Goal: Information Seeking & Learning: Learn about a topic

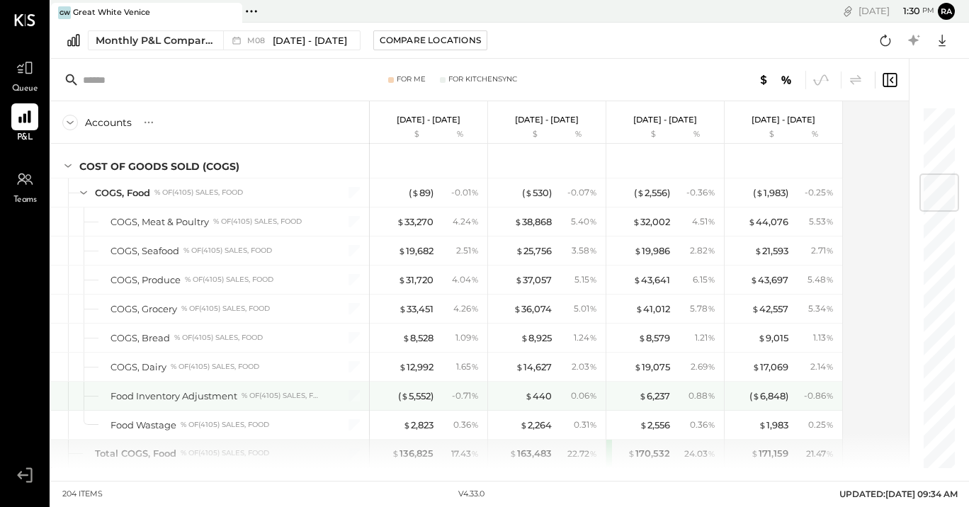
scroll to position [3130, 0]
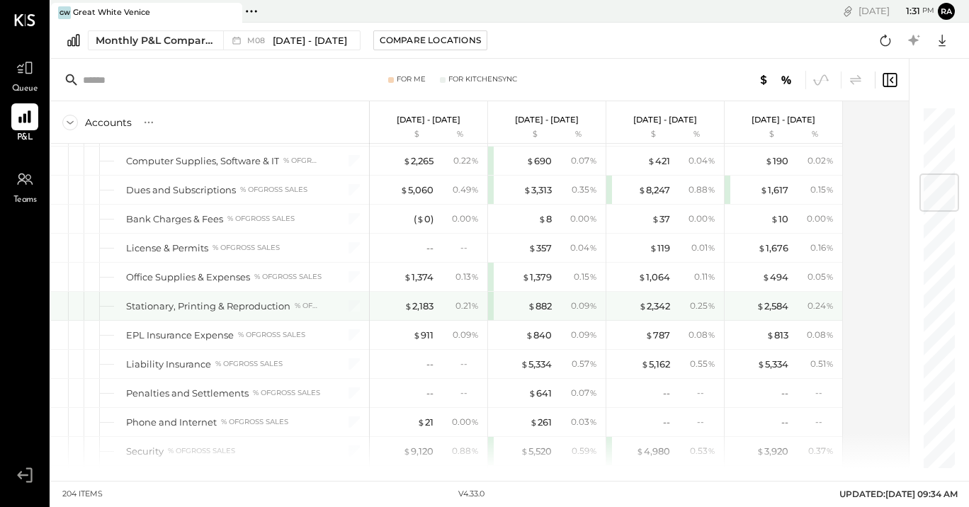
click at [428, 312] on div "$ 2,183 0.21 %" at bounding box center [430, 306] width 106 height 28
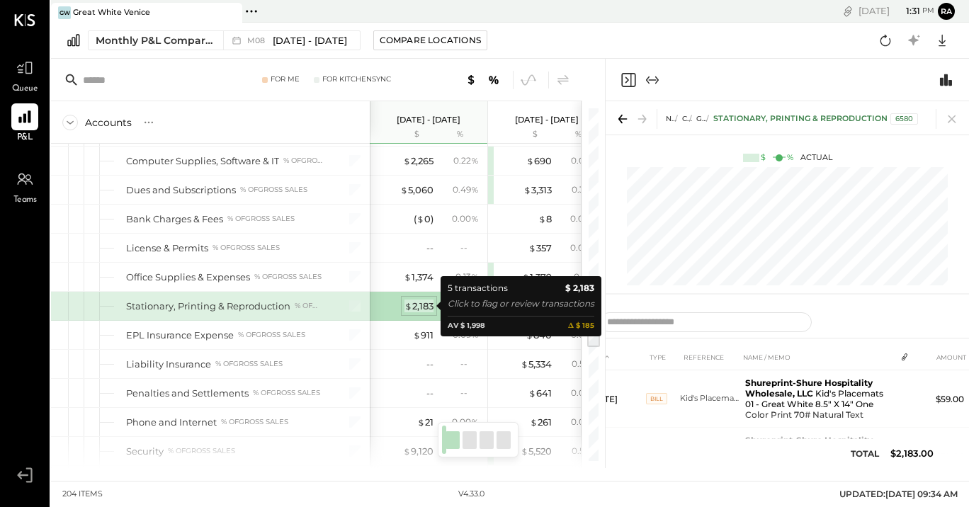
click at [413, 309] on div "$ 2,183" at bounding box center [418, 306] width 29 height 13
click at [416, 310] on div "$ 2,183" at bounding box center [418, 306] width 29 height 13
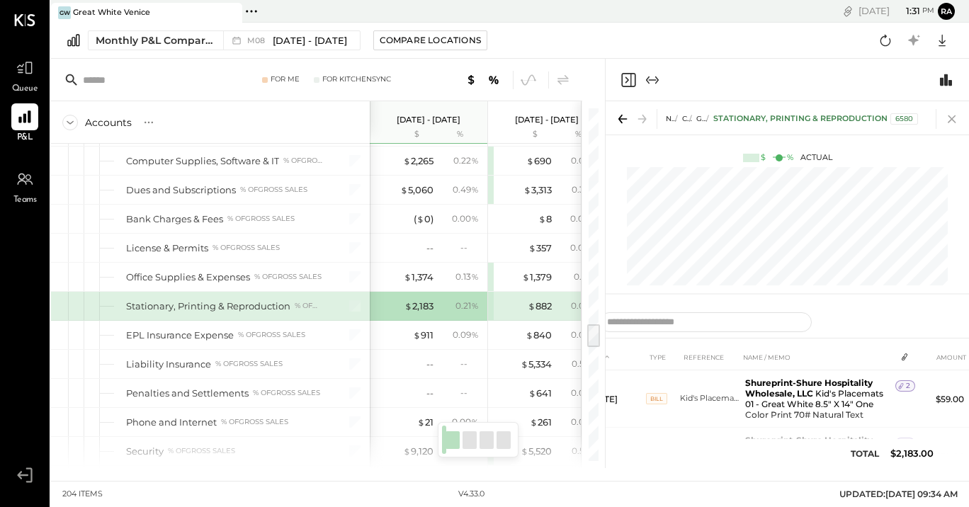
click at [950, 122] on icon at bounding box center [952, 119] width 20 height 20
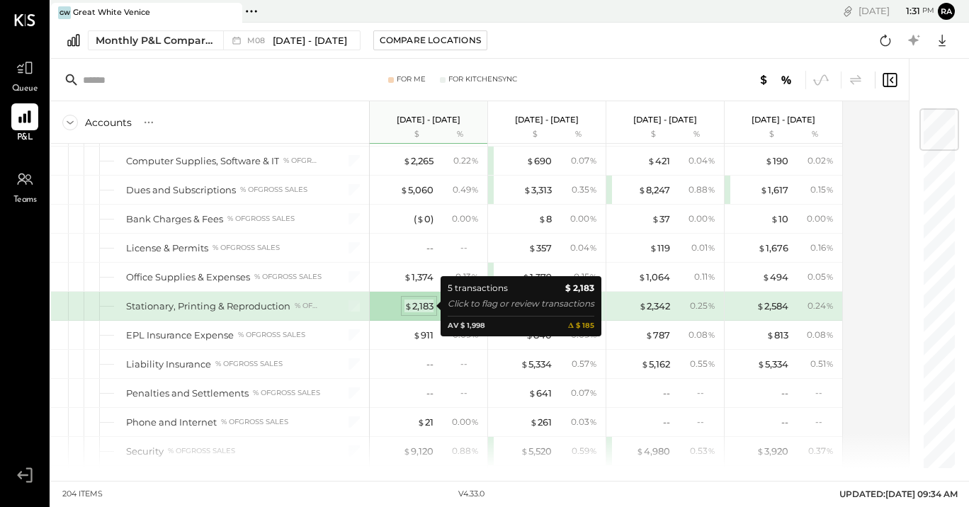
click at [421, 307] on div "$ 2,183" at bounding box center [418, 306] width 29 height 13
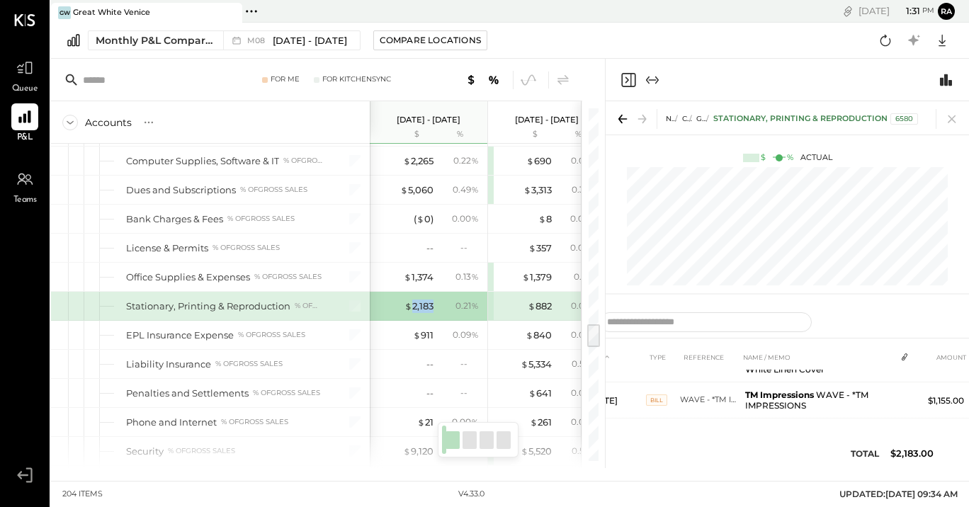
scroll to position [217, 0]
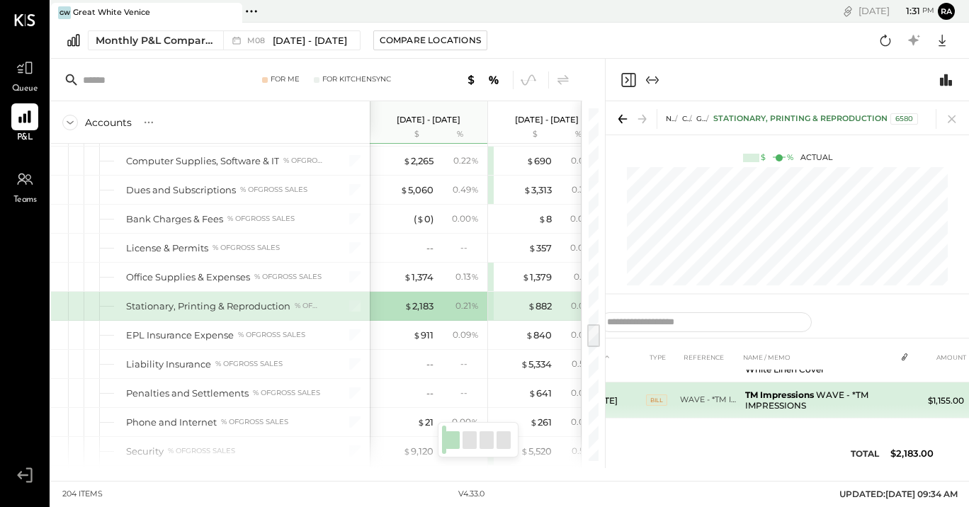
click at [783, 396] on b "TM Impressions" at bounding box center [779, 395] width 69 height 11
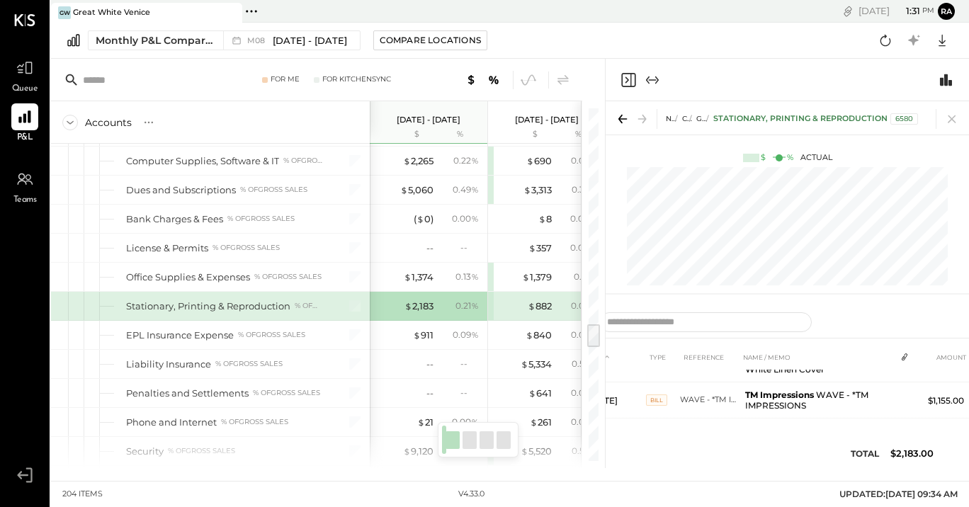
click at [753, 460] on div "DATE TYPE REFERENCE NAME / MEMO AMOUNT [DATE] Bill Kid's Placemats 01 - Great W…" at bounding box center [787, 409] width 411 height 131
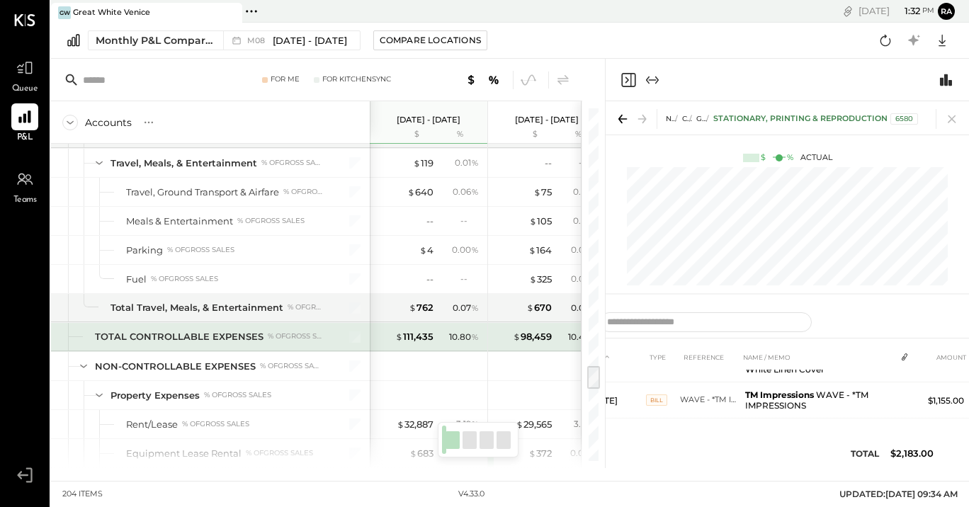
scroll to position [3917, 0]
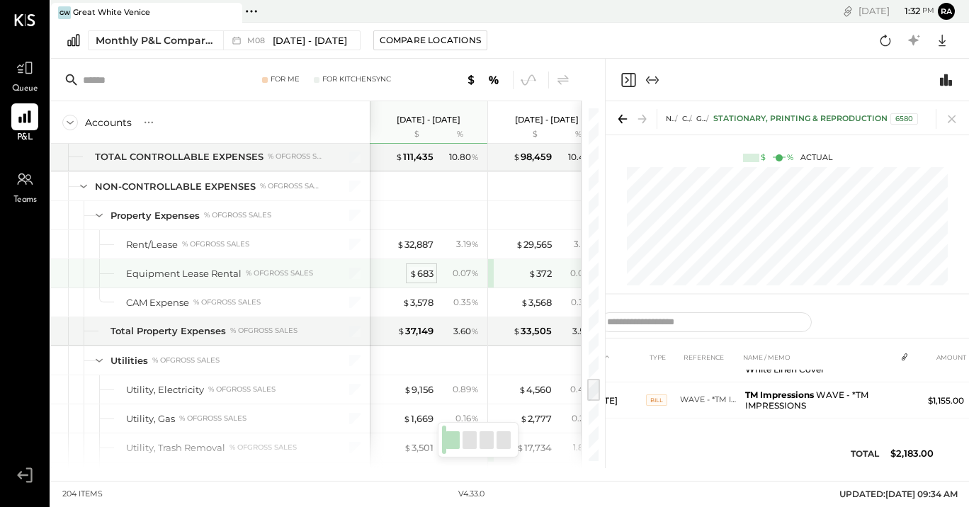
click at [422, 275] on div "$ 683" at bounding box center [421, 273] width 24 height 13
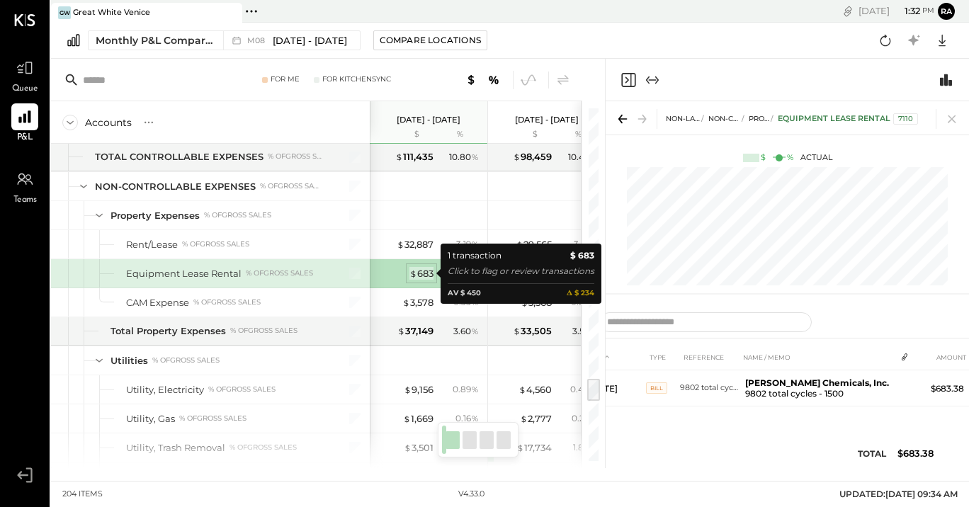
scroll to position [0, 0]
click at [422, 275] on div "$ 683" at bounding box center [421, 273] width 24 height 13
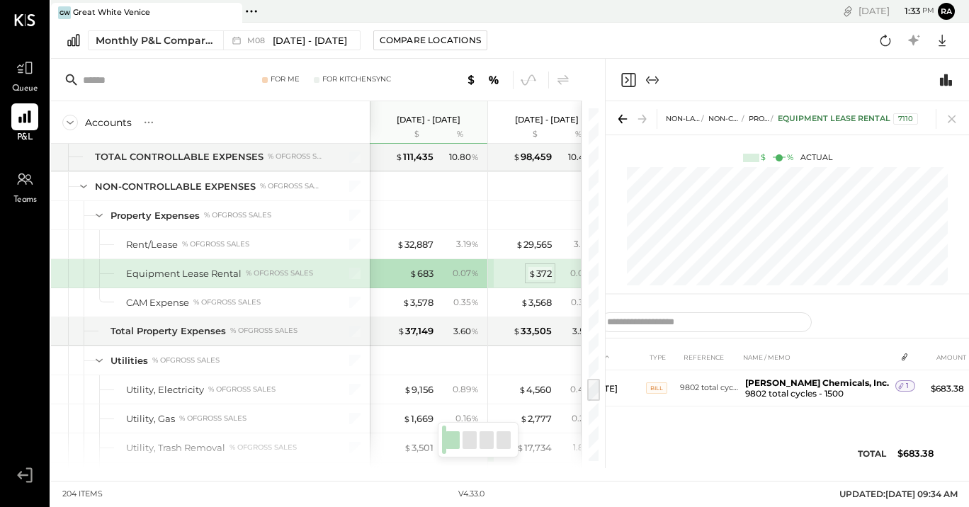
click at [539, 273] on div "$ 372" at bounding box center [539, 273] width 23 height 13
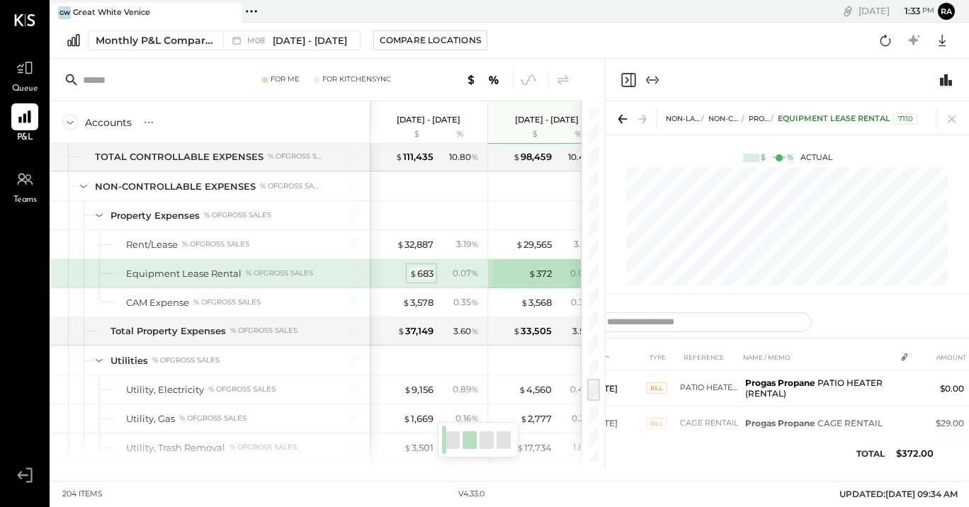
click at [420, 276] on div "$ 683" at bounding box center [421, 273] width 24 height 13
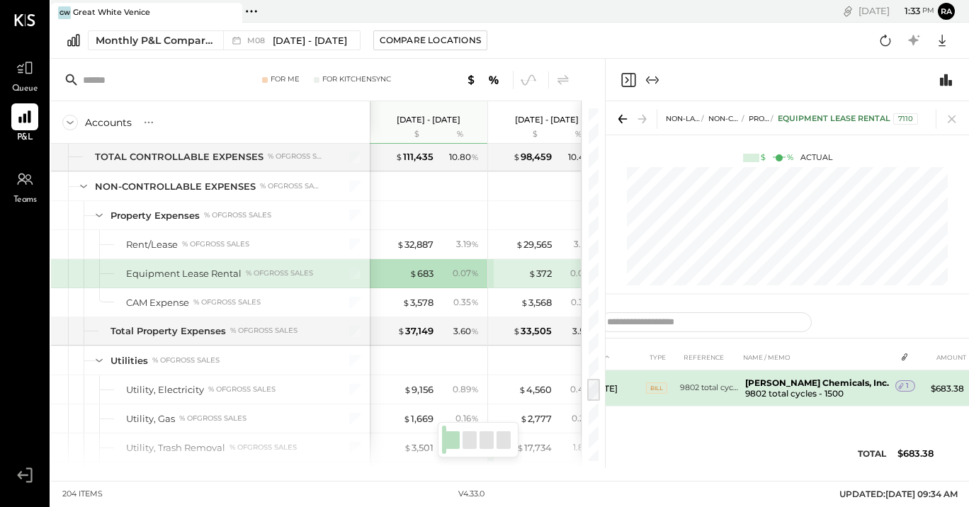
click at [663, 389] on span "Bill" at bounding box center [656, 387] width 21 height 11
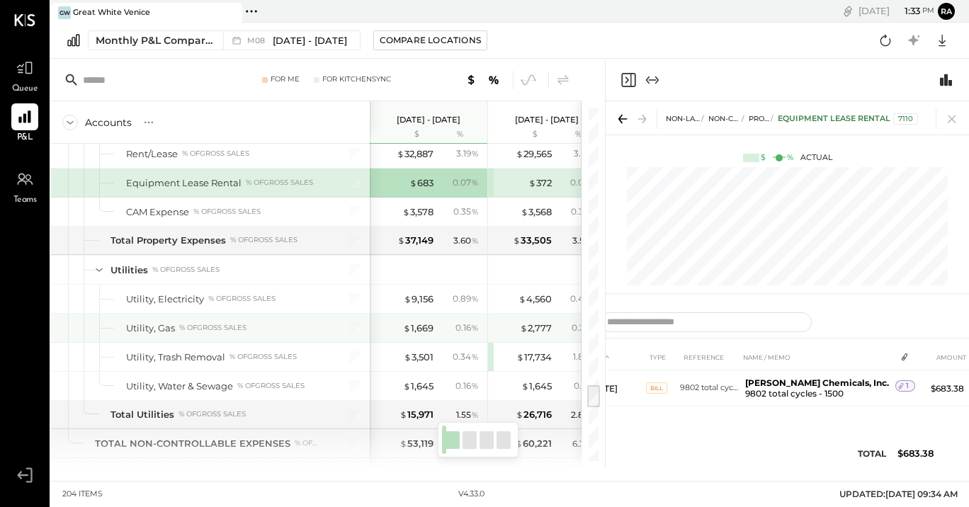
scroll to position [4009, 0]
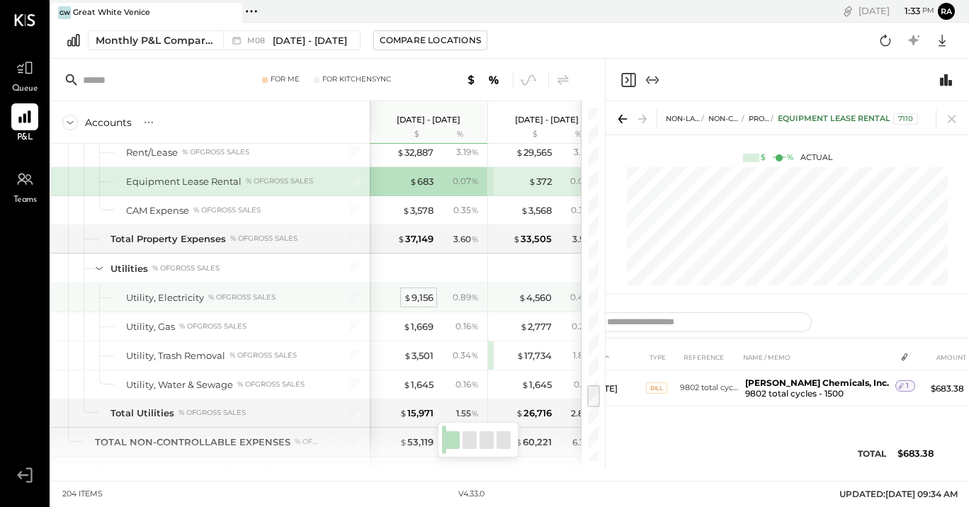
click at [422, 300] on div "$ 9,156" at bounding box center [419, 297] width 30 height 13
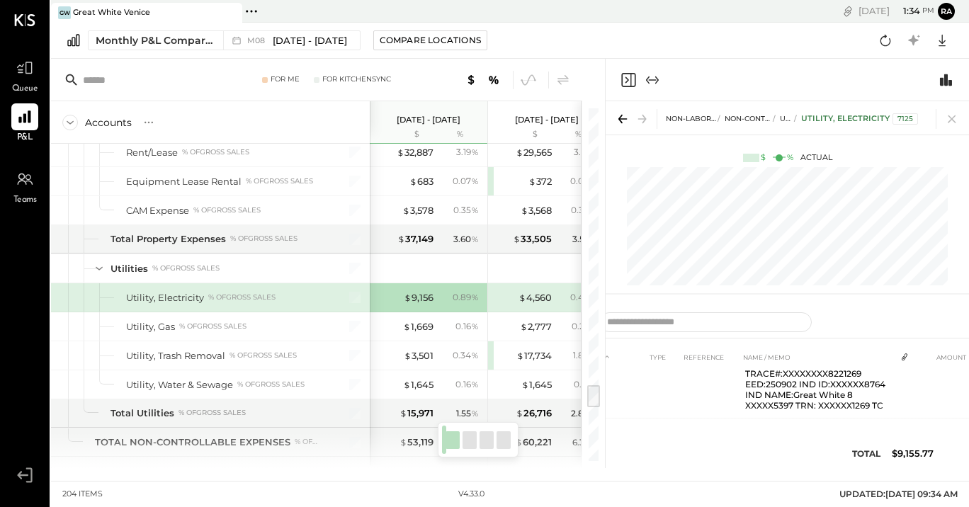
scroll to position [636, 0]
click at [417, 300] on div "$ 9,156" at bounding box center [419, 297] width 30 height 13
click at [626, 81] on icon "Close panel" at bounding box center [628, 80] width 17 height 17
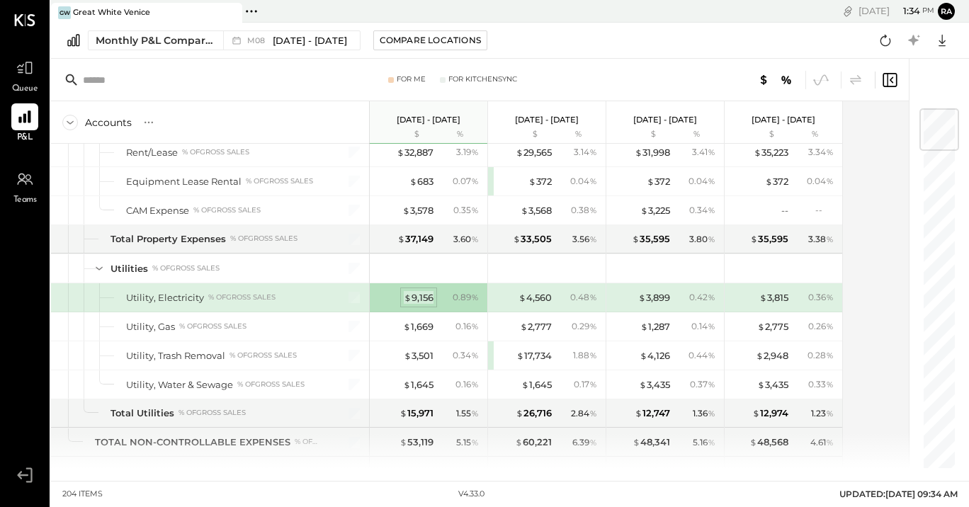
click at [412, 301] on div "$ 9,156" at bounding box center [419, 297] width 30 height 13
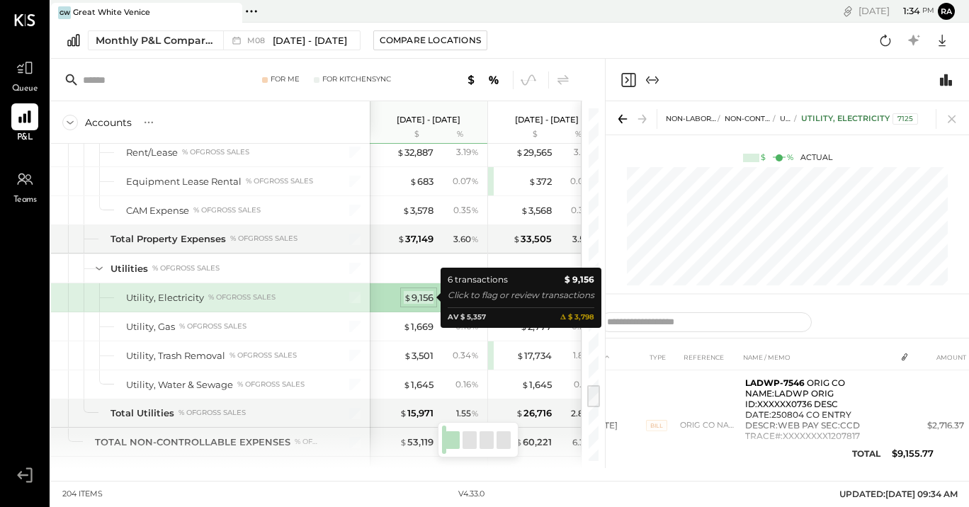
click at [412, 301] on div "$ 9,156" at bounding box center [419, 297] width 30 height 13
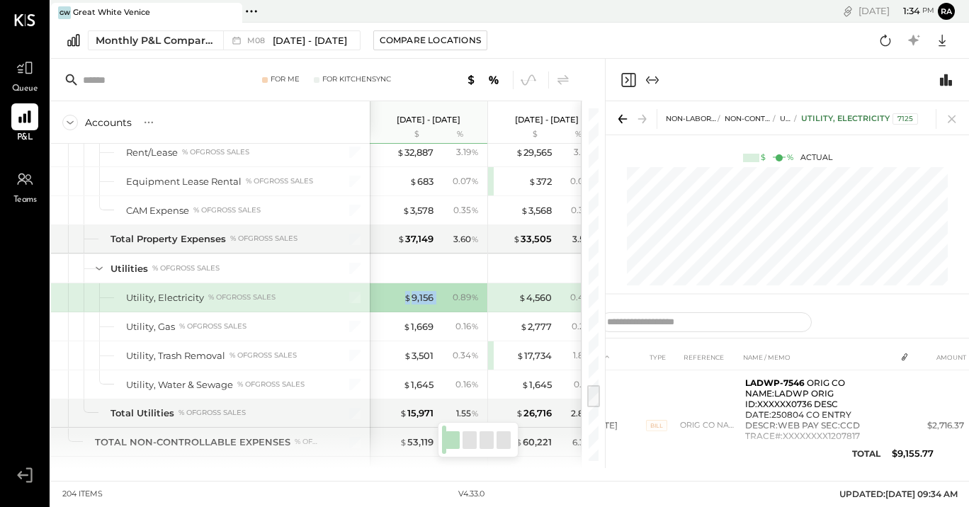
click at [658, 79] on icon "Expand panel (e)" at bounding box center [657, 80] width 4 height 8
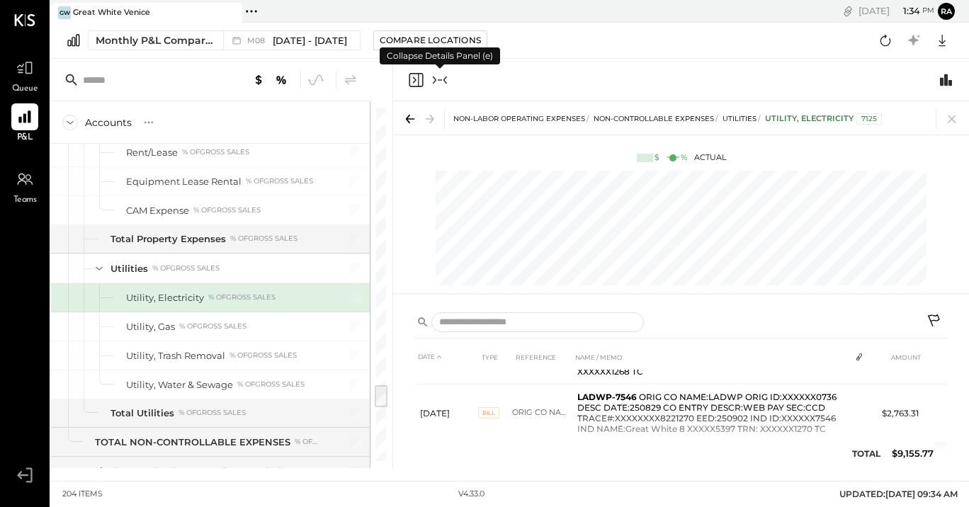
scroll to position [235, 0]
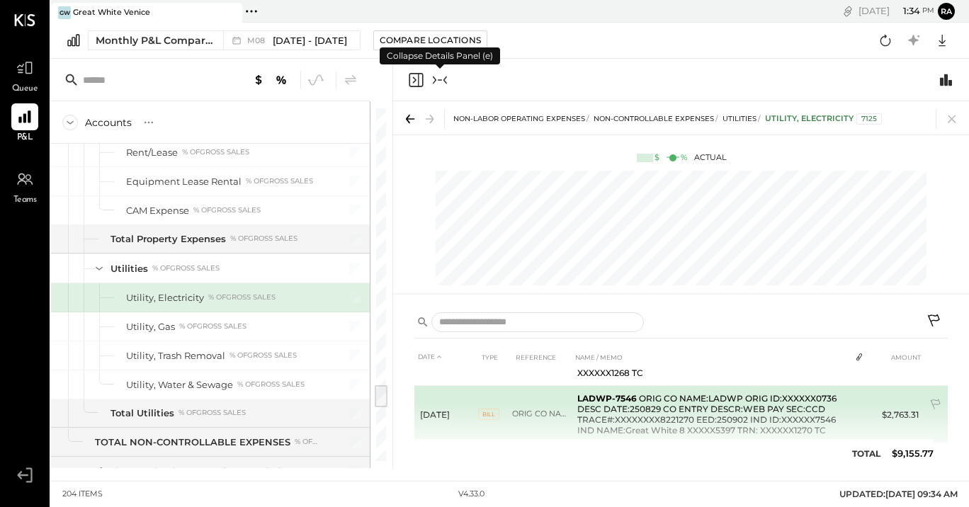
click at [492, 413] on span "BILL" at bounding box center [488, 414] width 21 height 11
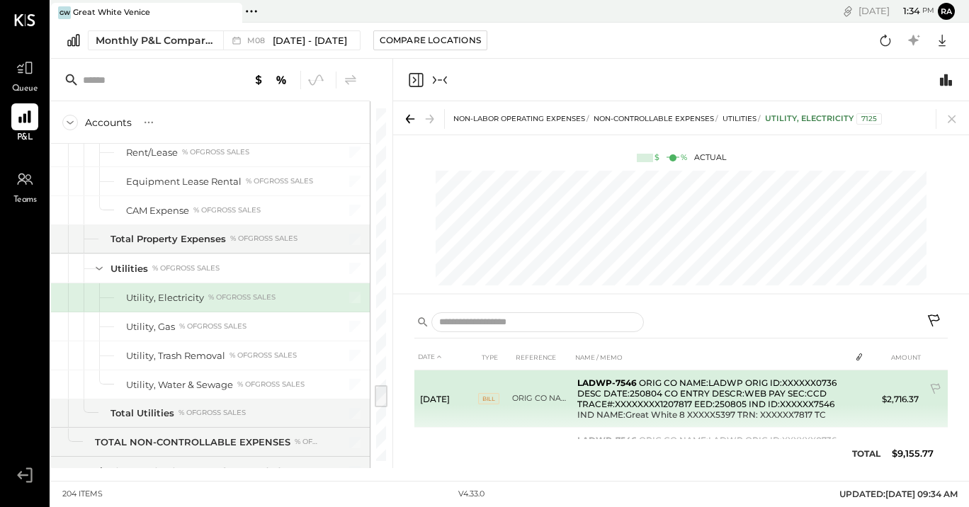
scroll to position [0, 0]
click at [494, 398] on span "BILL" at bounding box center [488, 398] width 21 height 11
click at [666, 421] on td "LADWP-7546 ORIG CO NAME:LADWP ORIG ID:XXXXXX0736 DESC DATE:250804 CO ENTRY DESC…" at bounding box center [711, 398] width 278 height 57
click at [665, 421] on td "LADWP-7546 ORIG CO NAME:LADWP ORIG ID:XXXXXX0736 DESC DATE:250804 CO ENTRY DESC…" at bounding box center [711, 398] width 278 height 57
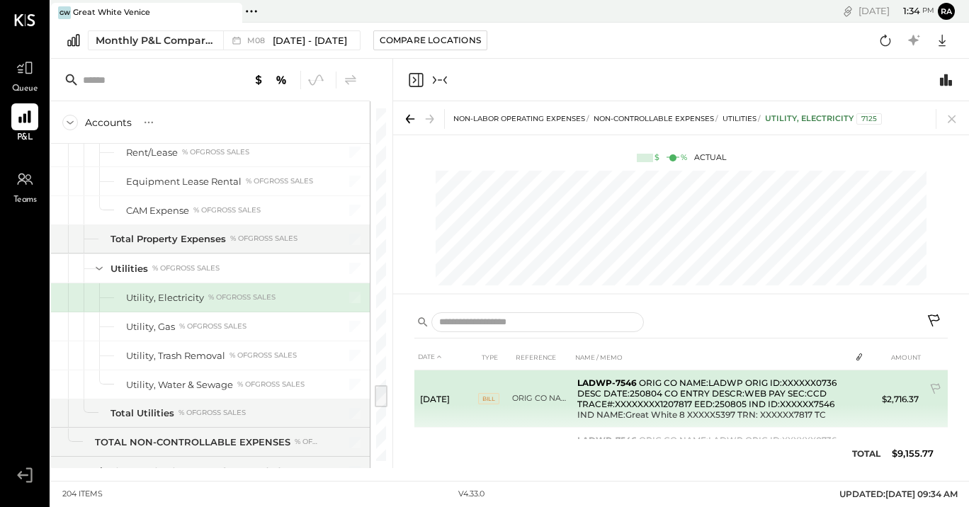
click at [664, 397] on td "LADWP-7546 ORIG CO NAME:LADWP ORIG ID:XXXXXX0736 DESC DATE:250804 CO ENTRY DESC…" at bounding box center [711, 398] width 278 height 57
click at [663, 397] on td "LADWP-7546 ORIG CO NAME:LADWP ORIG ID:XXXXXX0736 DESC DATE:250804 CO ENTRY DESC…" at bounding box center [711, 398] width 278 height 57
click at [462, 407] on td "[DATE]" at bounding box center [446, 398] width 64 height 57
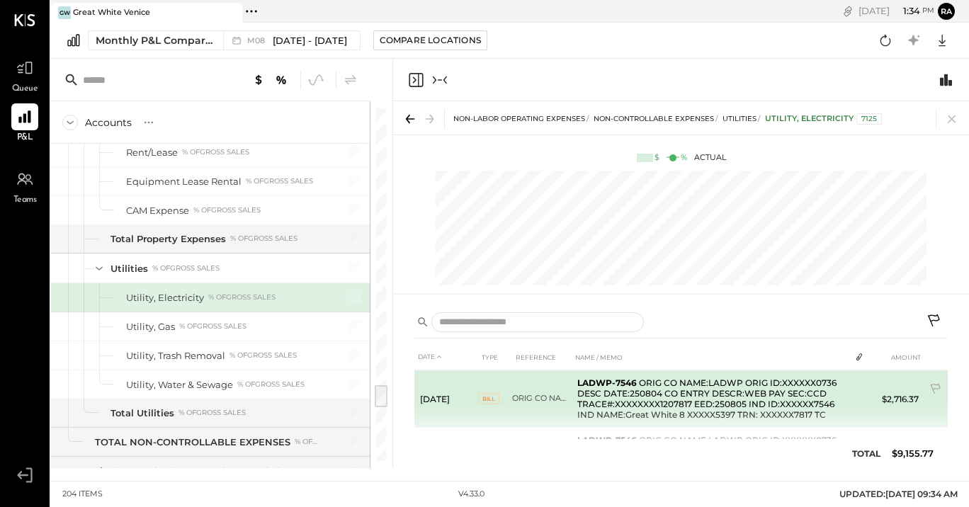
click at [494, 397] on span "BILL" at bounding box center [488, 398] width 21 height 11
click at [642, 412] on td "LADWP-7546 ORIG CO NAME:LADWP ORIG ID:XXXXXX0736 DESC DATE:250804 CO ENTRY DESC…" at bounding box center [711, 398] width 278 height 57
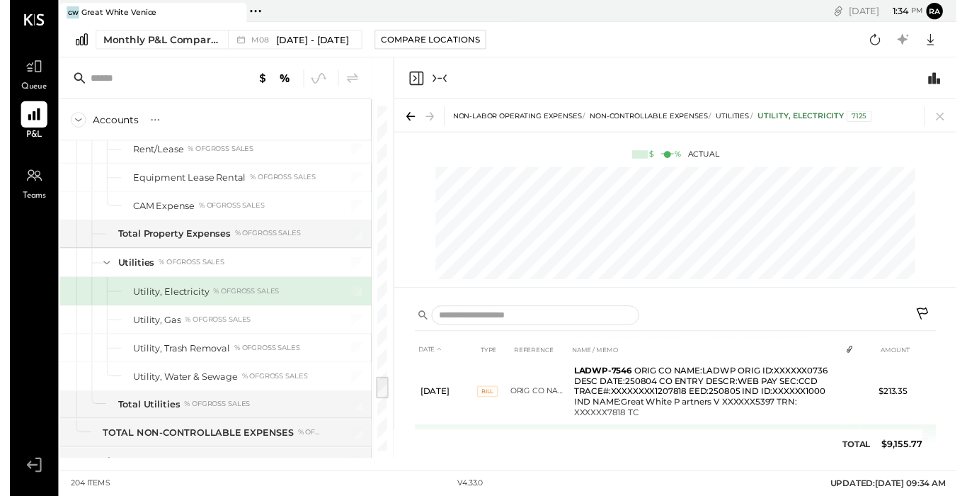
scroll to position [59, 0]
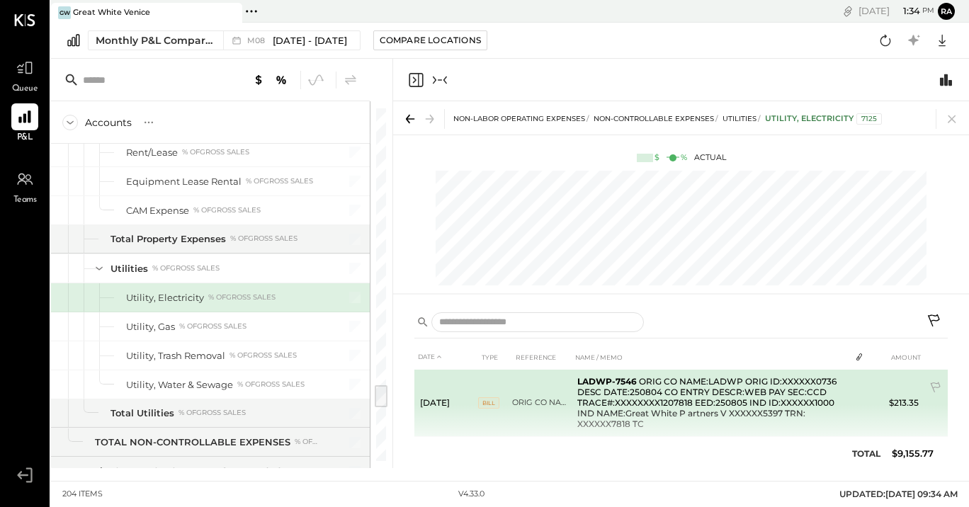
click at [512, 392] on td "ORIG CO NAME:LADWP ORIG ID:XXXXXX0736 DESC DATE:250804 CO ENTRY DESCR:WEB PAY S…" at bounding box center [541, 403] width 59 height 68
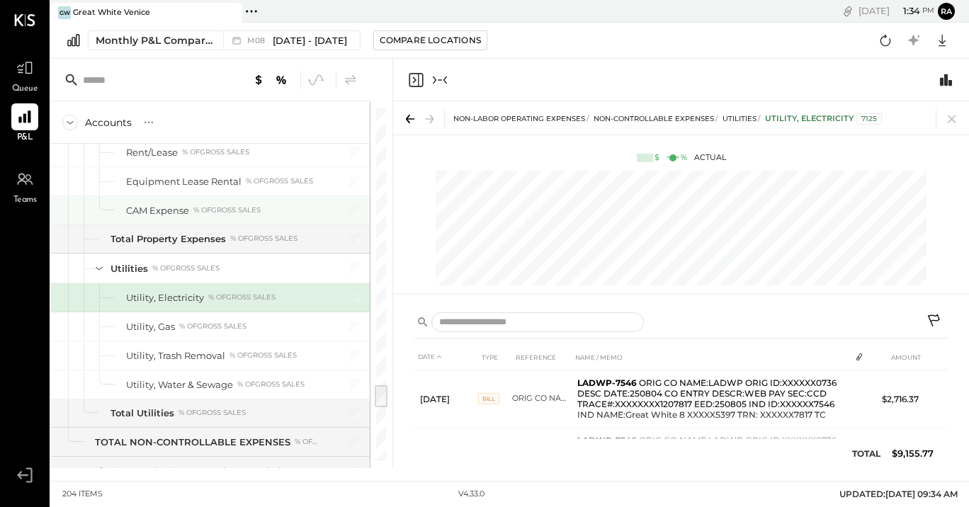
scroll to position [0, 0]
click at [441, 80] on icon "Collapse panel (e)" at bounding box center [439, 80] width 17 height 17
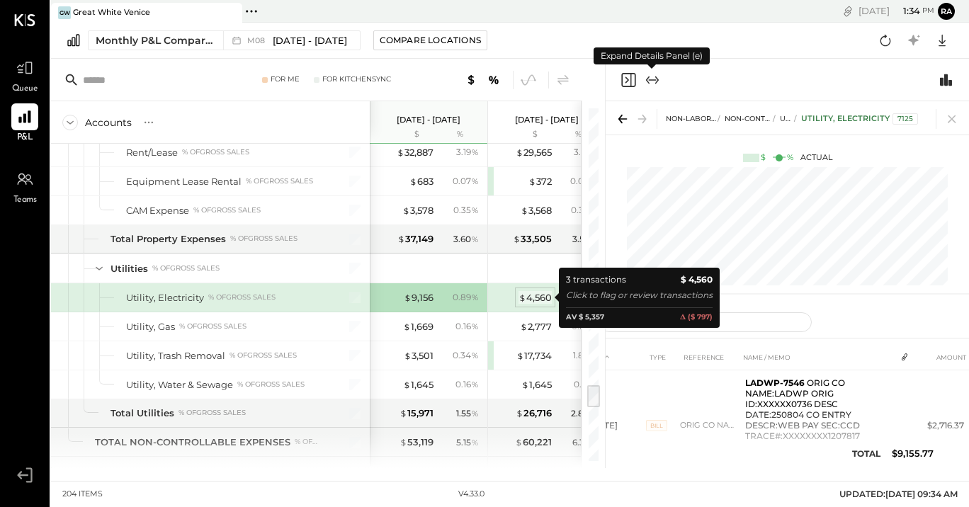
click at [541, 302] on div "$ 4,560" at bounding box center [534, 297] width 33 height 13
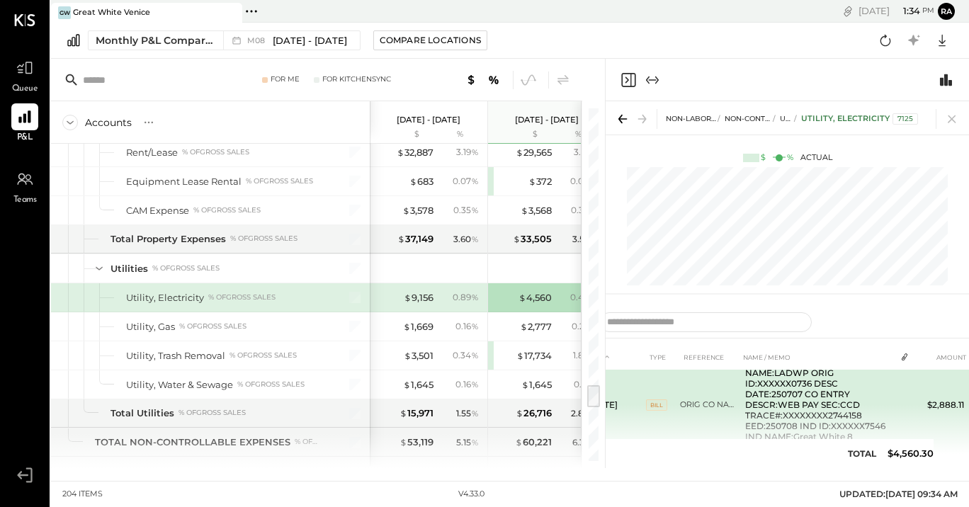
scroll to position [33, 0]
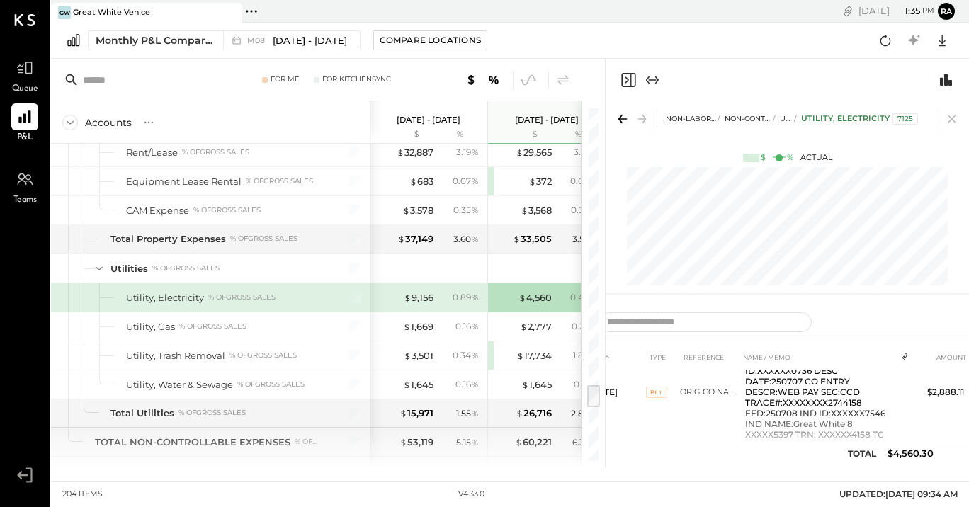
click at [659, 81] on icon "Expand panel (e)" at bounding box center [652, 80] width 17 height 17
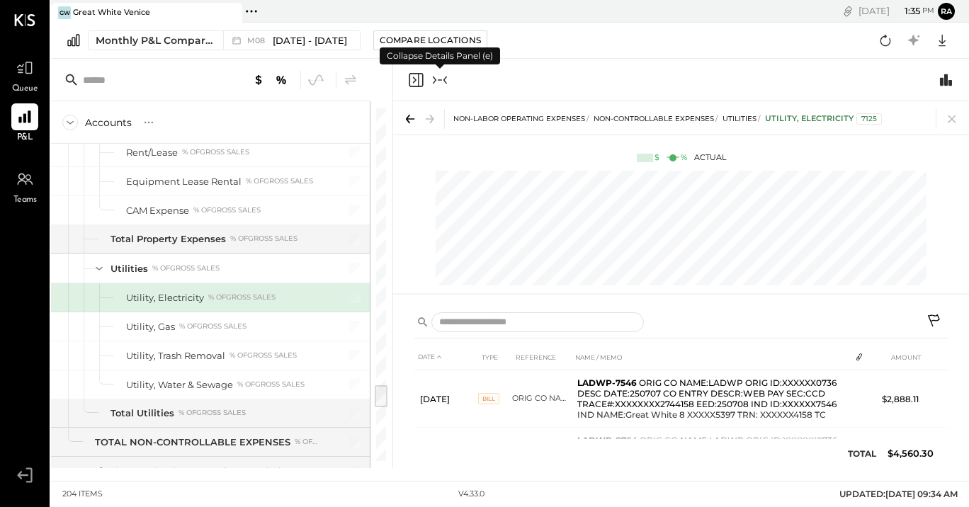
click at [420, 73] on icon "Close panel" at bounding box center [416, 80] width 14 height 14
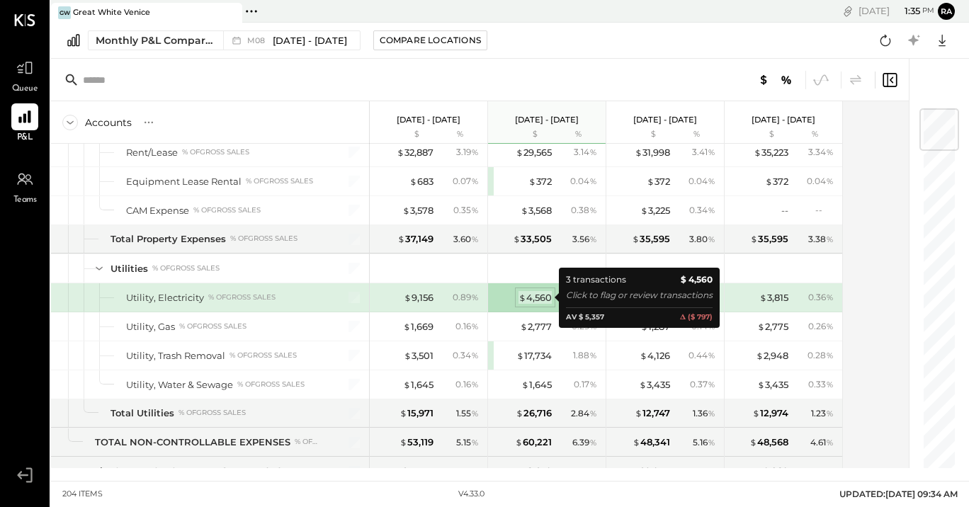
click at [537, 300] on div "$ 4,560" at bounding box center [534, 297] width 33 height 13
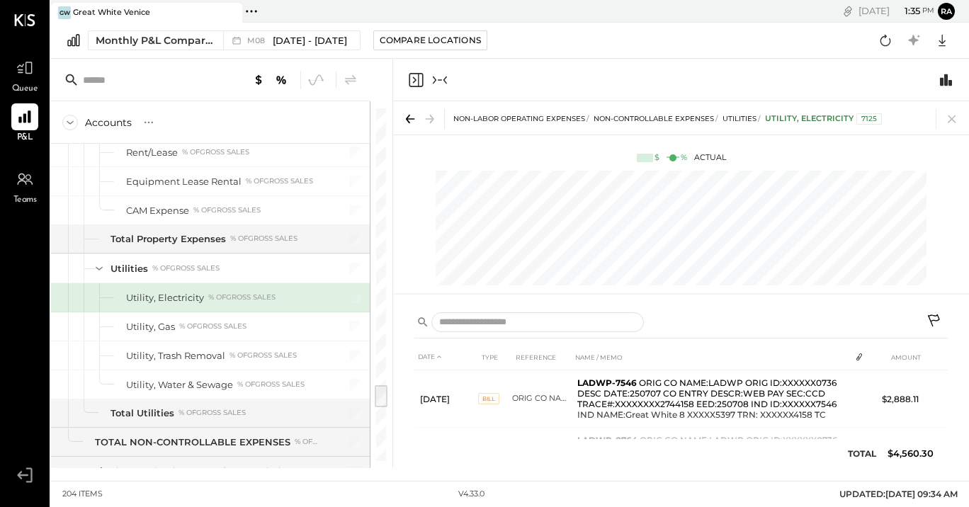
click at [410, 81] on icon "Close panel" at bounding box center [416, 80] width 14 height 14
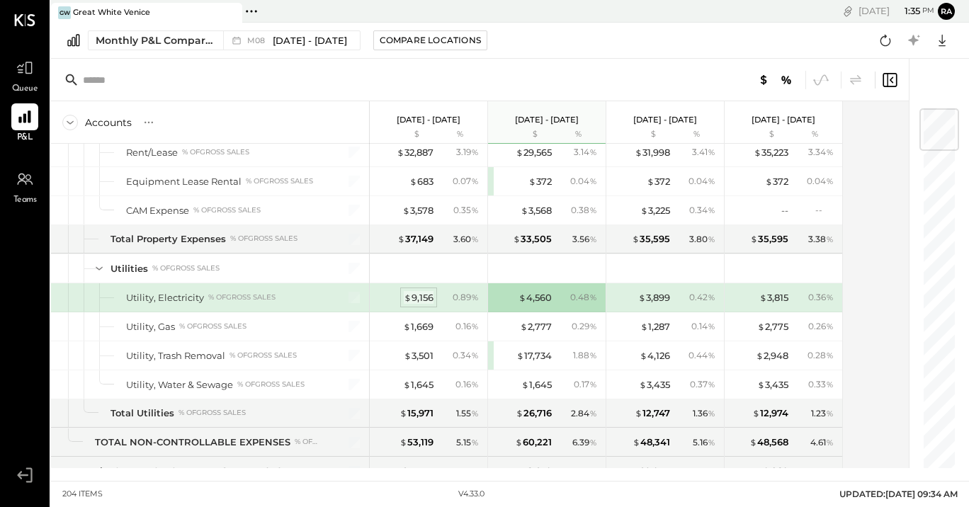
click at [427, 299] on div "$ 9,156" at bounding box center [419, 297] width 30 height 13
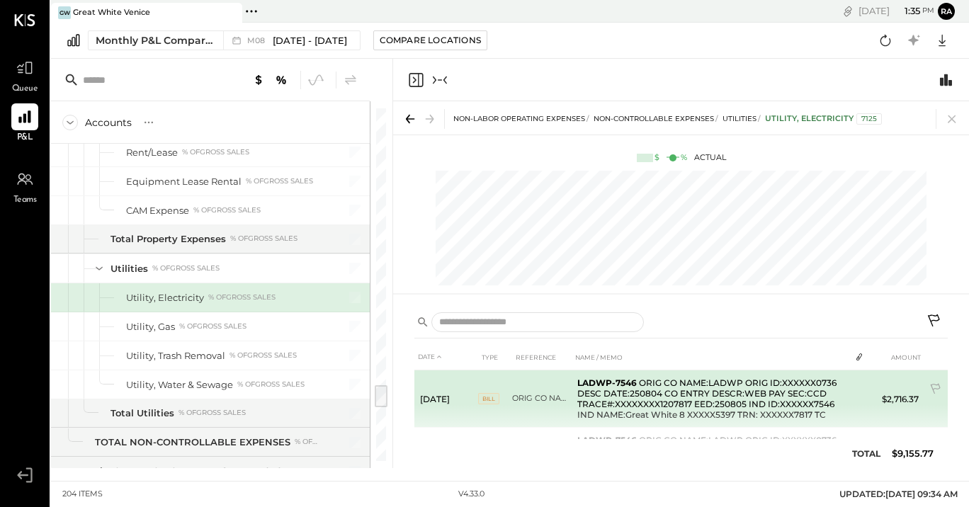
click at [700, 416] on td "LADWP-7546 ORIG CO NAME:LADWP ORIG ID:XXXXXX0736 DESC DATE:250804 CO ENTRY DESC…" at bounding box center [711, 398] width 278 height 57
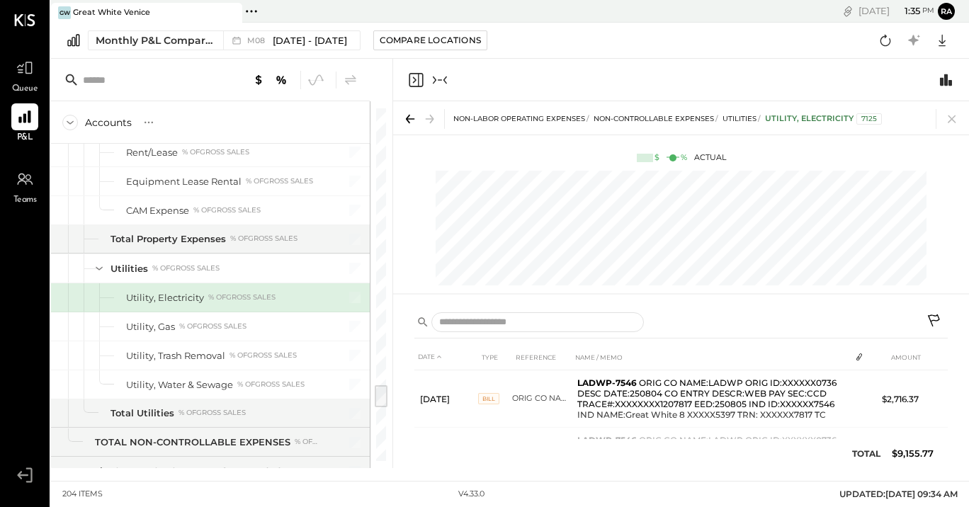
click at [857, 358] on icon at bounding box center [859, 356] width 6 height 7
click at [850, 356] on th at bounding box center [860, 357] width 20 height 26
click at [851, 356] on th at bounding box center [860, 357] width 20 height 26
click at [861, 356] on icon at bounding box center [858, 356] width 11 height 11
click at [945, 84] on icon "Switch to Chart module" at bounding box center [946, 80] width 12 height 12
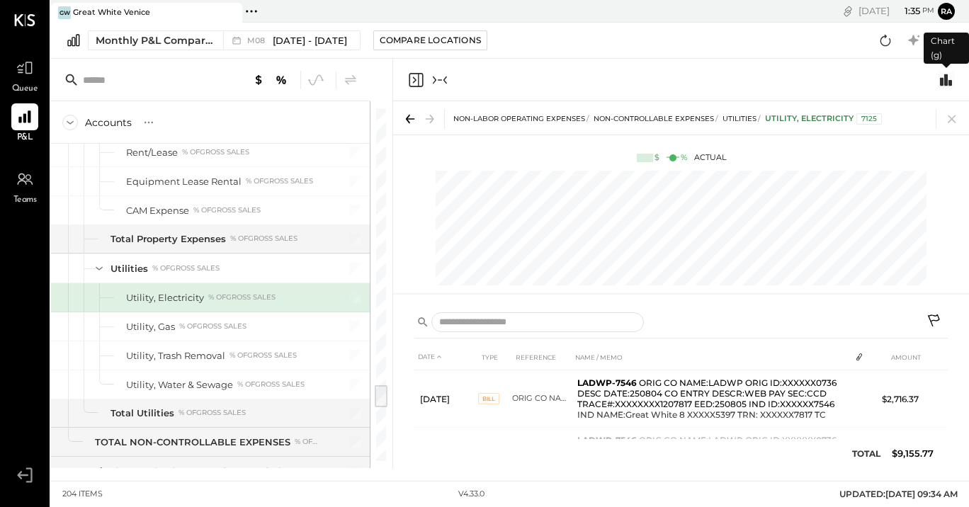
click at [943, 84] on icon "Switch to Chart module" at bounding box center [946, 80] width 17 height 17
click at [939, 74] on icon "Switch to Chart module" at bounding box center [946, 80] width 17 height 17
click at [952, 119] on icon at bounding box center [952, 119] width 8 height 8
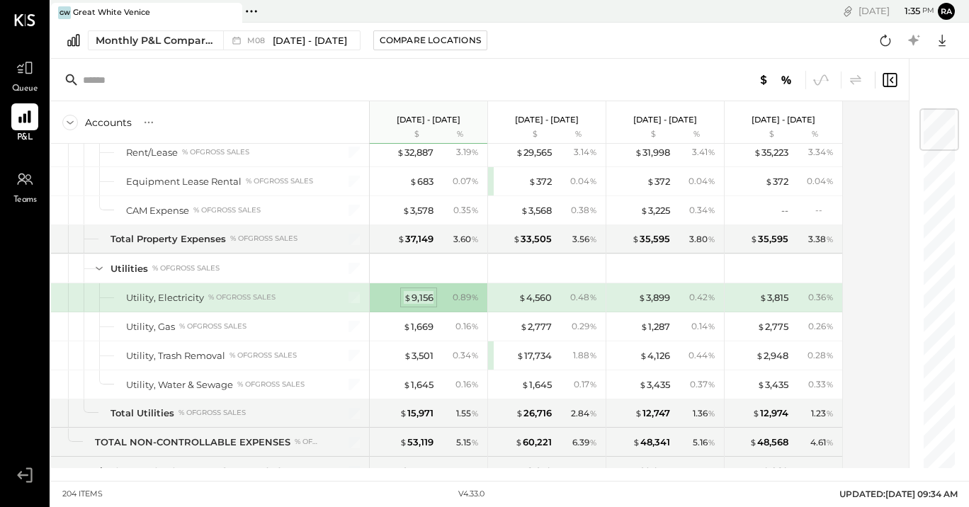
click at [410, 298] on span "$" at bounding box center [408, 297] width 8 height 11
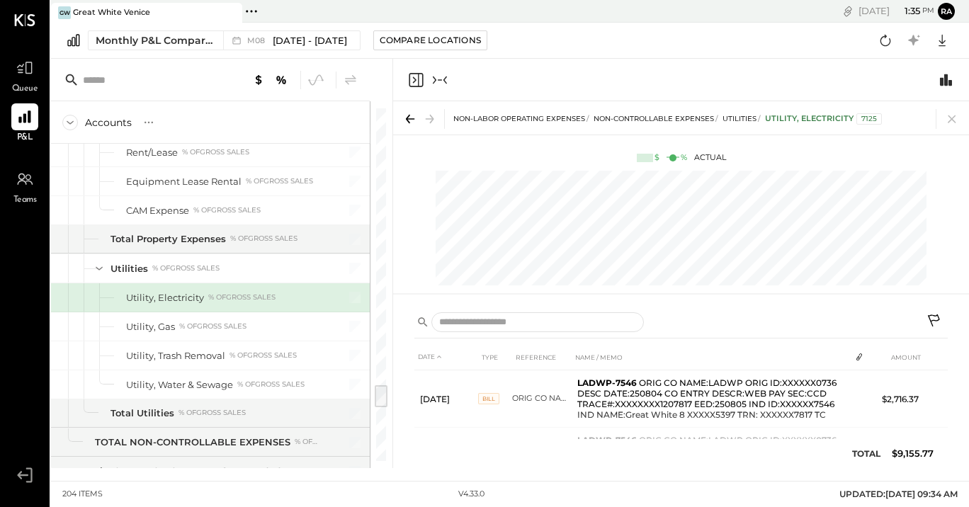
click at [413, 79] on icon "Close panel" at bounding box center [415, 80] width 17 height 17
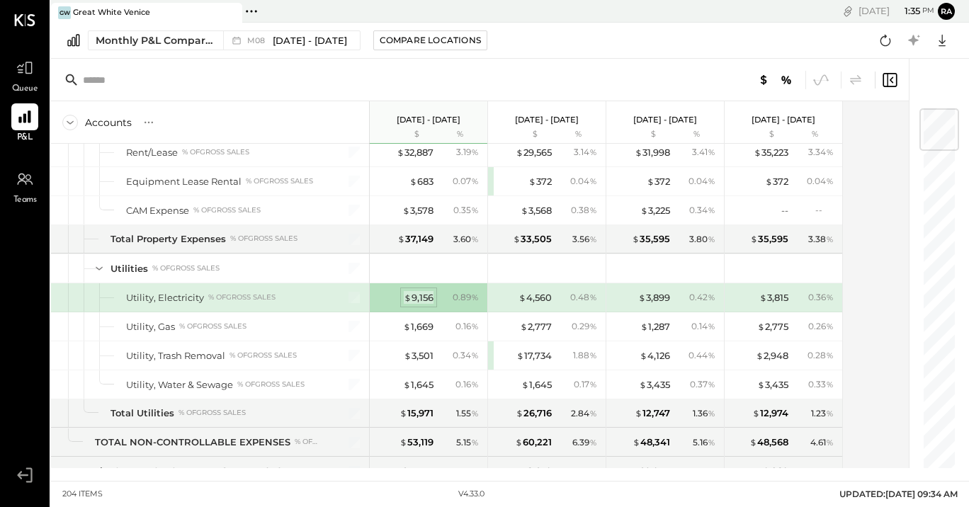
click at [419, 300] on div "$ 9,156" at bounding box center [419, 297] width 30 height 13
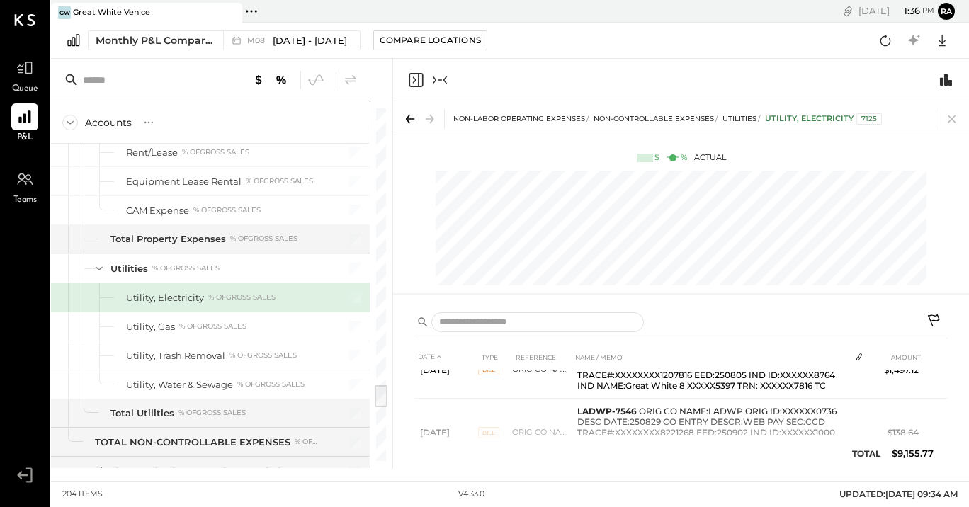
scroll to position [159, 0]
click at [936, 323] on icon at bounding box center [934, 322] width 17 height 17
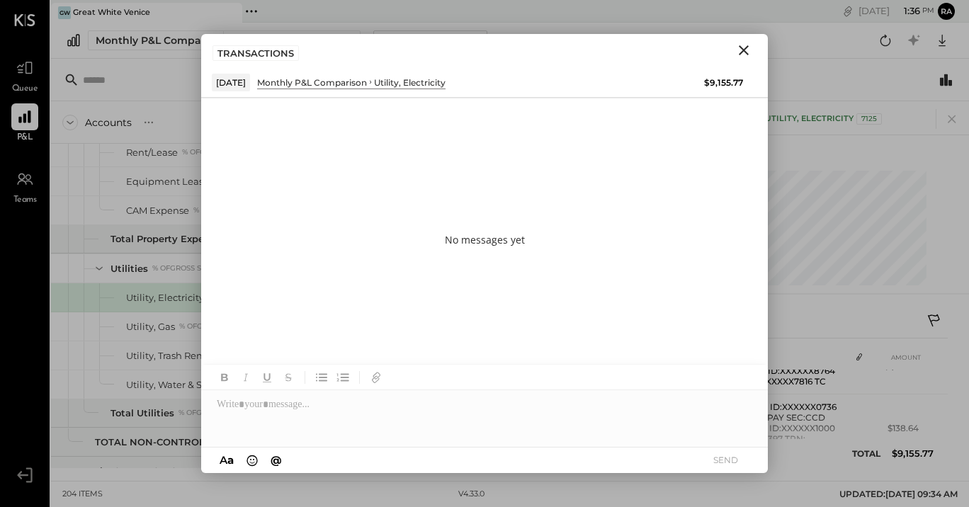
click at [550, 467] on div "A a @ Use Shift + Return to send the message SEND" at bounding box center [484, 460] width 567 height 25
click at [545, 457] on div "A a @ Use Shift + Return to send the message SEND" at bounding box center [484, 460] width 567 height 25
click at [605, 442] on div at bounding box center [484, 418] width 567 height 57
click at [588, 470] on div "A a @ Use Shift + Return to send the message SEND" at bounding box center [484, 460] width 567 height 25
click at [523, 387] on div at bounding box center [484, 377] width 567 height 25
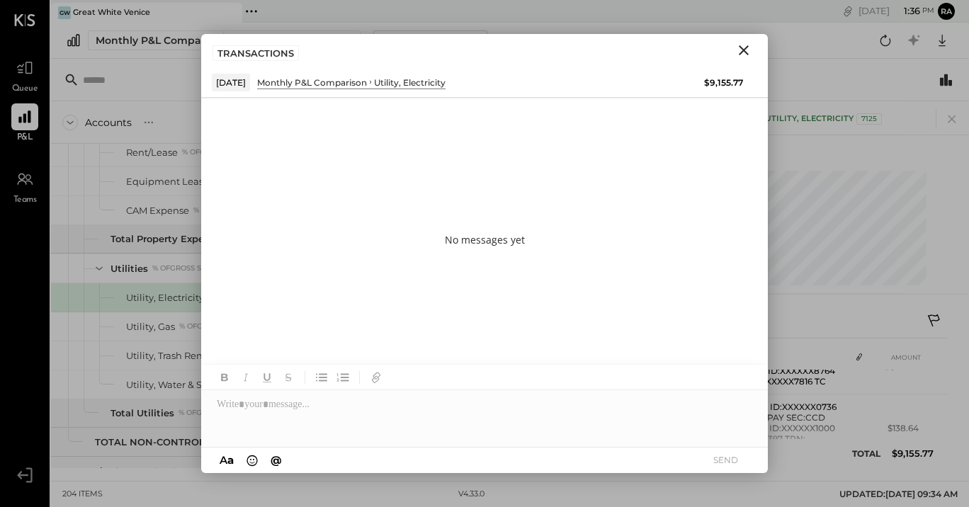
click at [496, 473] on div "GW Great White [GEOGRAPHIC_DATA] Pinned Locations ( 1 ) Great White [GEOGRAPHIC…" at bounding box center [510, 240] width 918 height 481
click at [491, 462] on div "A a @ Use Shift + Return to send the message SEND" at bounding box center [484, 460] width 567 height 25
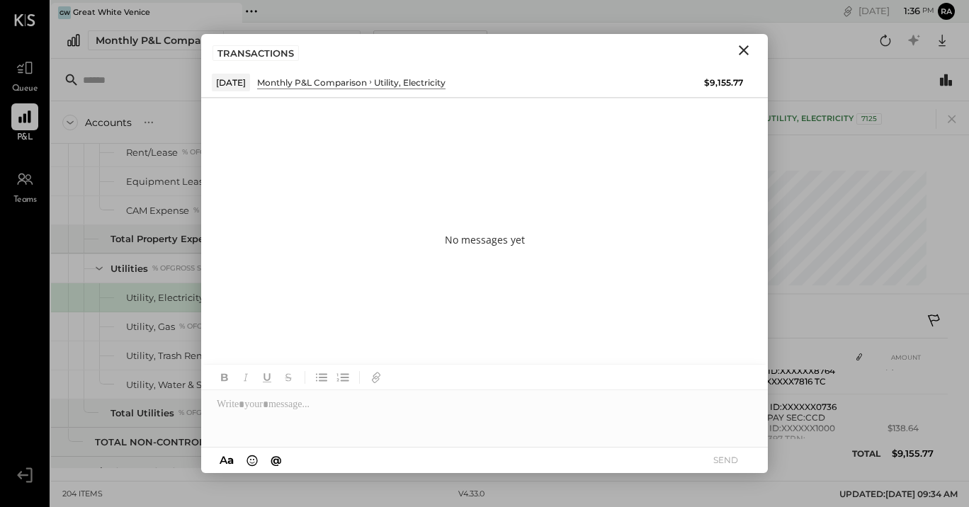
click at [510, 307] on div "No messages yet" at bounding box center [484, 239] width 567 height 283
click at [465, 129] on div "No messages yet" at bounding box center [484, 239] width 567 height 283
click at [177, 296] on div "Utility, Electricity" at bounding box center [165, 297] width 78 height 13
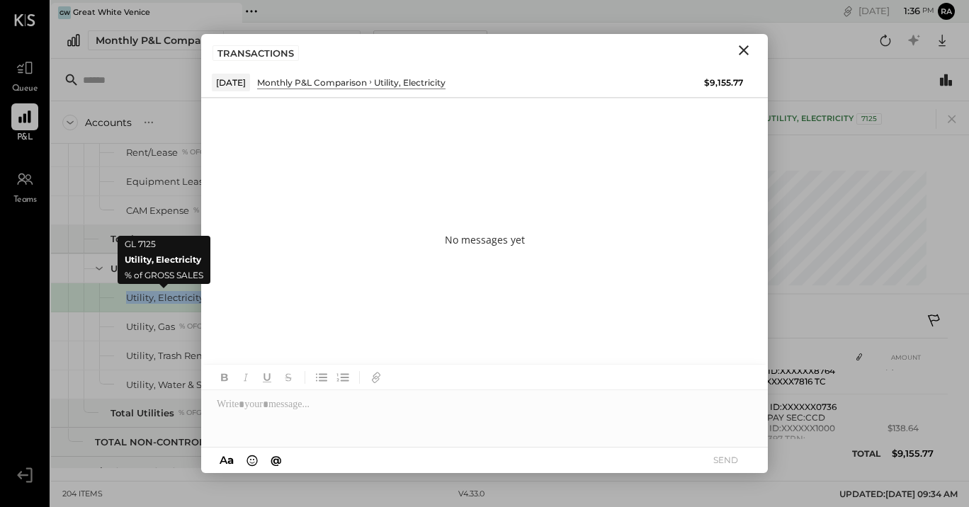
click at [177, 296] on div "Utility, Electricity" at bounding box center [165, 297] width 78 height 13
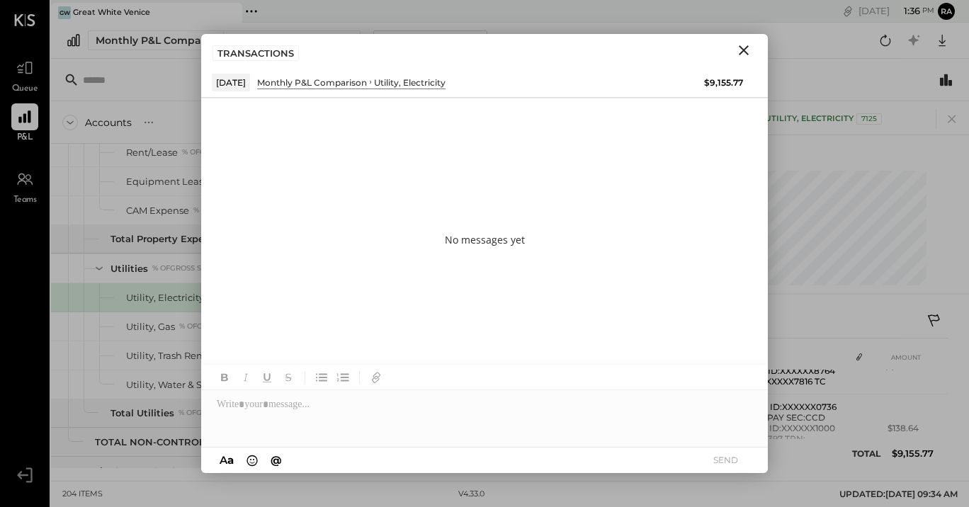
click at [561, 153] on div "No messages yet" at bounding box center [484, 239] width 567 height 283
click at [560, 153] on div "No messages yet" at bounding box center [484, 239] width 567 height 283
click at [439, 77] on div "Utility, Electricity" at bounding box center [410, 82] width 72 height 12
click at [439, 80] on div "Utility, Electricity" at bounding box center [410, 82] width 72 height 12
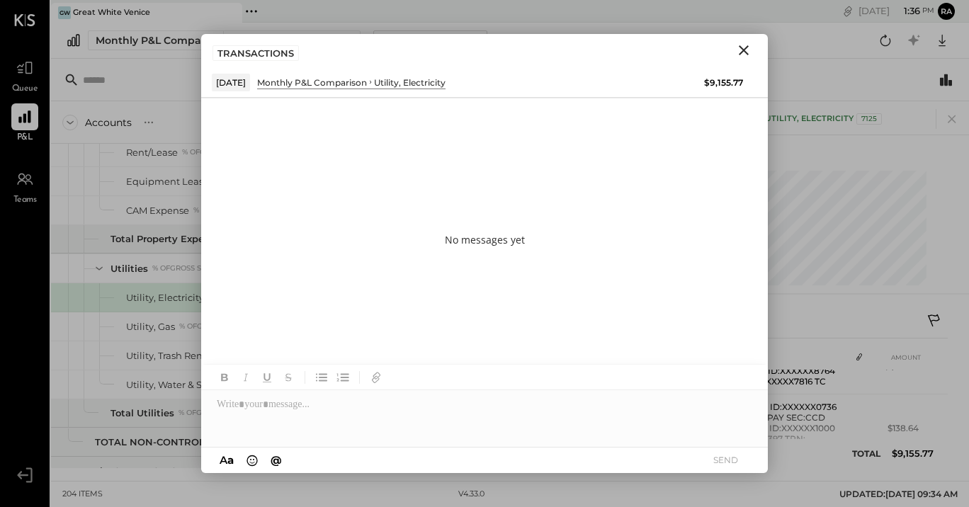
click at [560, 86] on div "[DATE] Monthly P&L Comparison Utility, Electricity" at bounding box center [451, 83] width 478 height 18
click at [169, 288] on div "Utility, Electricity % of GROSS SALES" at bounding box center [210, 297] width 319 height 28
click at [166, 302] on div "Utility, Electricity" at bounding box center [165, 297] width 78 height 13
click at [502, 171] on div "No messages yet" at bounding box center [484, 239] width 567 height 283
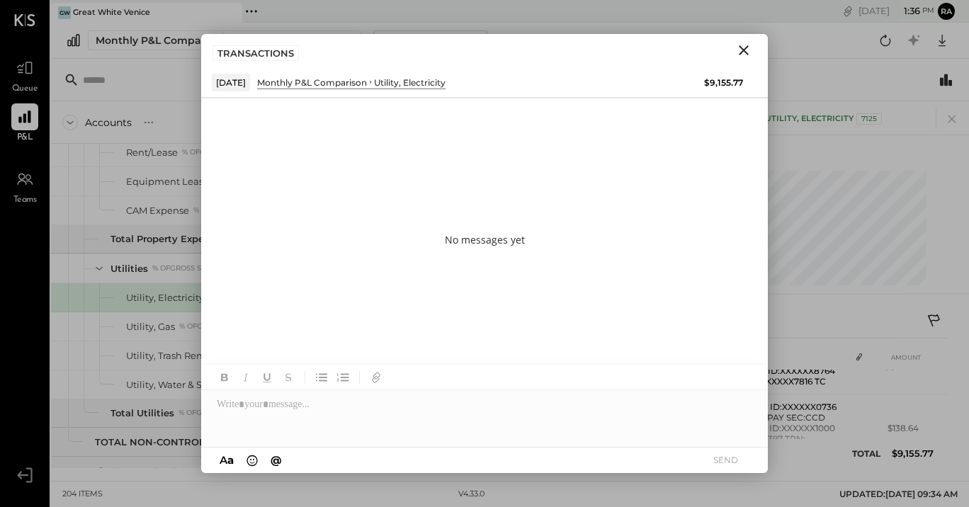
click at [351, 84] on div "Monthly P&L Comparison" at bounding box center [312, 82] width 110 height 12
click at [510, 80] on div "Monthly P&L Comparison Utility, Electricity" at bounding box center [391, 82] width 269 height 13
click at [508, 79] on div "Monthly P&L Comparison Utility, Electricity" at bounding box center [391, 82] width 269 height 13
click at [716, 465] on button "SEND" at bounding box center [725, 459] width 57 height 19
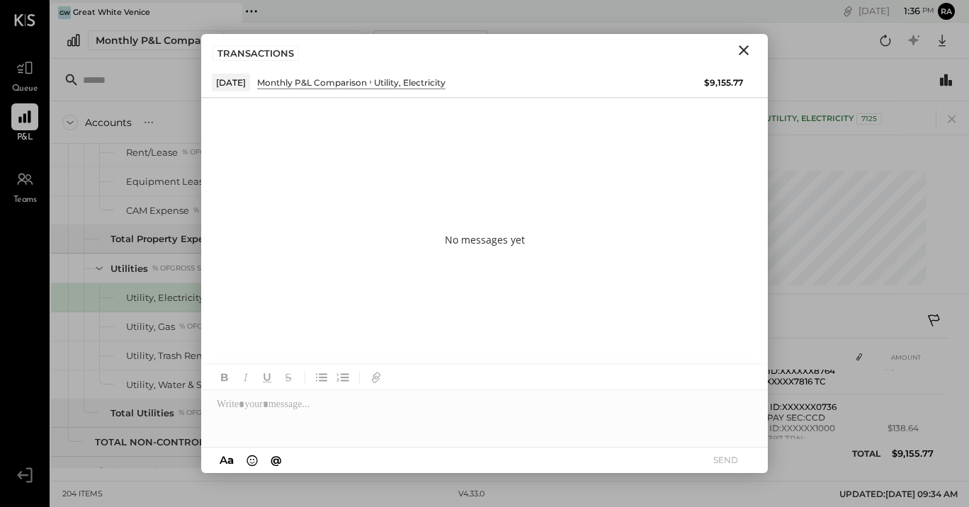
click at [716, 465] on button "SEND" at bounding box center [725, 459] width 57 height 19
click at [653, 458] on div "A a @ Use Shift + Return to send the message SEND" at bounding box center [484, 460] width 567 height 25
click at [653, 456] on div "A a @ Use Shift + Return to send the message SEND" at bounding box center [484, 460] width 567 height 25
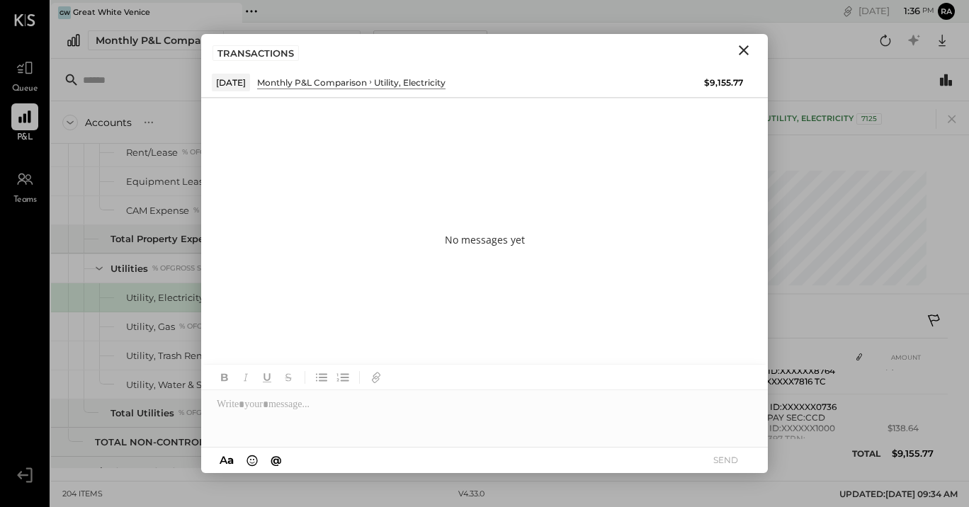
click at [910, 103] on div "NON-LABOR OPERATING EXPENSES NON-CONTROLLABLE EXPENSES Utilities Utility, Elect…" at bounding box center [681, 117] width 576 height 33
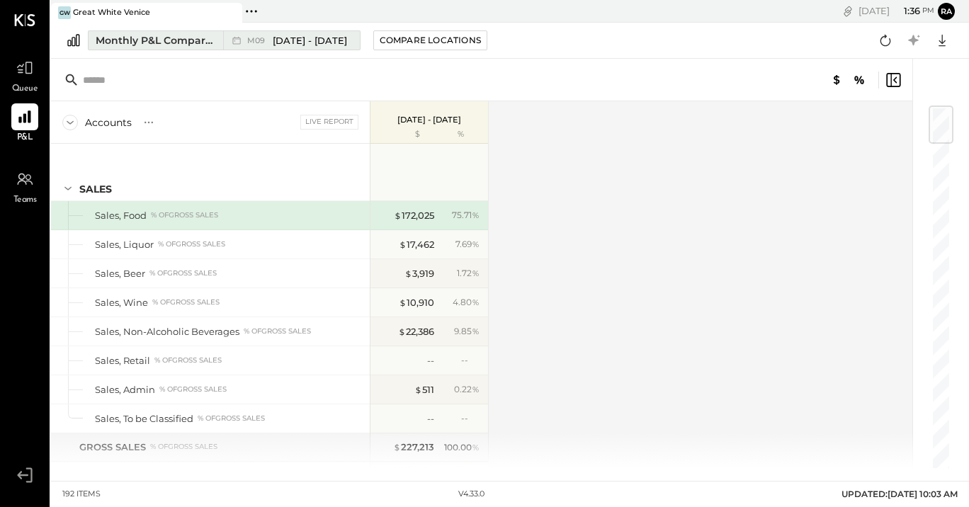
click at [303, 39] on span "[DATE] - [DATE]" at bounding box center [310, 40] width 74 height 13
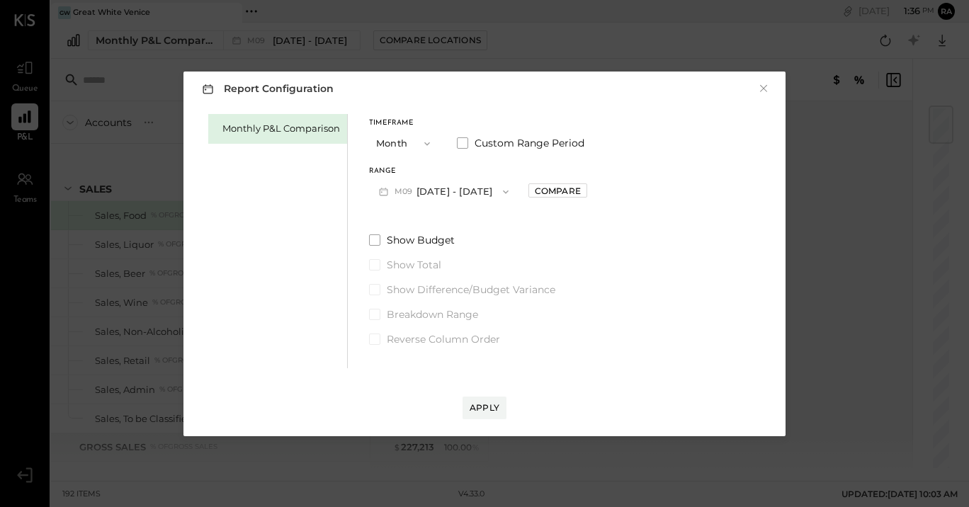
click at [454, 201] on button "M09 [DATE] - [DATE]" at bounding box center [443, 191] width 149 height 26
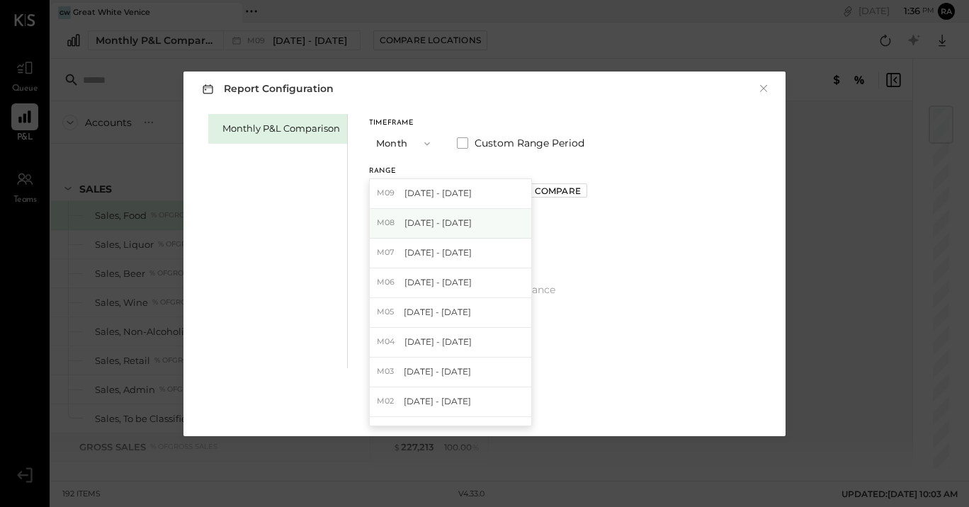
click at [458, 222] on span "[DATE] - [DATE]" at bounding box center [437, 223] width 67 height 12
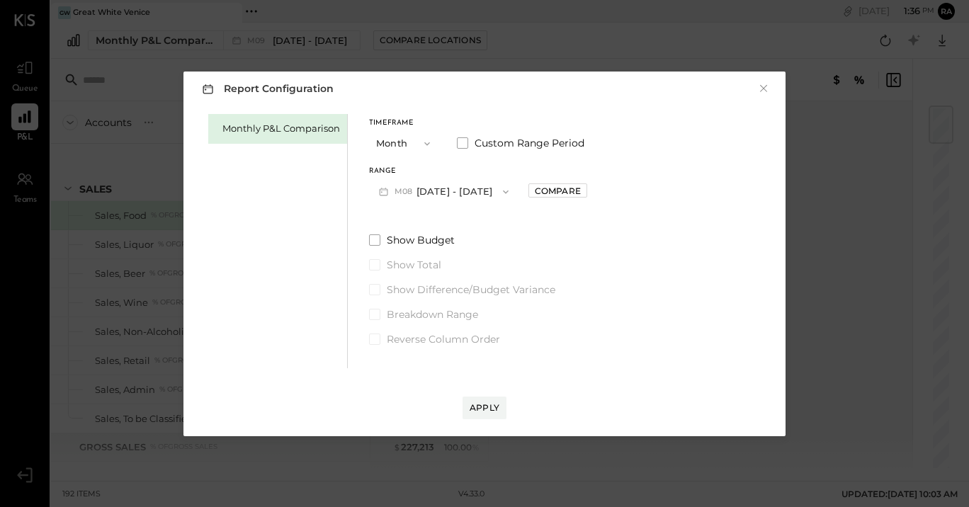
click at [545, 200] on div "Range M08 [DATE] - [DATE] Compare" at bounding box center [478, 186] width 218 height 37
click at [545, 188] on div "Compare" at bounding box center [558, 191] width 46 height 12
click at [484, 409] on div "Apply" at bounding box center [485, 408] width 30 height 12
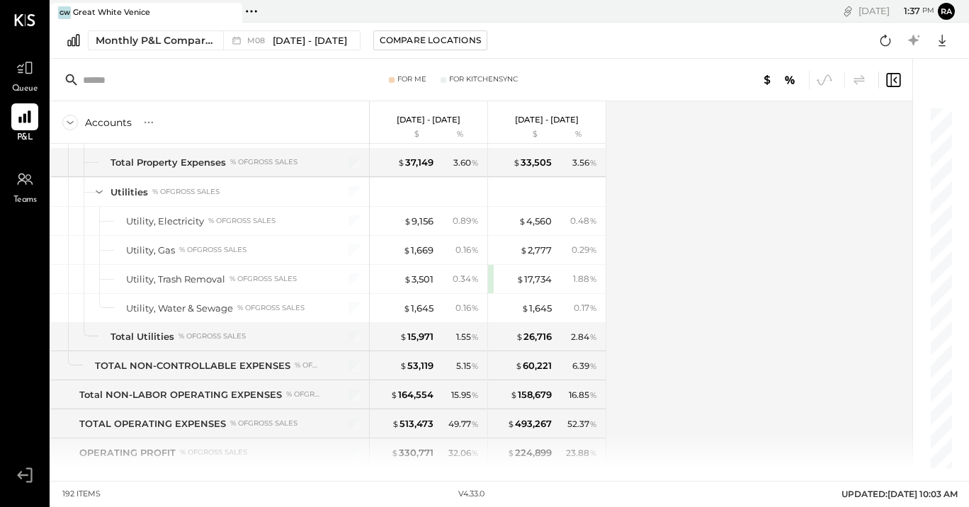
scroll to position [3911, 0]
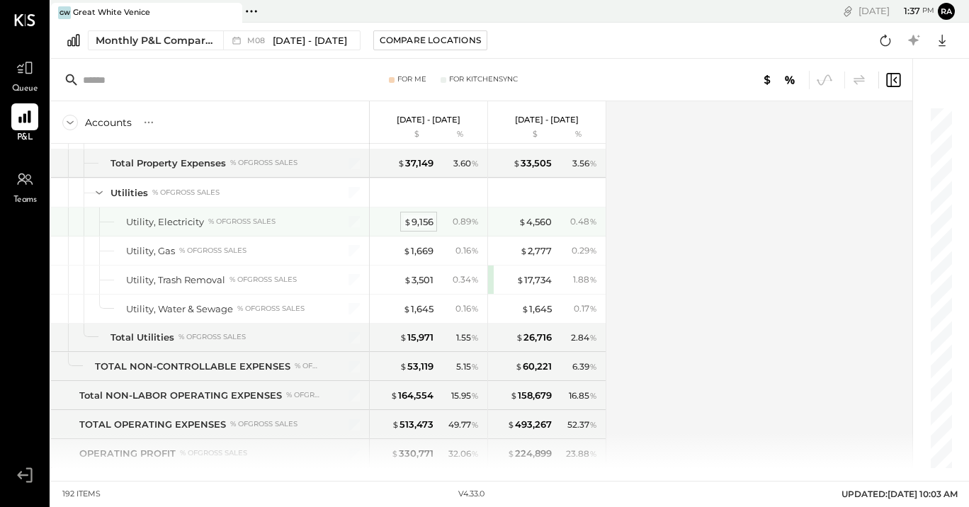
click at [424, 220] on div "$ 9,156" at bounding box center [419, 221] width 30 height 13
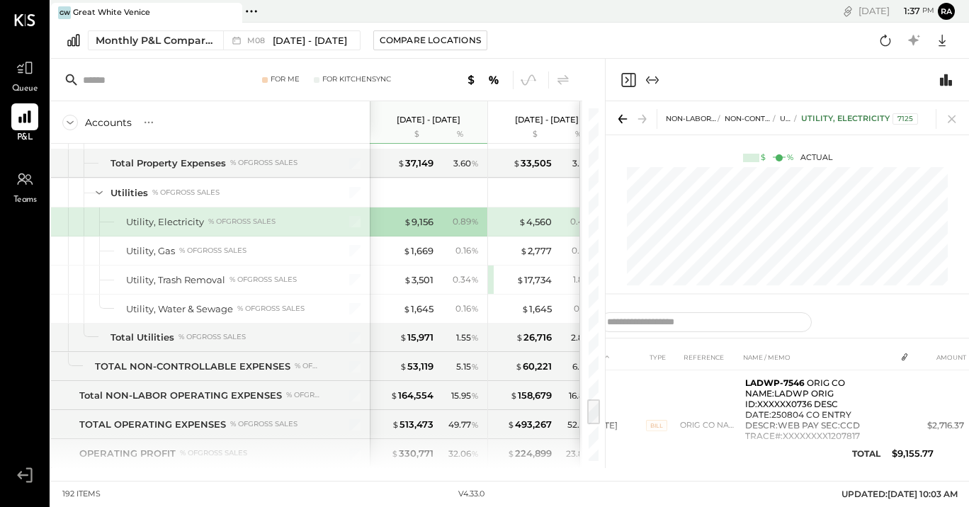
click at [652, 81] on icon "Expand panel (e)" at bounding box center [652, 80] width 17 height 17
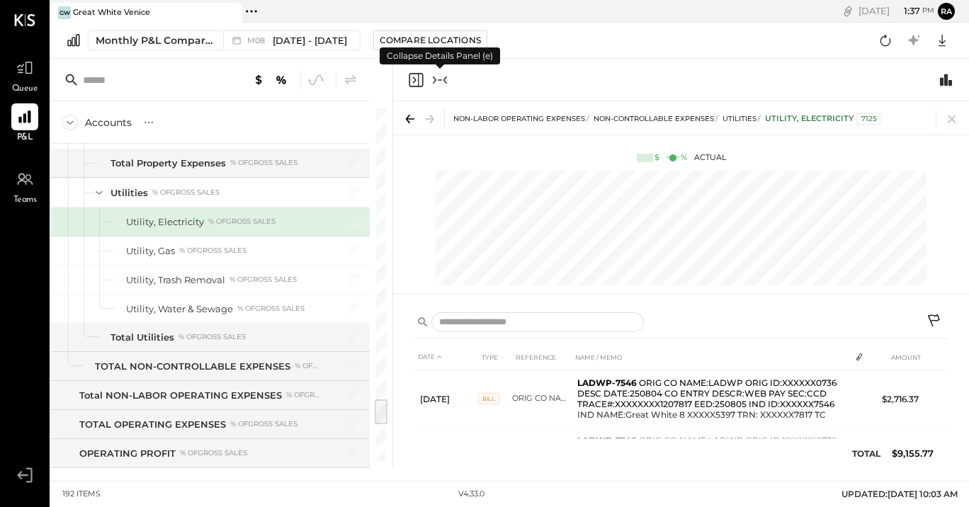
click at [935, 319] on icon at bounding box center [934, 322] width 17 height 17
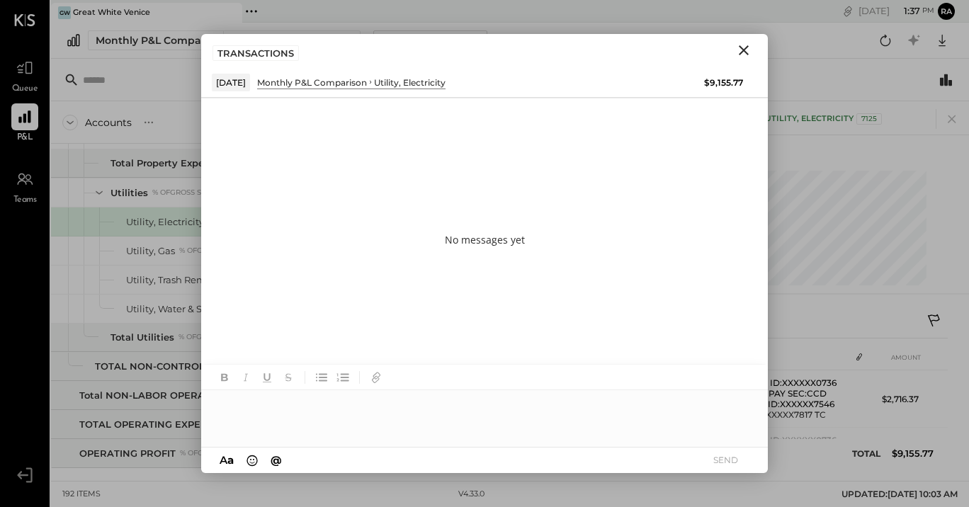
click at [351, 80] on div "Monthly P&L Comparison" at bounding box center [312, 82] width 110 height 12
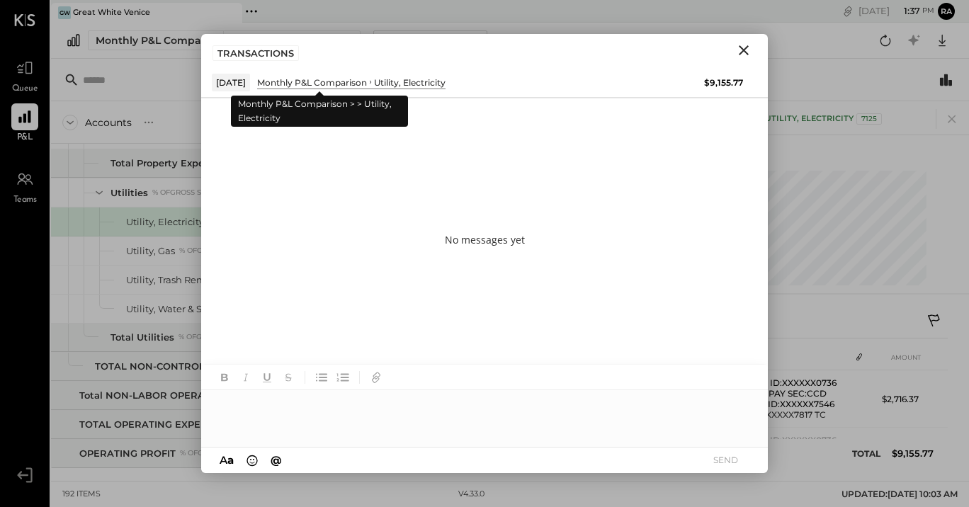
click at [351, 80] on div "Monthly P&L Comparison" at bounding box center [312, 82] width 110 height 12
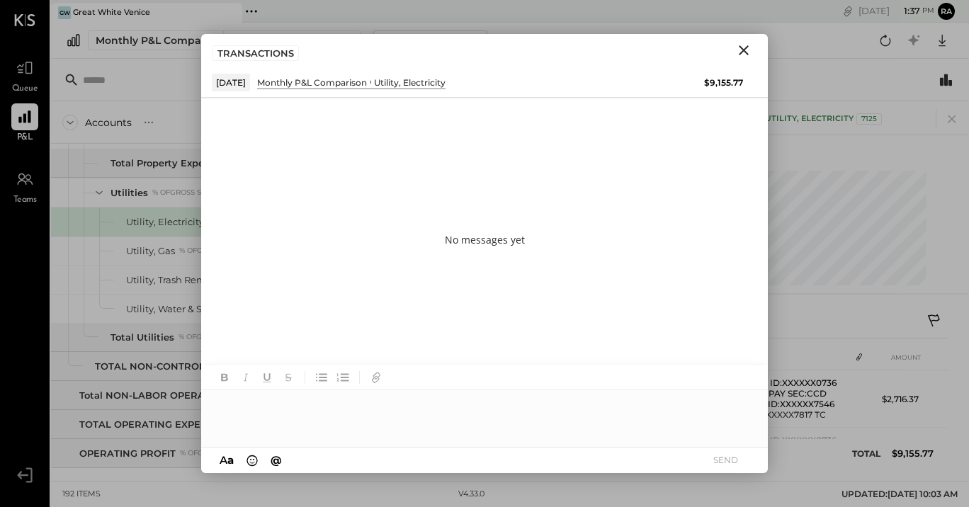
click at [470, 416] on div at bounding box center [484, 418] width 567 height 57
click at [470, 418] on div at bounding box center [484, 418] width 567 height 57
click at [467, 418] on div at bounding box center [484, 418] width 567 height 57
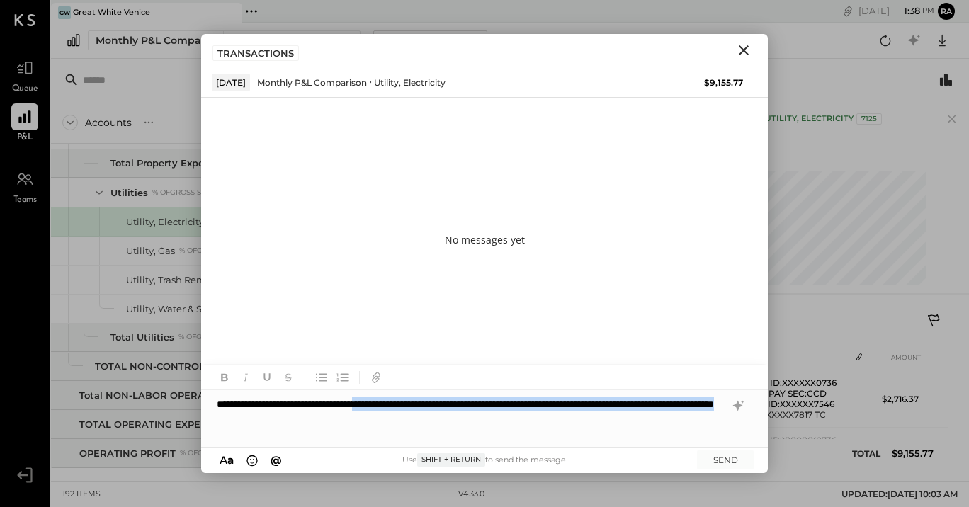
click at [445, 419] on div "**********" at bounding box center [484, 418] width 567 height 57
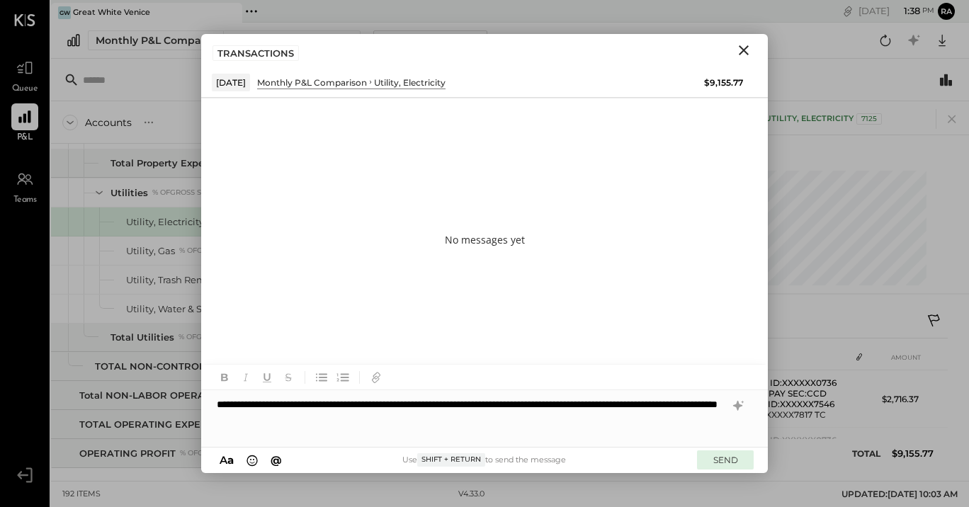
click at [721, 464] on button "SEND" at bounding box center [725, 459] width 57 height 19
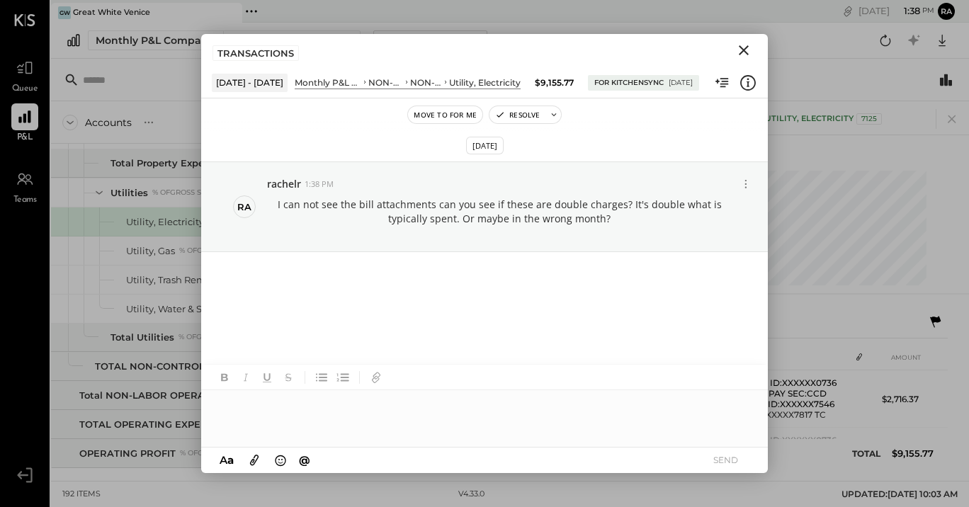
click at [811, 154] on div "$ % Actual" at bounding box center [681, 157] width 576 height 11
click at [819, 288] on div "NON-LABOR OPERATING EXPENSES NON-CONTROLLABLE EXPENSES Utilities Utility, Elect…" at bounding box center [681, 201] width 576 height 201
click at [149, 259] on div "Utility, Gas % of GROSS SALES" at bounding box center [210, 251] width 319 height 28
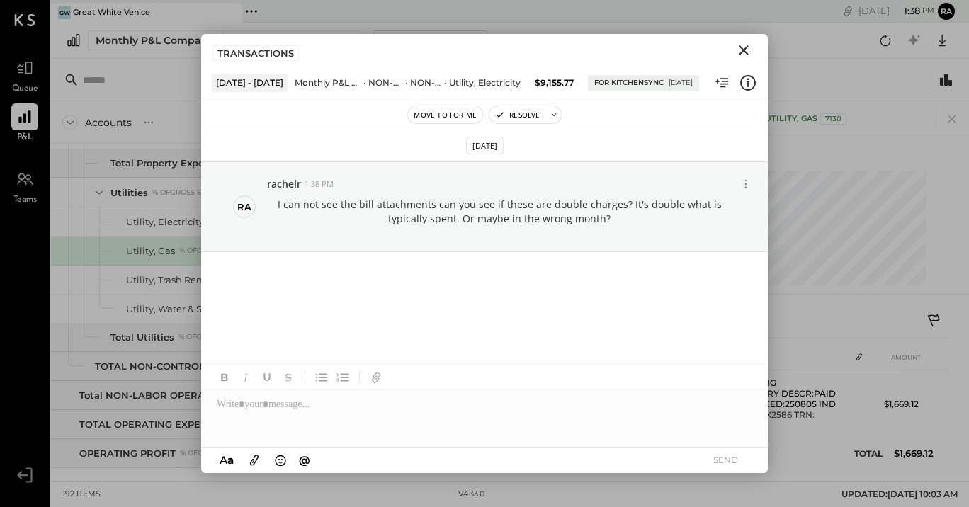
click at [361, 81] on icon at bounding box center [364, 82] width 7 height 14
click at [856, 433] on tbody "[DATE] [PERSON_NAME] CO NAME:SoCalGas ORIG ID:XXXXXX0705 DESC DATE:250804 CO EN…" at bounding box center [680, 404] width 533 height 68
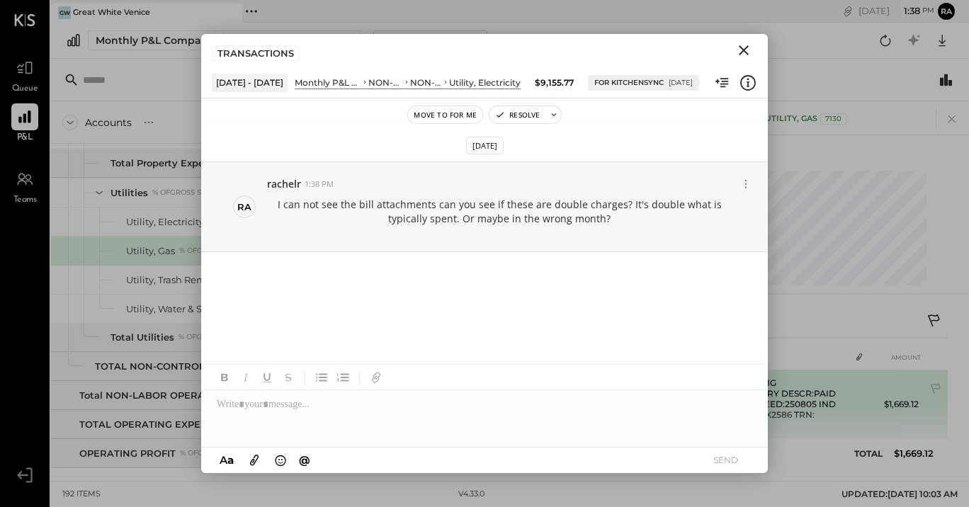
click at [910, 388] on td "$1,669.12" at bounding box center [897, 404] width 55 height 68
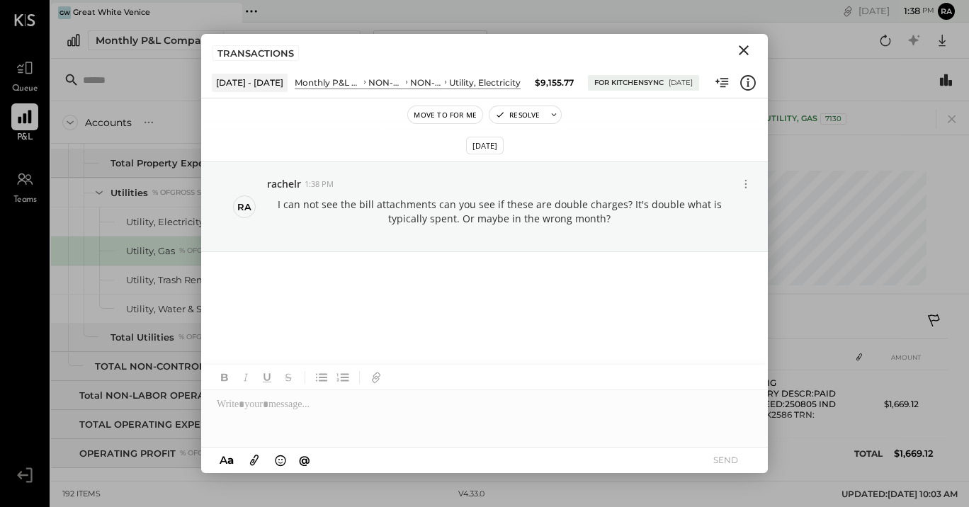
click at [28, 125] on icon at bounding box center [25, 117] width 18 height 18
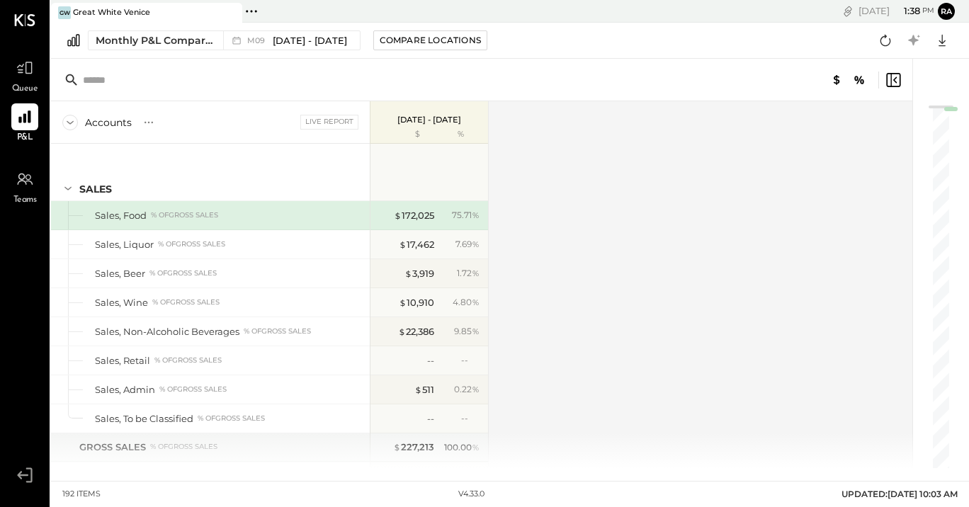
click at [339, 30] on div "Monthly P&L Comparison M09 [DATE] - [DATE] Compare Locations Google Sheets Excel" at bounding box center [510, 41] width 918 height 36
click at [336, 46] on span "[DATE] - [DATE]" at bounding box center [310, 40] width 74 height 13
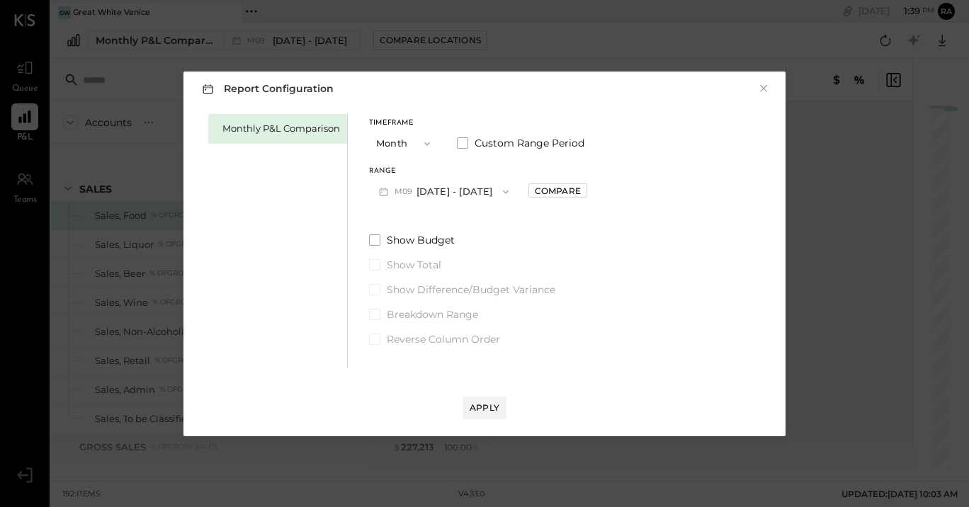
click at [478, 191] on button "M09 [DATE] - [DATE]" at bounding box center [443, 191] width 149 height 26
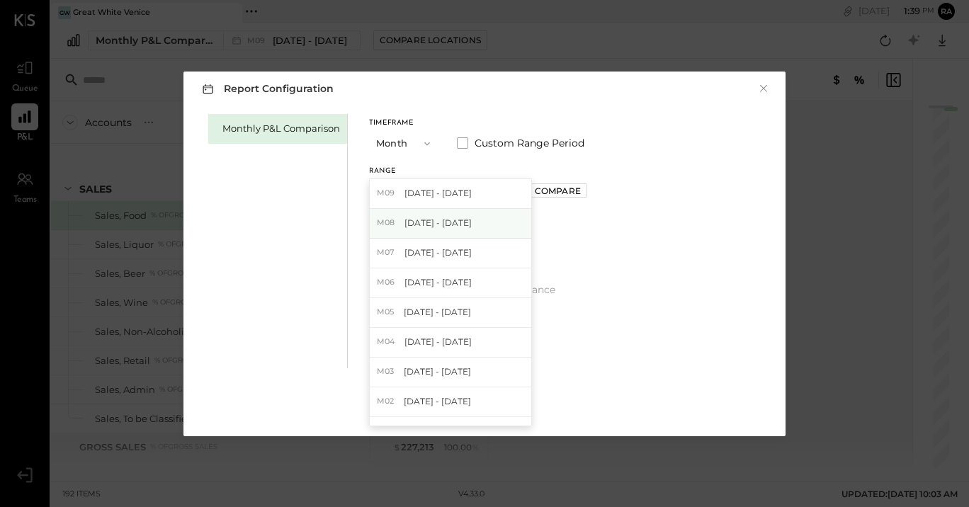
click at [456, 216] on div "M08 [DATE] - [DATE]" at bounding box center [450, 224] width 161 height 30
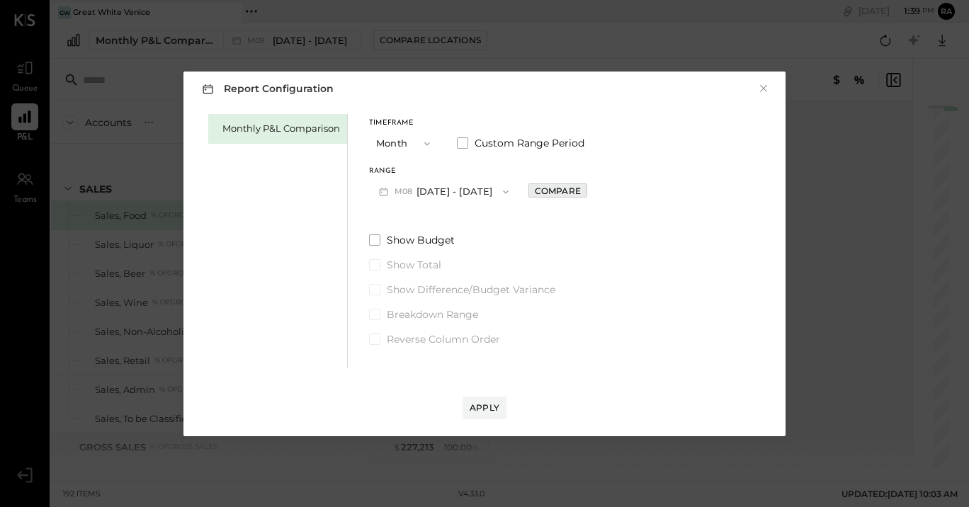
click at [561, 190] on div "Compare" at bounding box center [558, 191] width 46 height 12
click at [587, 194] on icon "button" at bounding box center [589, 191] width 8 height 8
type input "*"
click at [496, 408] on div "Apply" at bounding box center [485, 408] width 30 height 12
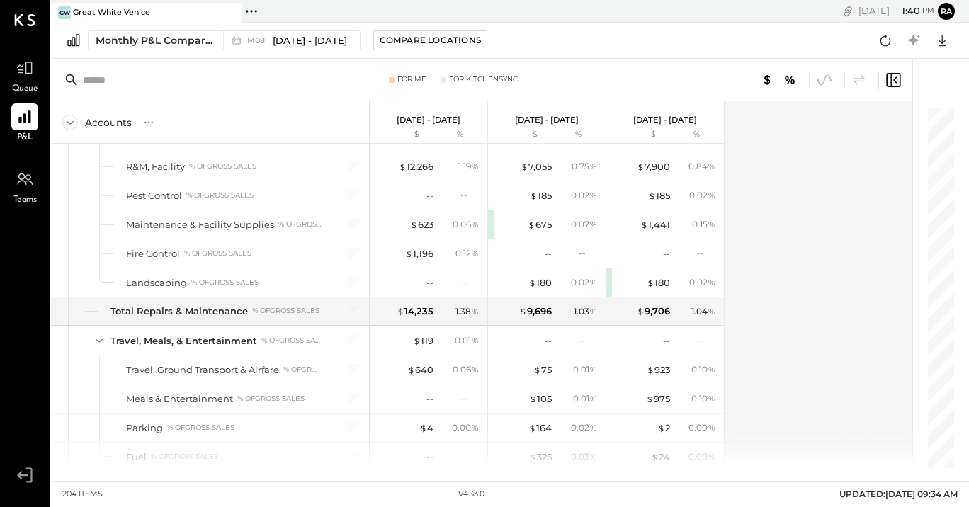
scroll to position [3530, 0]
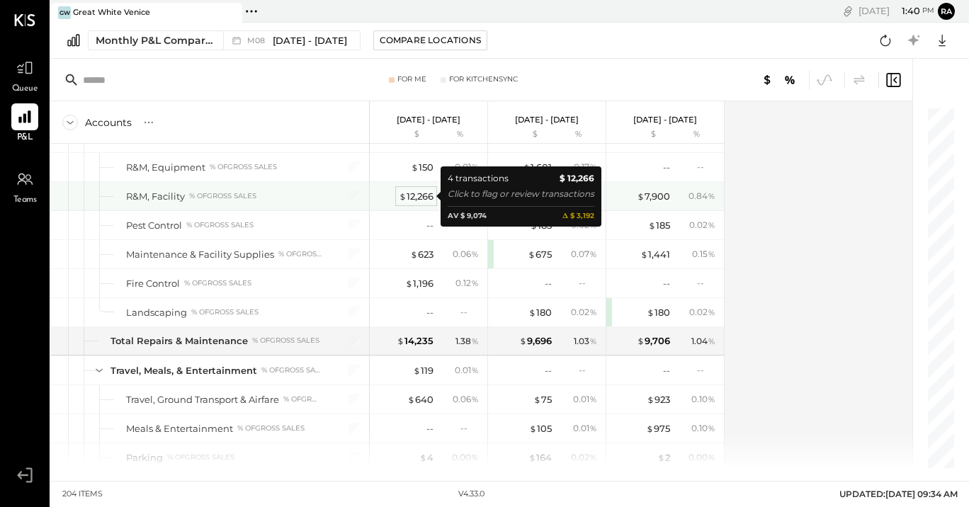
click at [409, 195] on div "$ 12,266" at bounding box center [416, 196] width 35 height 13
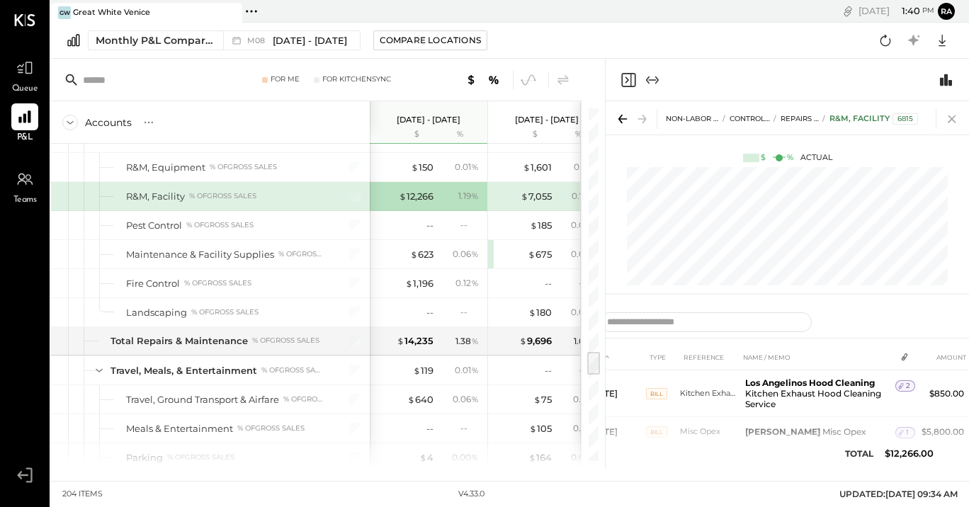
click at [950, 115] on icon at bounding box center [952, 119] width 20 height 20
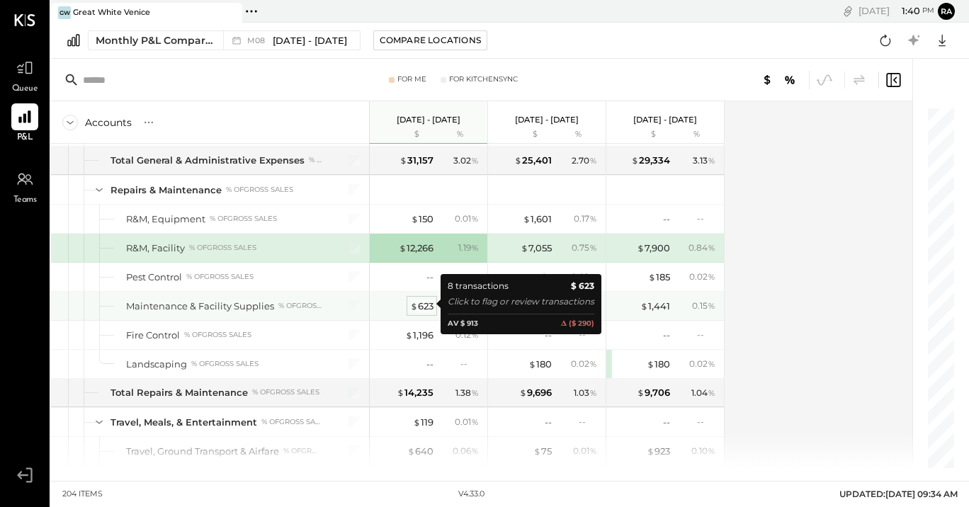
scroll to position [3479, 0]
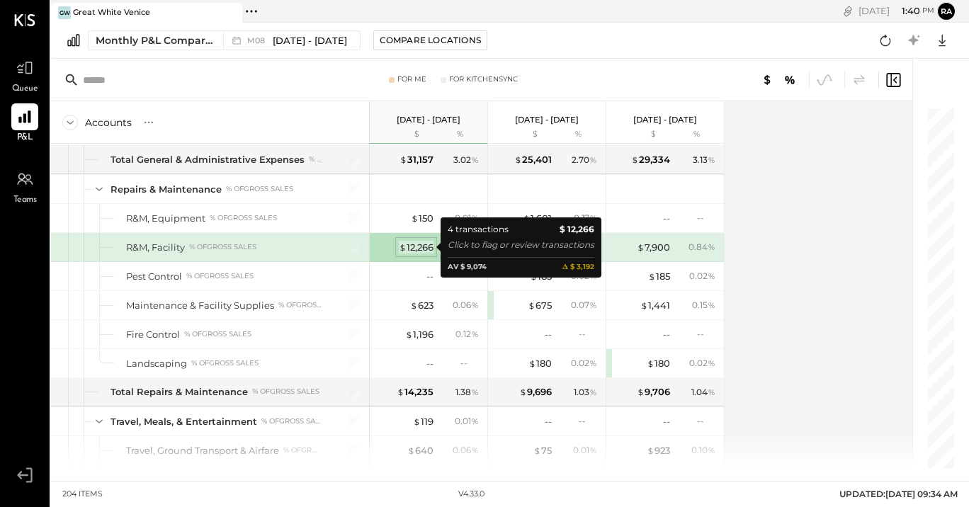
click at [432, 251] on div "$ 12,266" at bounding box center [416, 247] width 35 height 13
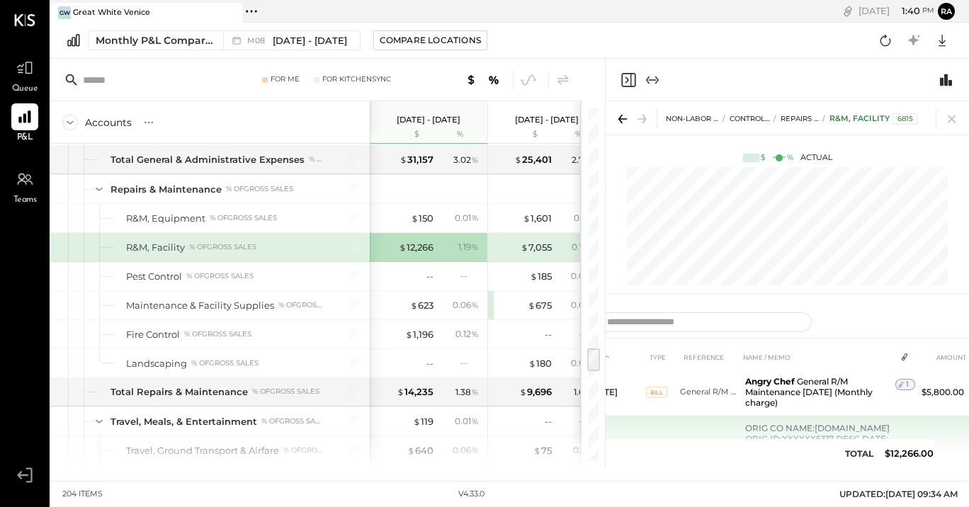
scroll to position [77, 0]
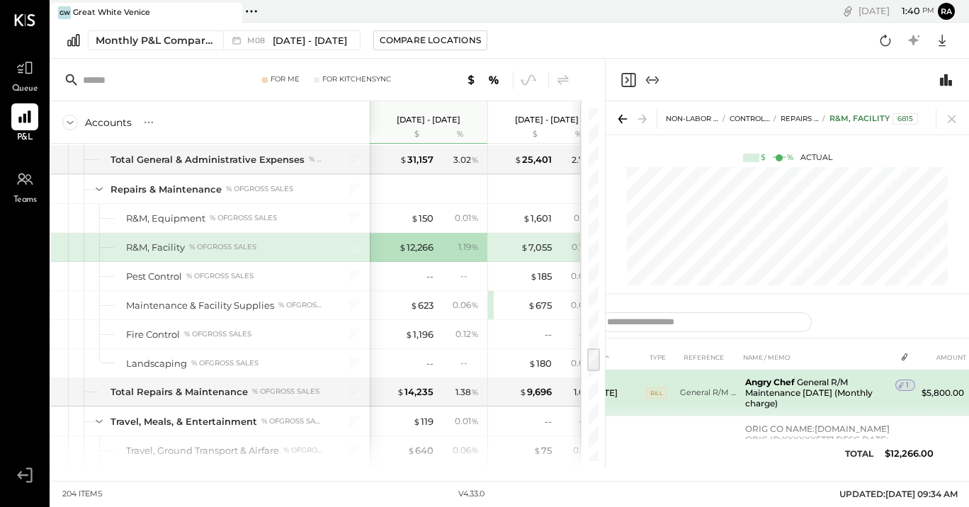
click at [759, 402] on td "Angry Chef General R/M Maintenance [DATE] (Monthly charge)" at bounding box center [817, 393] width 156 height 47
click at [909, 382] on div "1" at bounding box center [905, 385] width 20 height 11
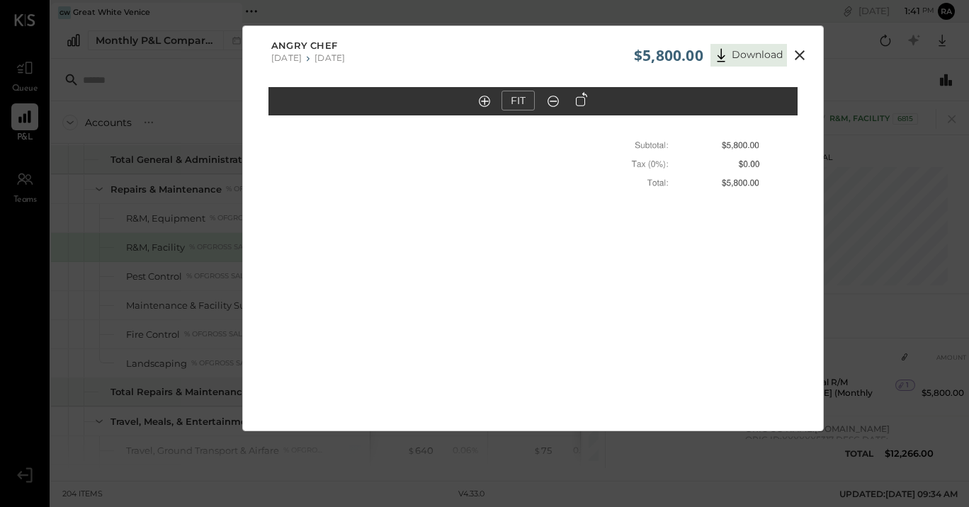
click at [795, 52] on icon at bounding box center [799, 55] width 17 height 17
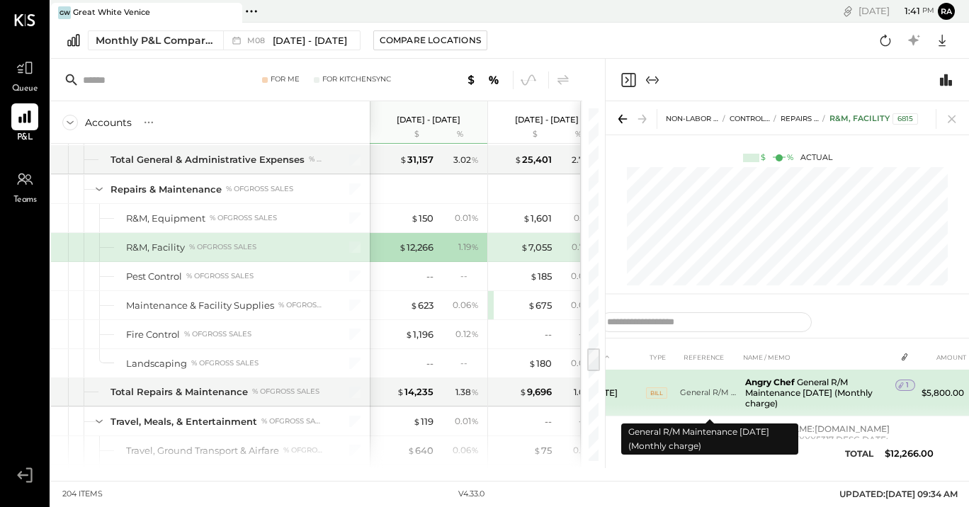
click at [682, 404] on td "General R/M Maintenance [DATE] (Monthly charge)" at bounding box center [709, 393] width 59 height 47
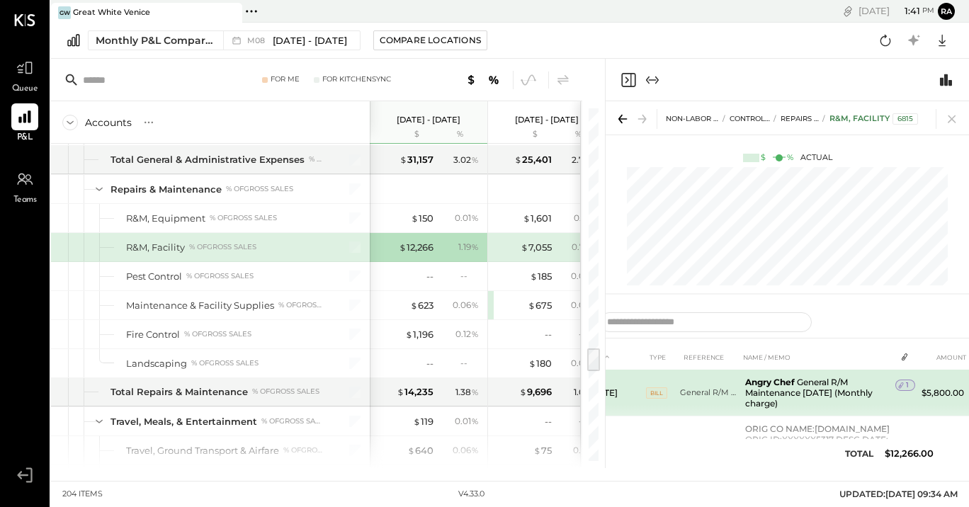
click at [773, 385] on b "Angry Chef" at bounding box center [770, 382] width 50 height 11
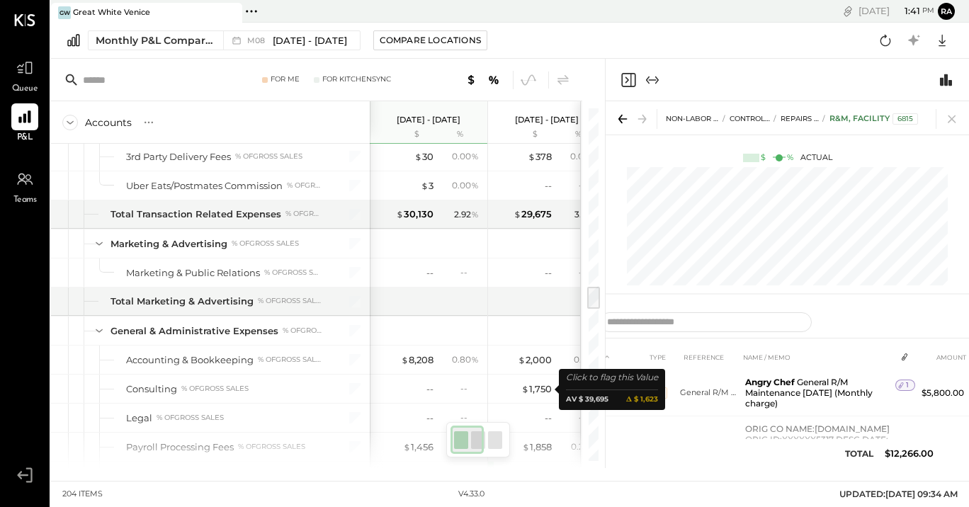
scroll to position [2553, 0]
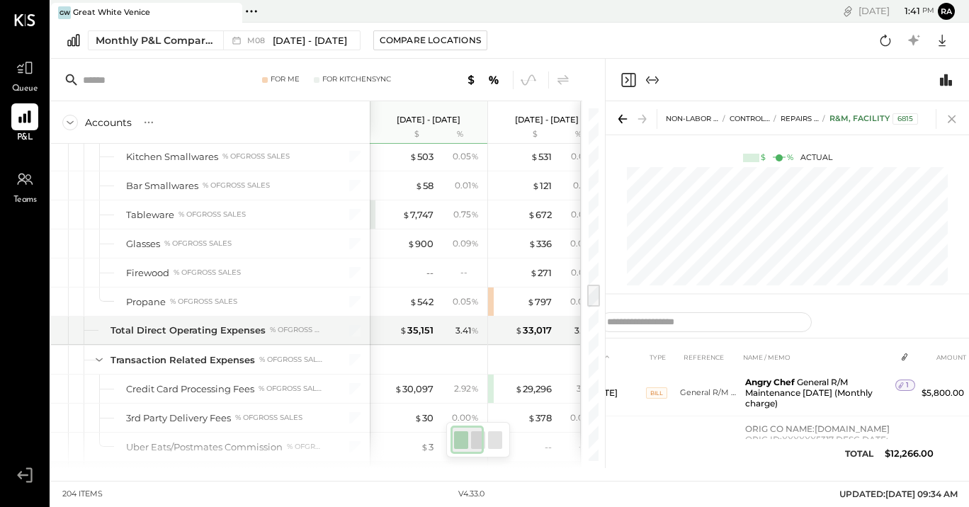
click at [955, 116] on icon at bounding box center [952, 119] width 20 height 20
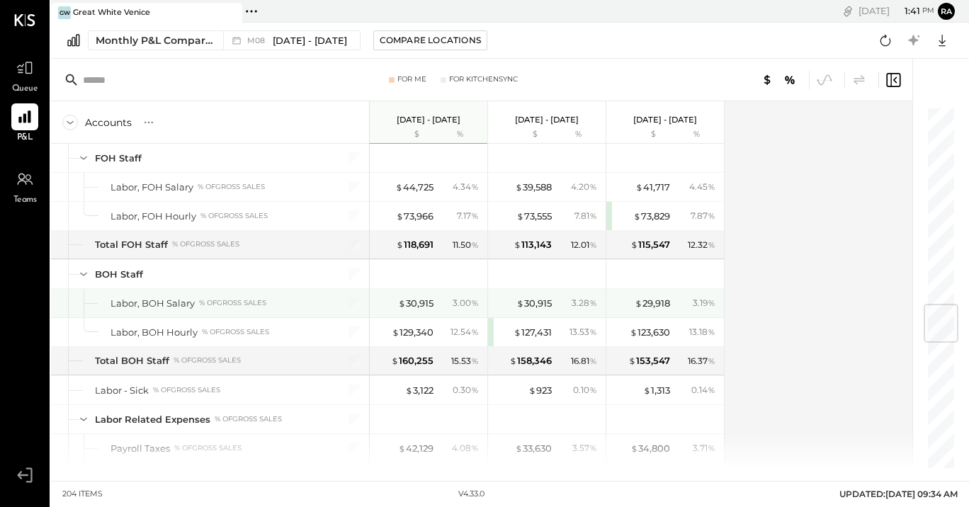
scroll to position [1677, 0]
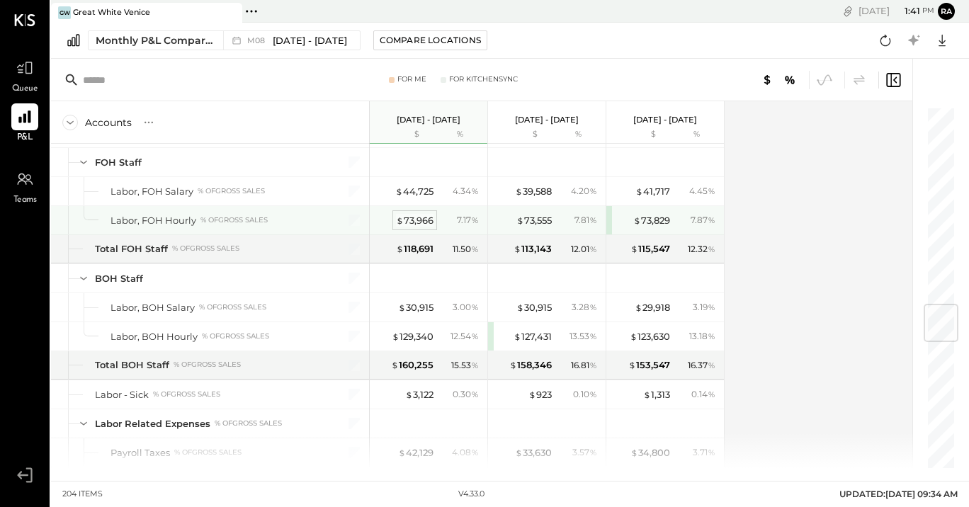
click at [416, 224] on div "$ 73,966" at bounding box center [415, 220] width 38 height 13
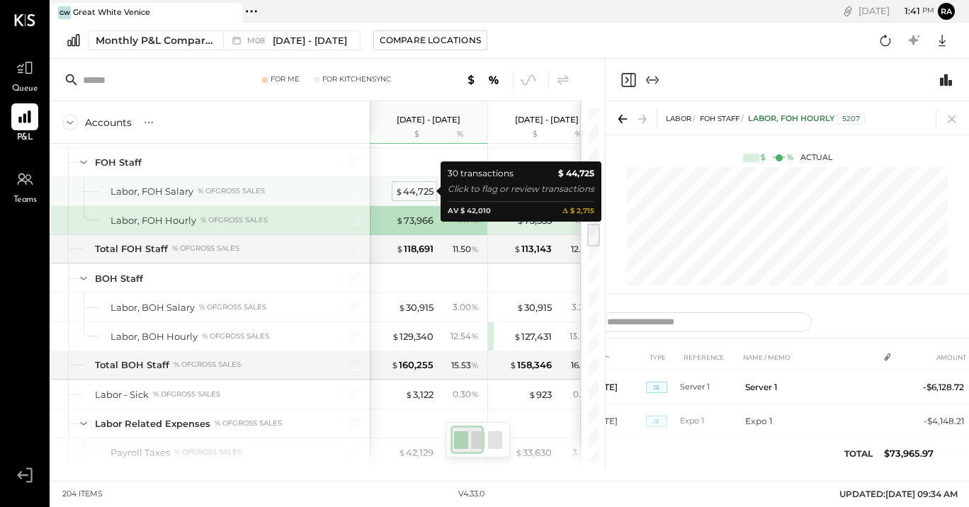
click at [419, 195] on div "$ 44,725" at bounding box center [414, 191] width 38 height 13
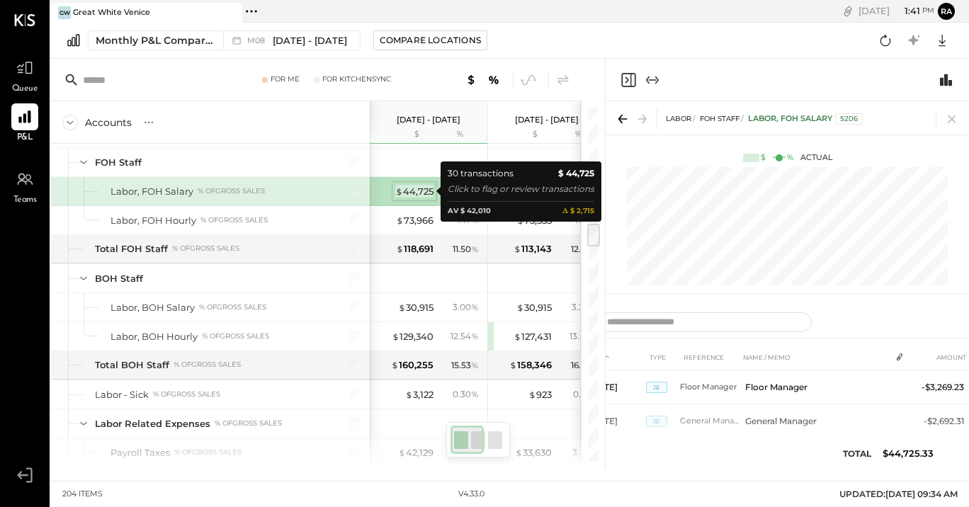
click at [419, 195] on div "$ 44,725" at bounding box center [414, 191] width 38 height 13
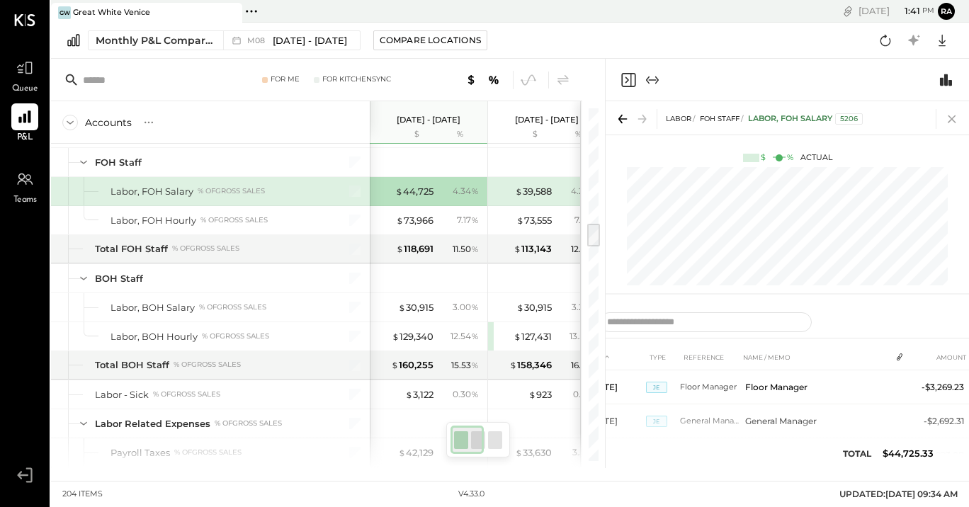
click at [946, 116] on icon at bounding box center [952, 119] width 20 height 20
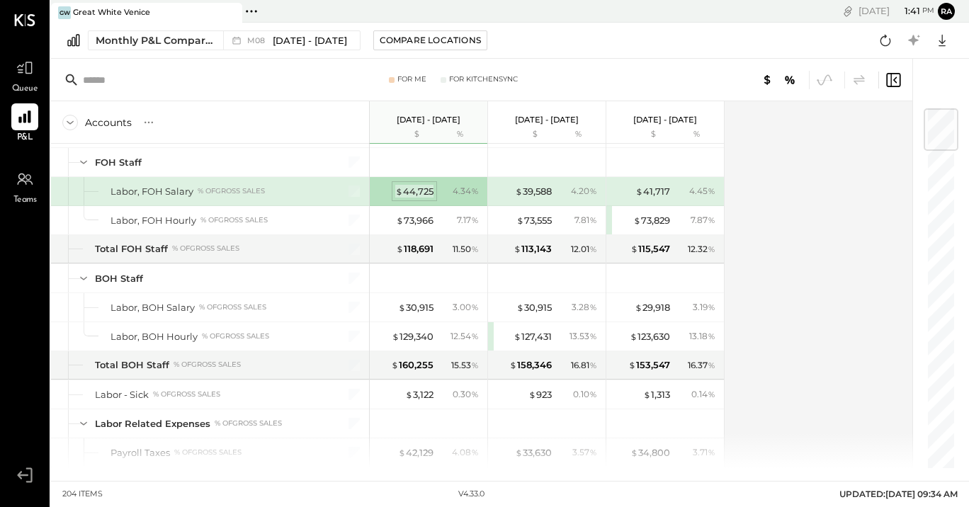
click at [414, 191] on div "$ 44,725" at bounding box center [414, 191] width 38 height 13
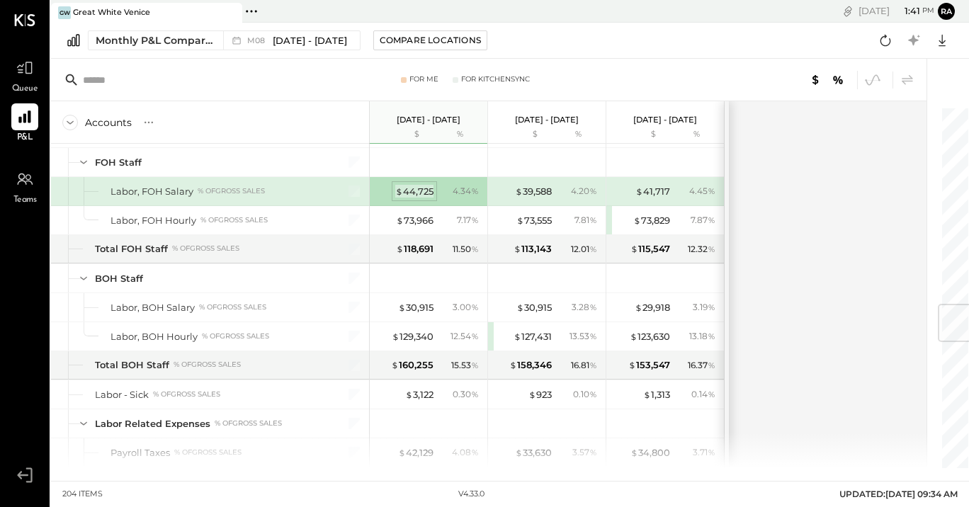
click at [414, 191] on div "$ 44,725" at bounding box center [414, 191] width 38 height 13
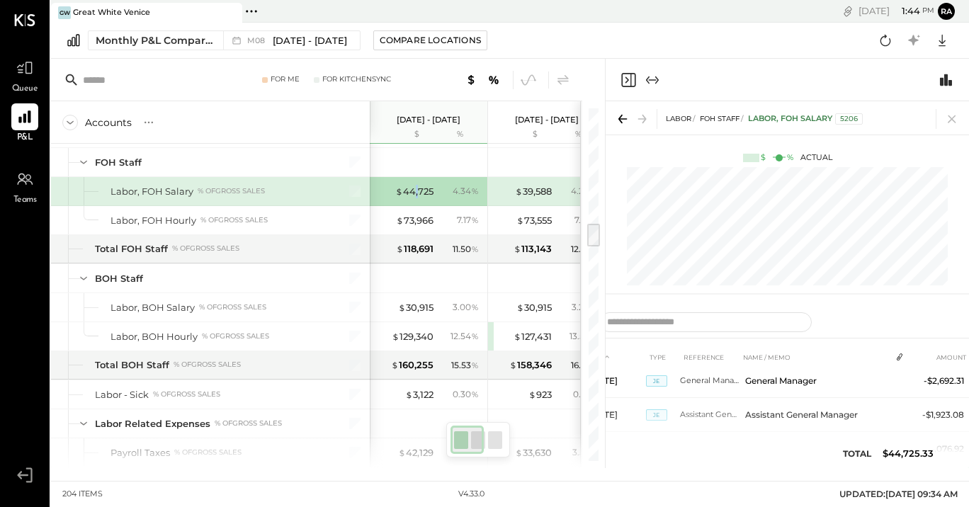
scroll to position [822, 0]
click at [951, 115] on icon at bounding box center [952, 119] width 20 height 20
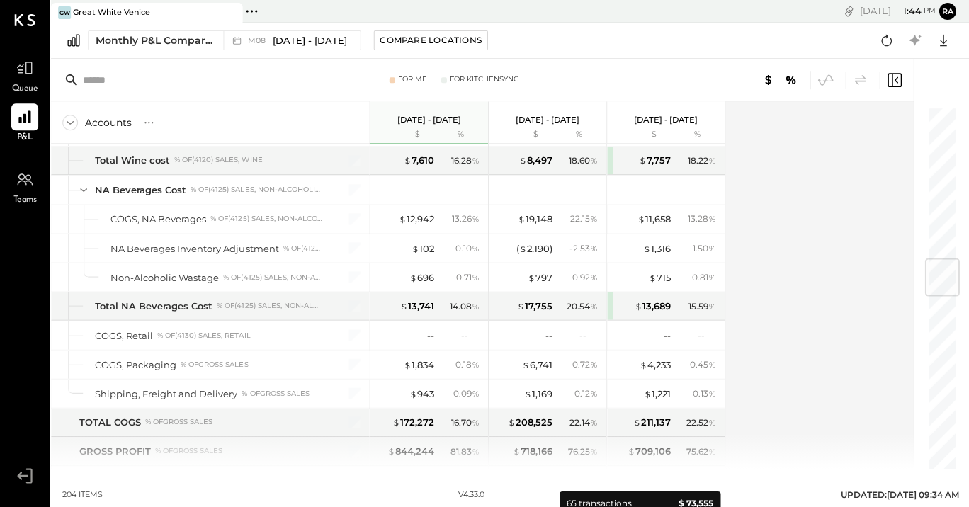
scroll to position [1290, 0]
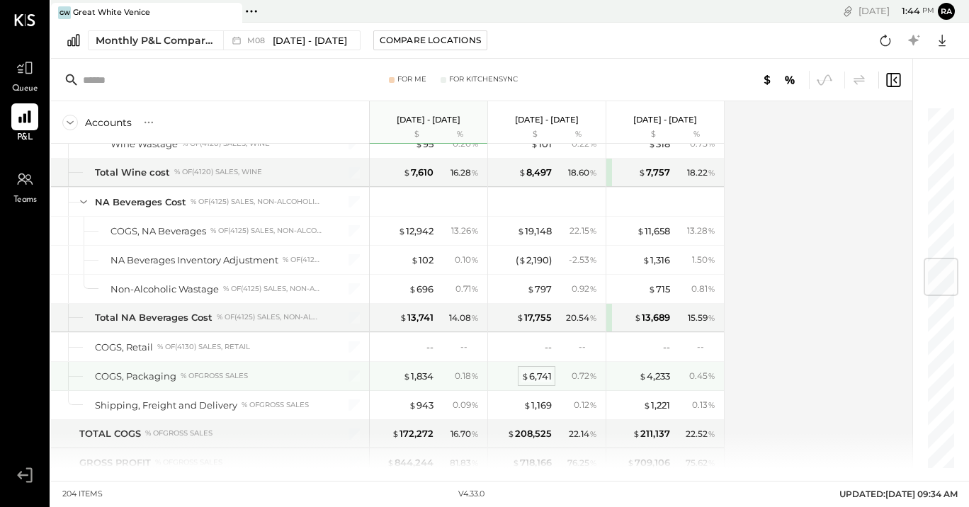
click at [534, 375] on div "$ 6,741" at bounding box center [536, 376] width 30 height 13
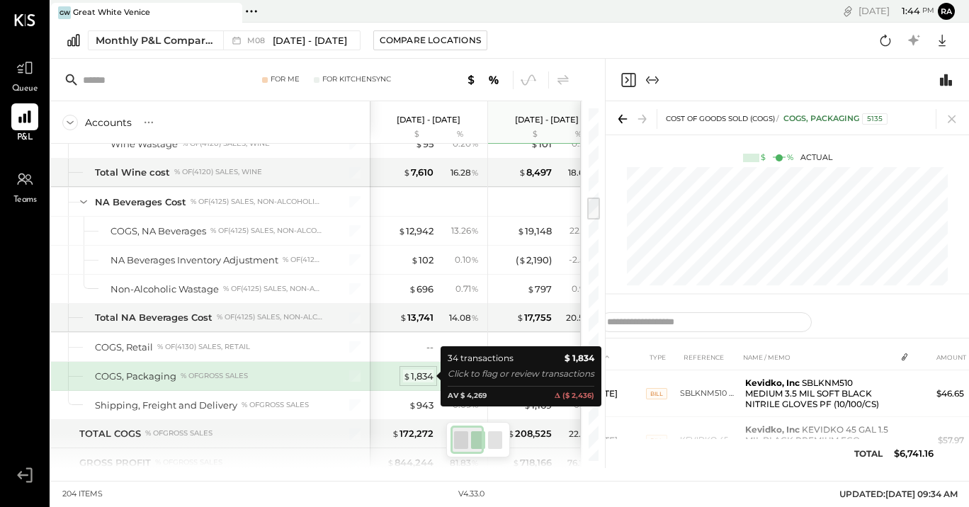
click at [417, 378] on div "$ 1,834" at bounding box center [418, 376] width 30 height 13
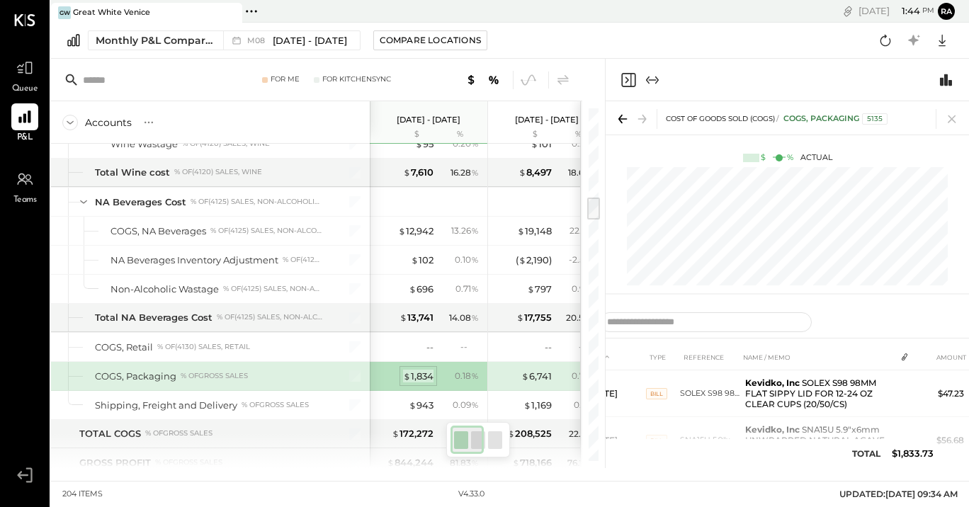
click at [424, 377] on div "$ 1,834" at bounding box center [418, 376] width 30 height 13
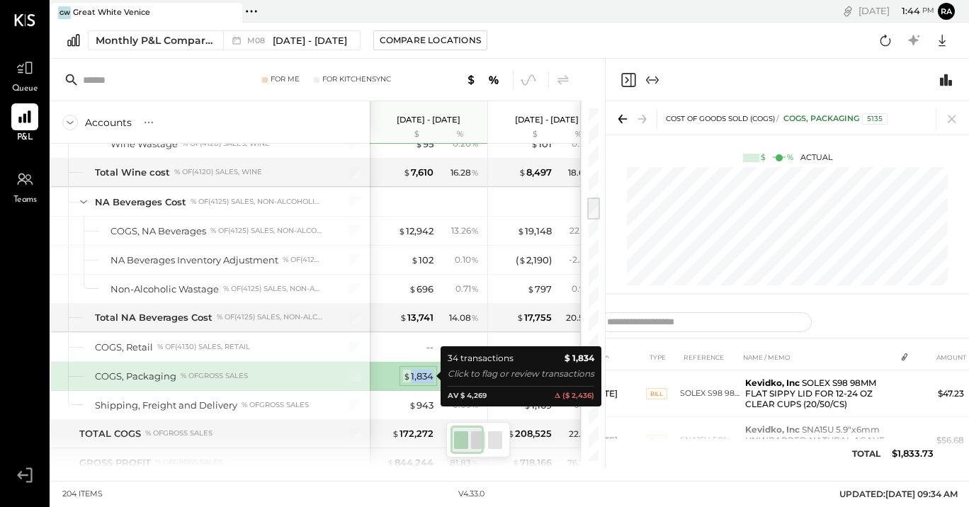
click at [424, 377] on div "$ 1,834" at bounding box center [418, 376] width 30 height 13
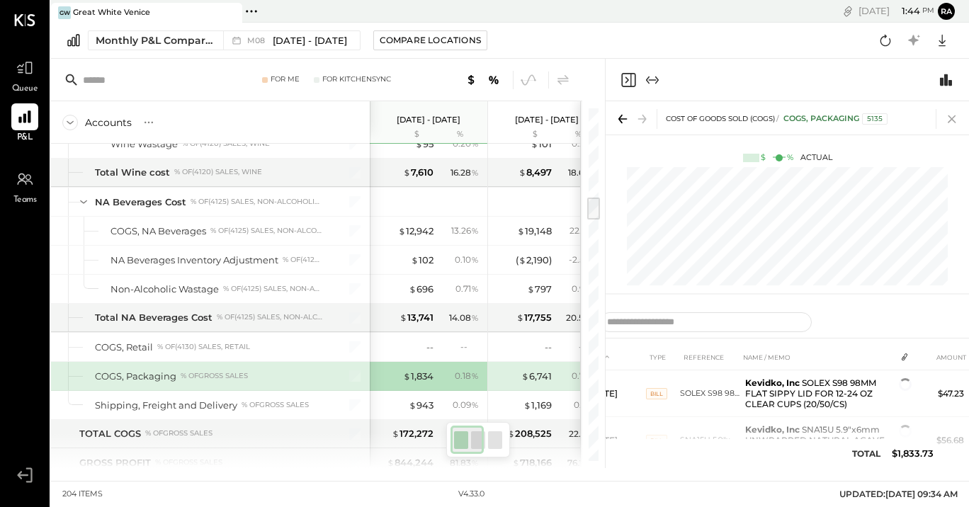
click at [947, 123] on icon at bounding box center [952, 119] width 20 height 20
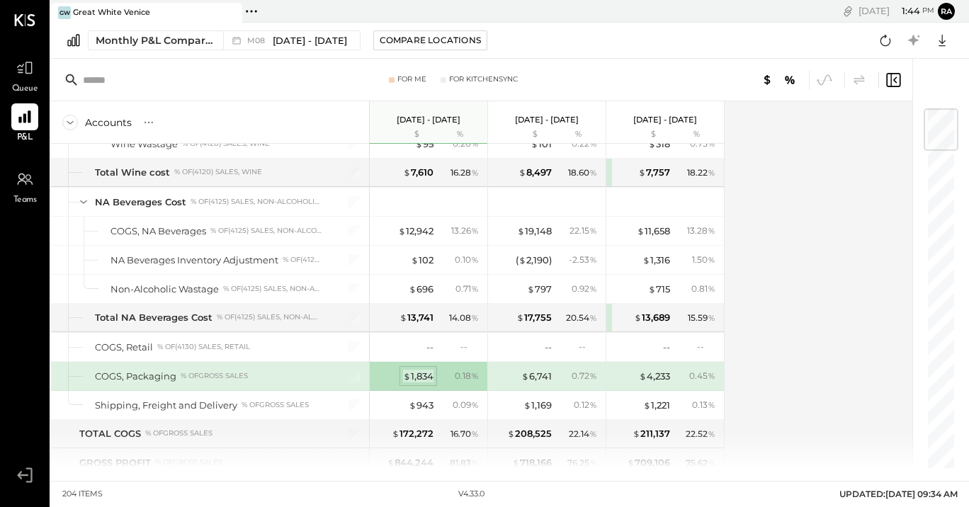
click at [421, 378] on div "$ 1,834" at bounding box center [418, 376] width 30 height 13
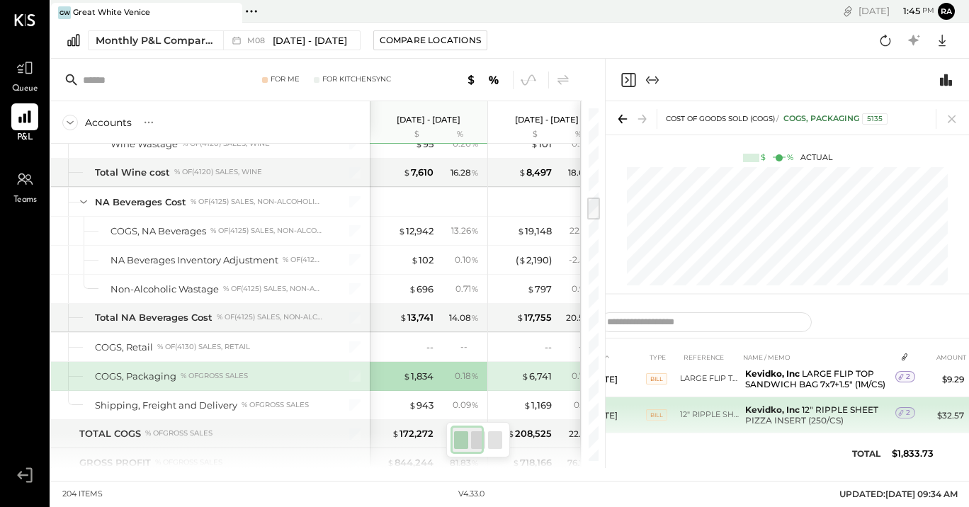
scroll to position [1073, 0]
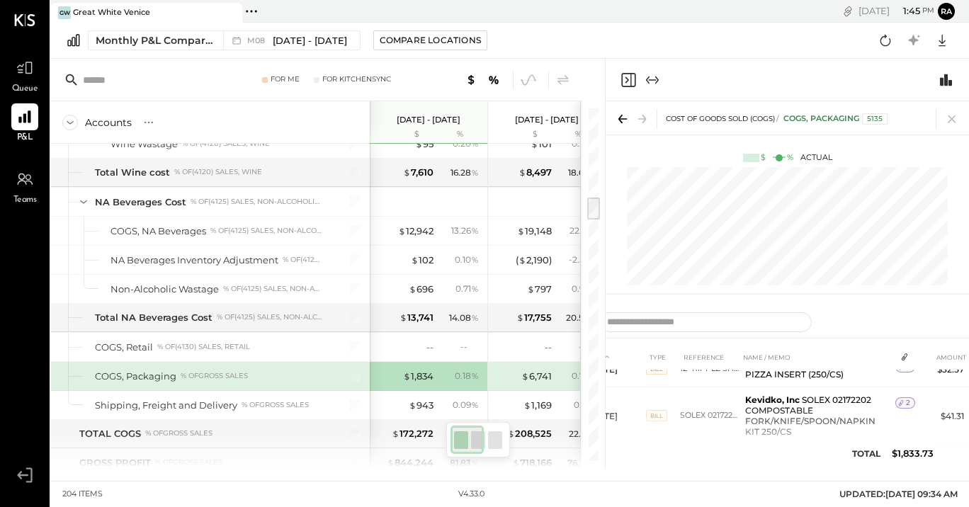
click at [652, 82] on icon "Expand panel (e)" at bounding box center [652, 80] width 17 height 17
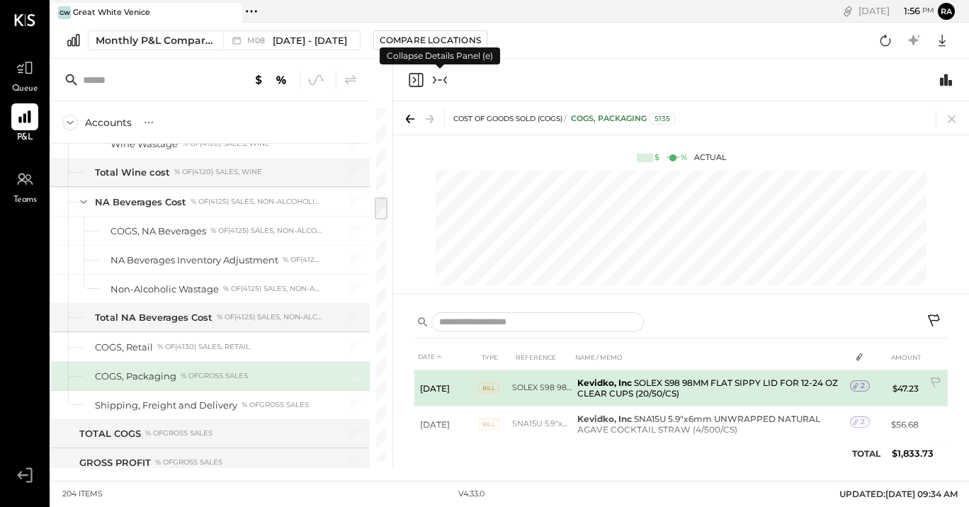
click at [441, 388] on td "[DATE]" at bounding box center [446, 388] width 64 height 36
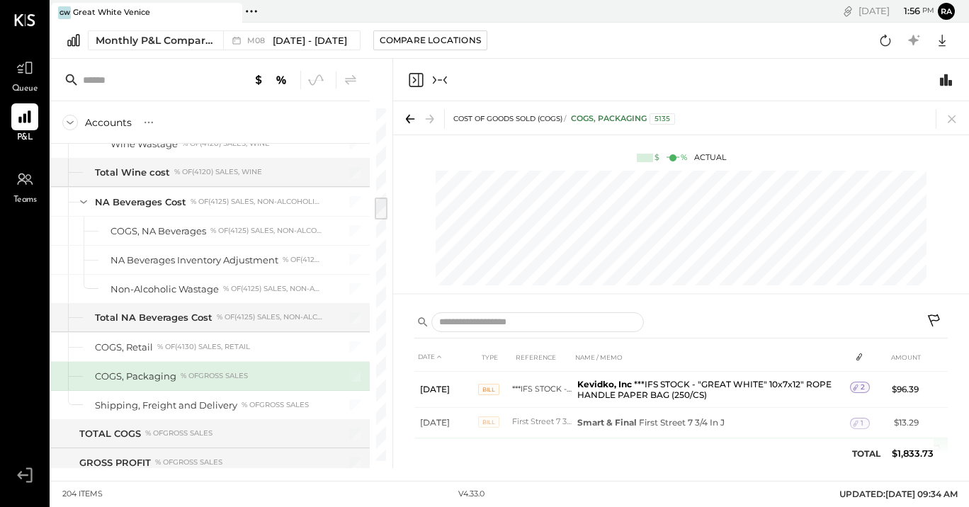
scroll to position [1059, 0]
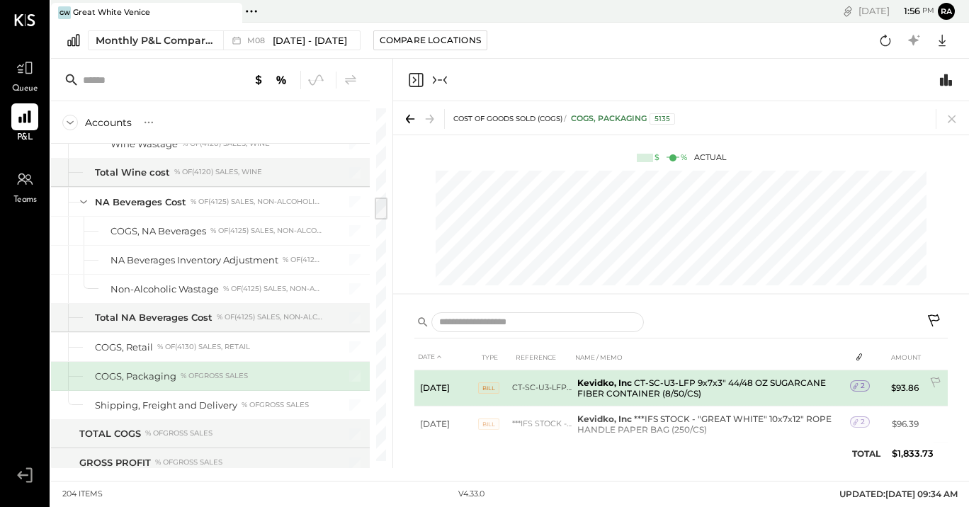
click at [484, 393] on td "Bill" at bounding box center [495, 388] width 34 height 36
click at [855, 387] on icon at bounding box center [856, 386] width 10 height 10
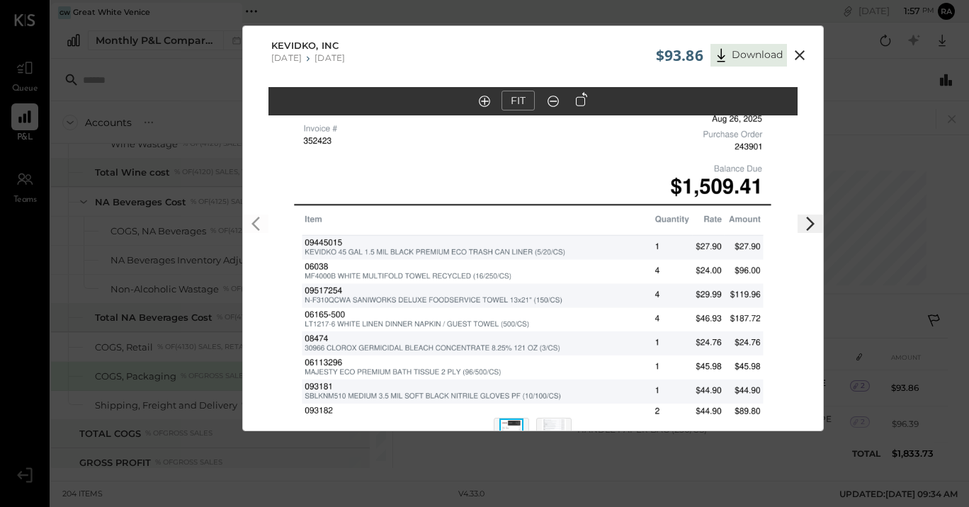
click at [793, 57] on icon at bounding box center [799, 55] width 17 height 17
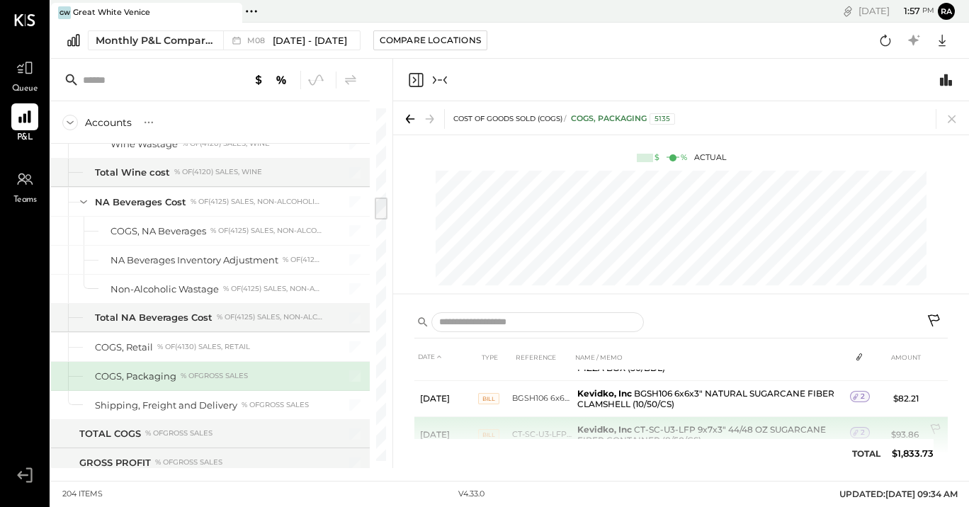
scroll to position [1011, 0]
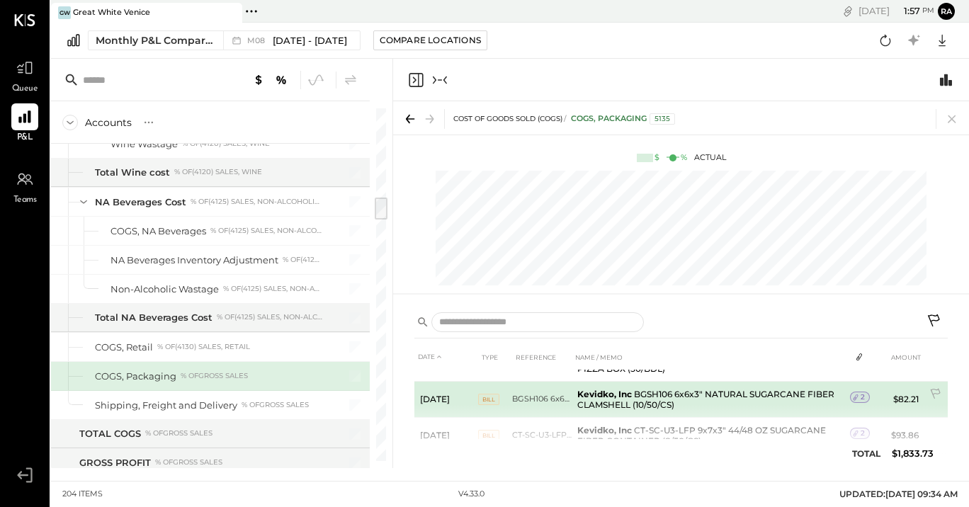
click at [861, 396] on span "2" at bounding box center [863, 397] width 4 height 10
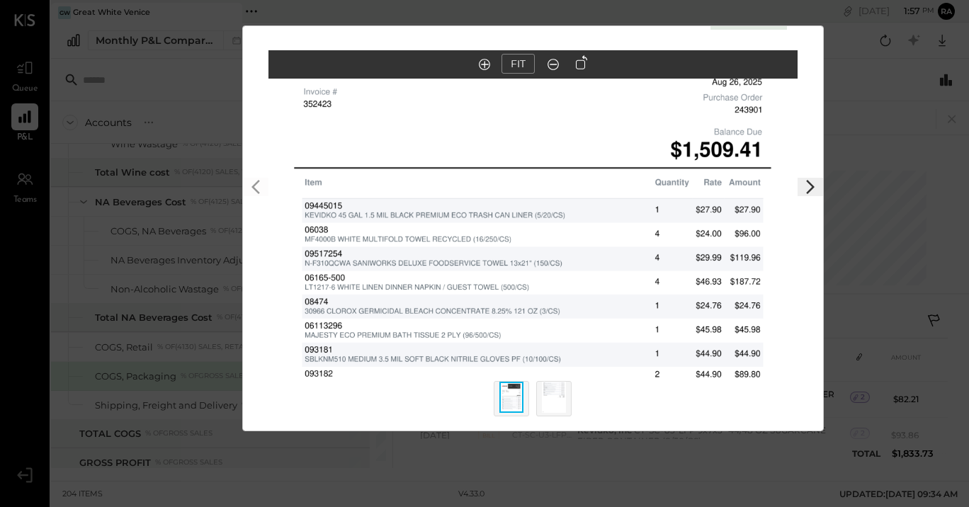
scroll to position [37, 0]
click at [851, 47] on div "$82.21 Download Kevidko, Inc [DATE] [DATE] FIT" at bounding box center [484, 253] width 969 height 507
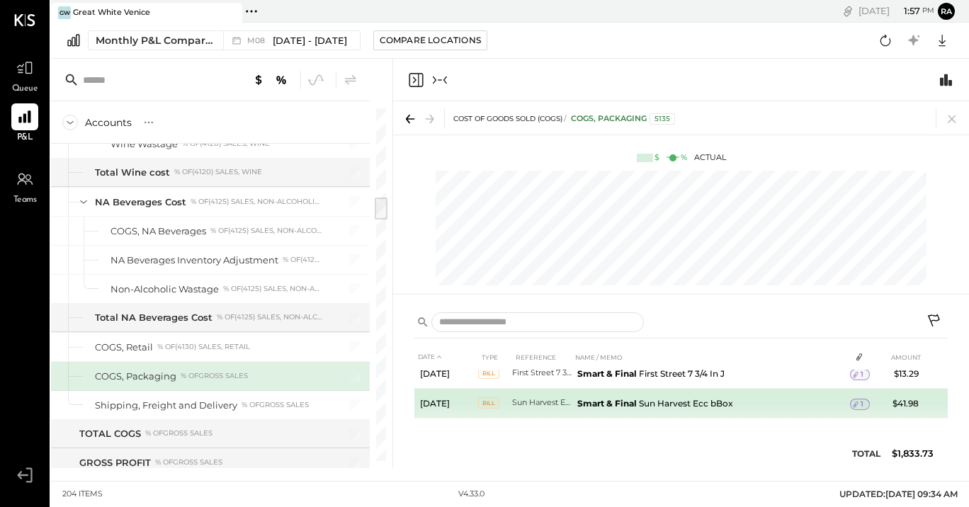
scroll to position [1142, 0]
click at [858, 406] on icon at bounding box center [856, 405] width 10 height 10
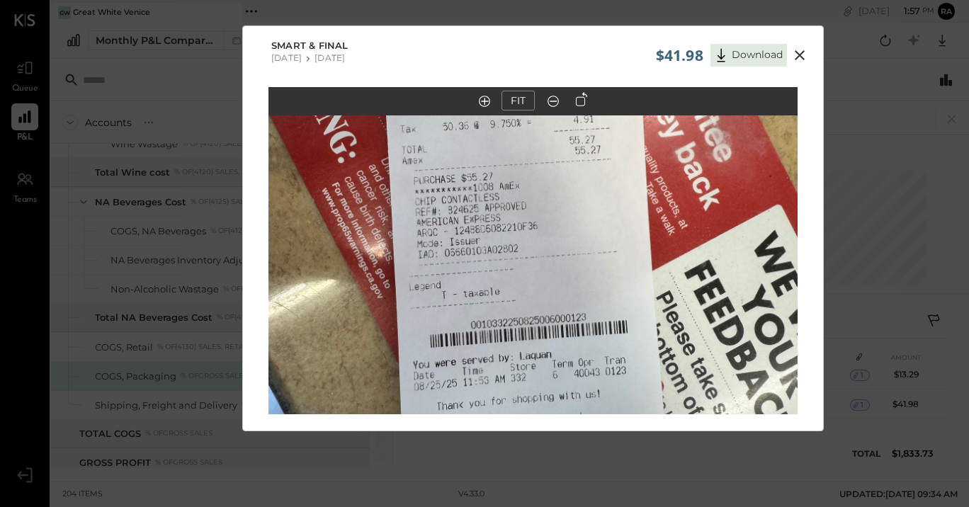
click at [884, 248] on div "$41.98 Download Smart & Final [DATE] [DATE] FIT" at bounding box center [484, 253] width 969 height 507
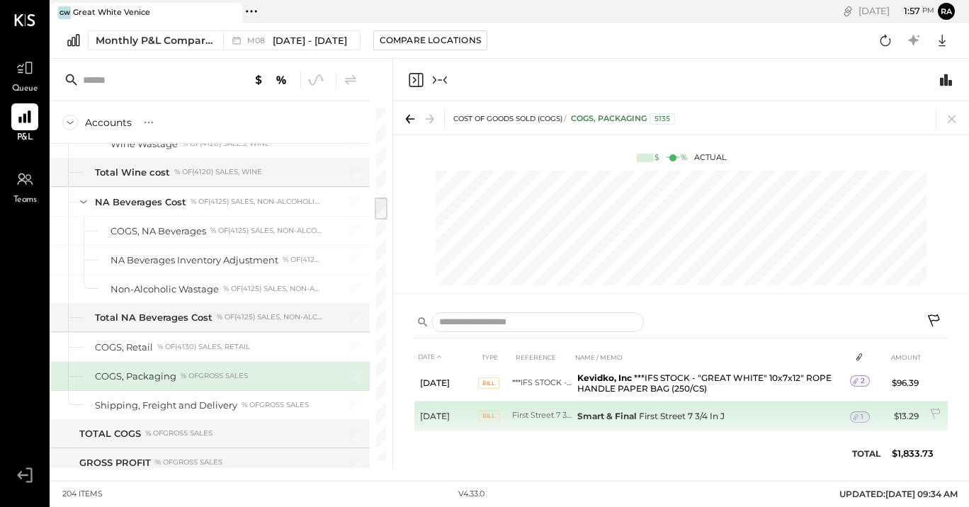
scroll to position [1096, 0]
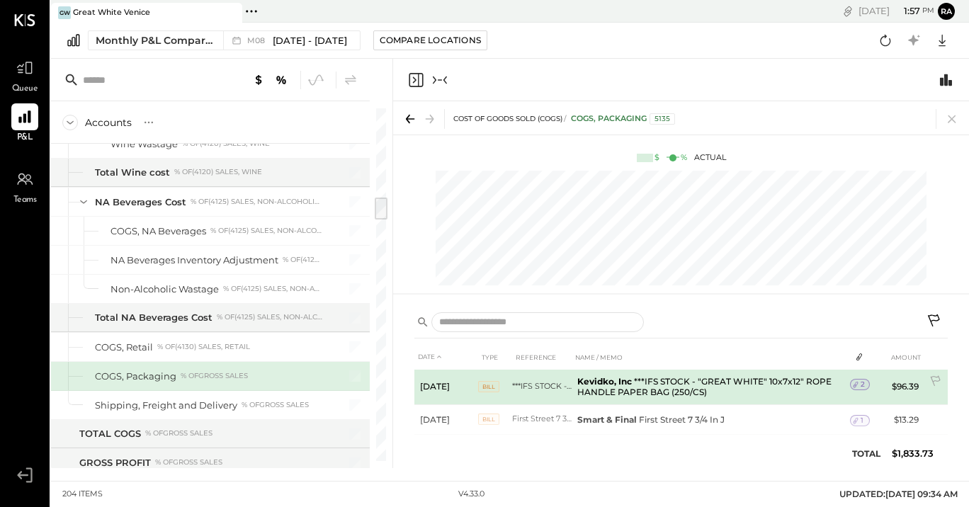
click at [858, 387] on icon at bounding box center [856, 385] width 10 height 10
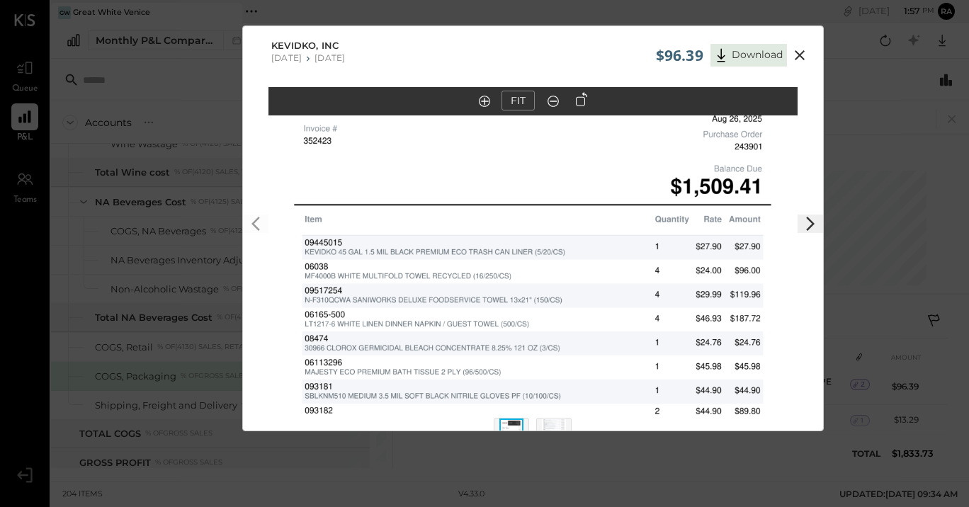
click at [838, 112] on div "$96.39 Download Kevidko, Inc [DATE] [DATE] FIT" at bounding box center [484, 253] width 969 height 507
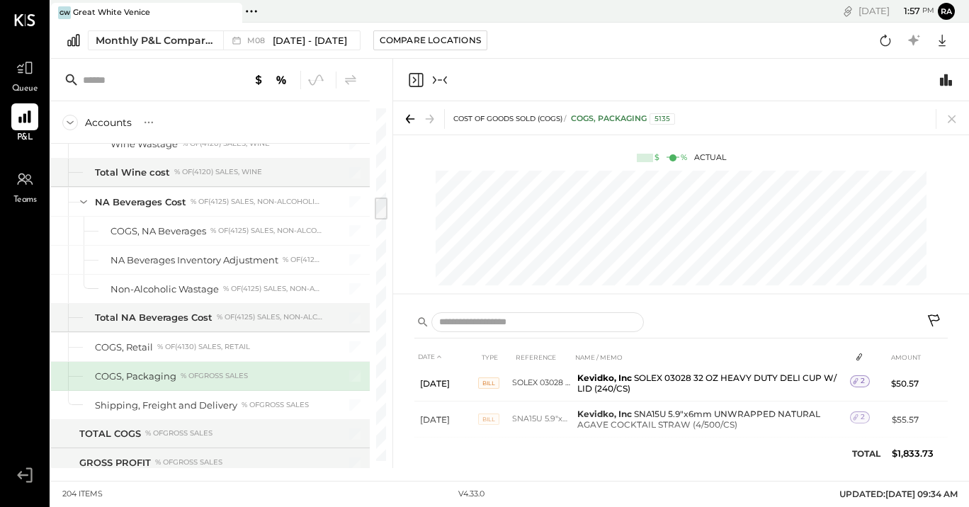
scroll to position [533, 0]
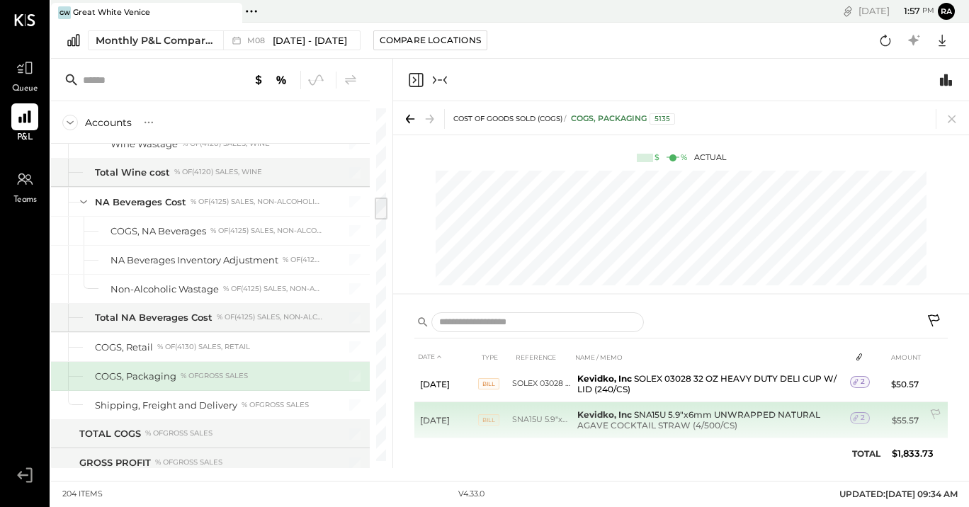
click at [856, 414] on icon at bounding box center [856, 418] width 10 height 10
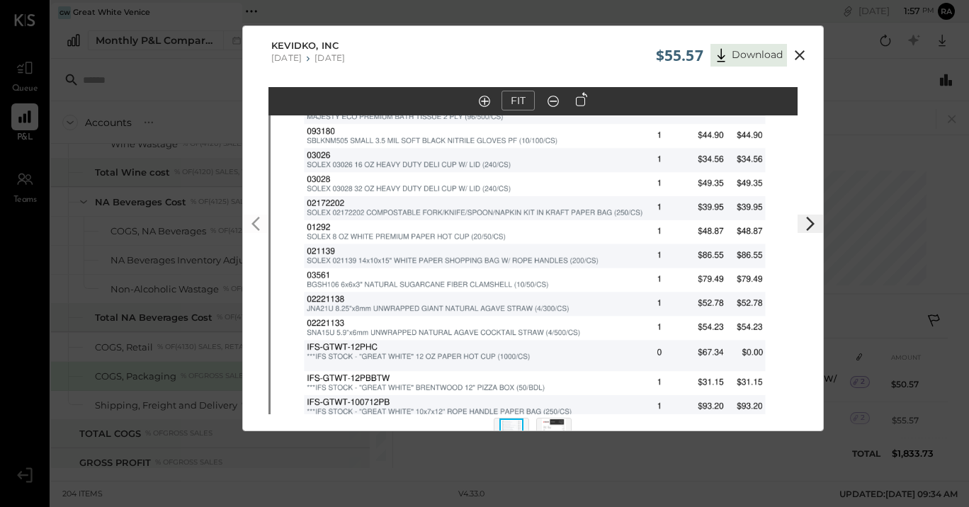
drag, startPoint x: 742, startPoint y: 161, endPoint x: 743, endPoint y: 353, distance: 191.9
click at [743, 353] on img at bounding box center [535, 424] width 529 height 685
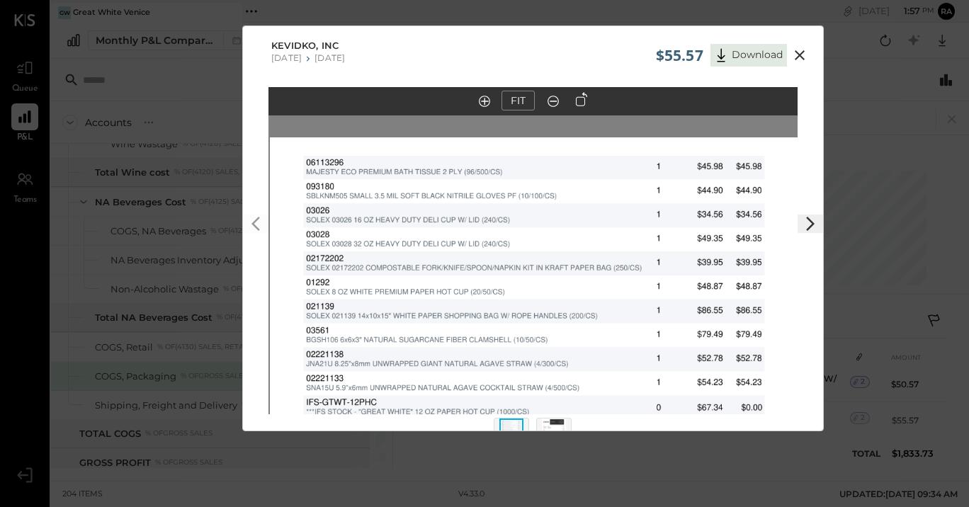
drag, startPoint x: 743, startPoint y: 353, endPoint x: 743, endPoint y: 543, distance: 189.8
click at [743, 507] on html "Queue P&L Teams v 4.33.0 GW Great White [GEOGRAPHIC_DATA] Pinned Locations ( 1 …" at bounding box center [484, 253] width 969 height 507
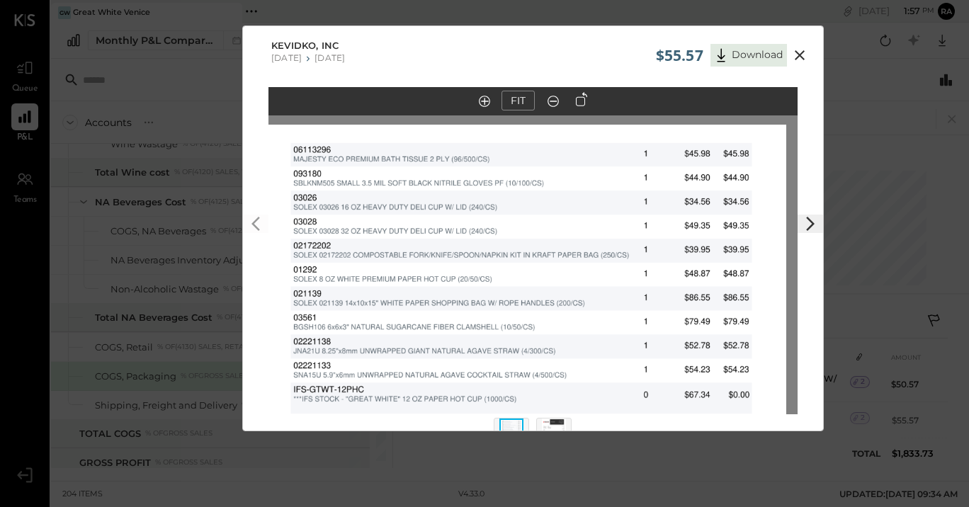
drag, startPoint x: 730, startPoint y: 332, endPoint x: 733, endPoint y: 541, distance: 208.9
click at [733, 507] on html "Queue P&L Teams v 4.33.0 GW Great White [GEOGRAPHIC_DATA] Pinned Locations ( 1 …" at bounding box center [484, 253] width 969 height 507
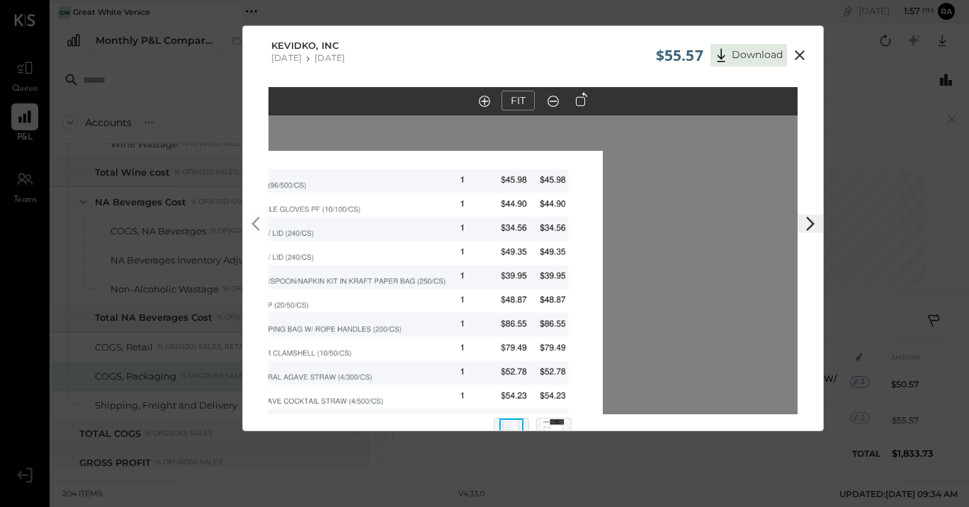
click at [563, 426] on img at bounding box center [554, 434] width 24 height 31
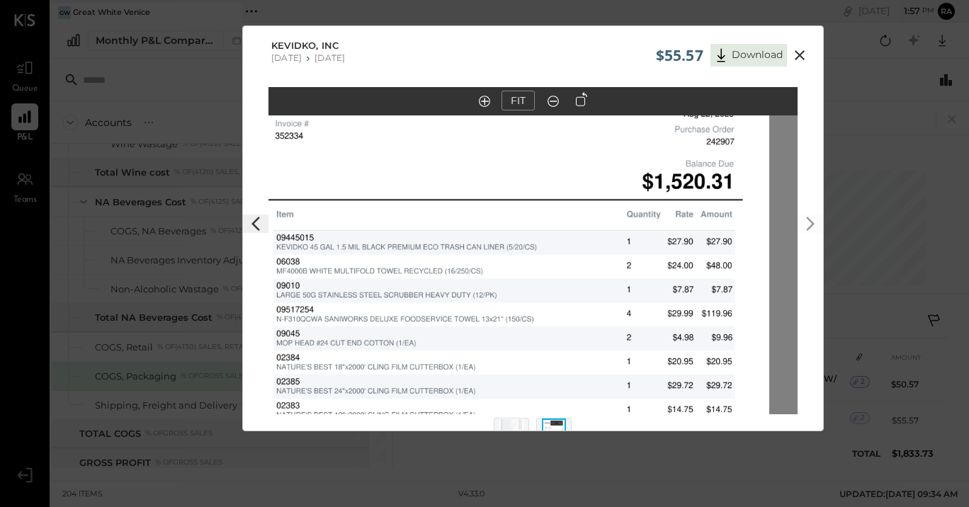
click at [520, 408] on img at bounding box center [504, 227] width 529 height 685
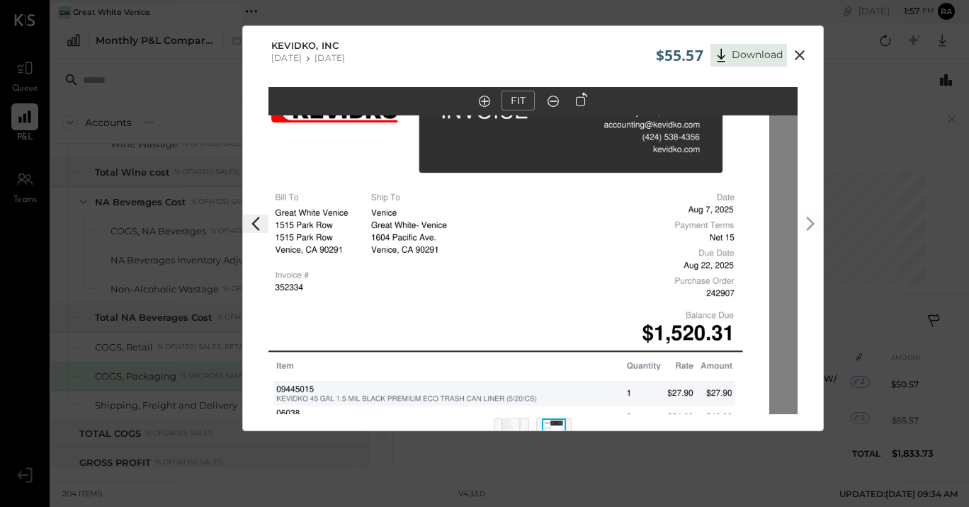
drag, startPoint x: 538, startPoint y: 275, endPoint x: 540, endPoint y: 433, distance: 157.9
click at [540, 433] on div "$55.57 Download Kevidko, Inc [DATE] [DATE] FIT" at bounding box center [484, 253] width 969 height 507
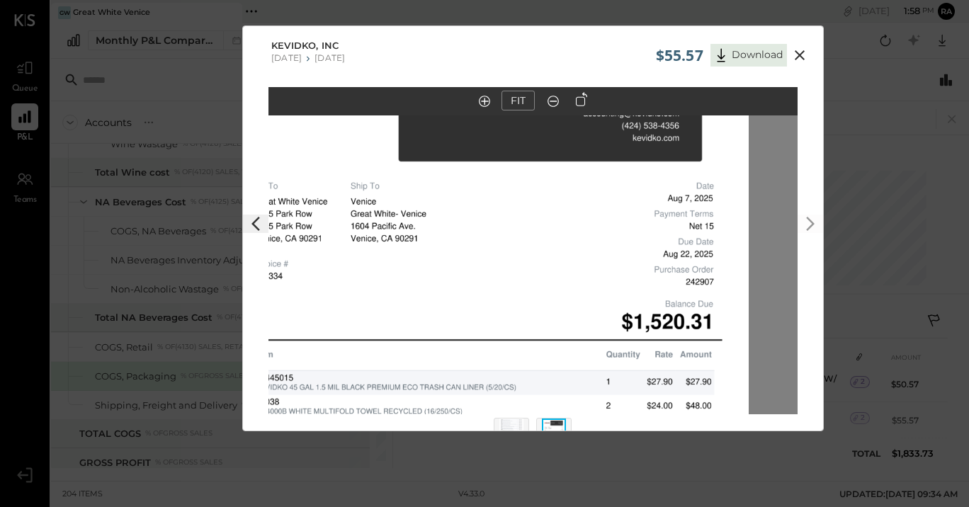
click at [518, 400] on img at bounding box center [484, 367] width 529 height 685
click at [800, 52] on icon at bounding box center [799, 55] width 17 height 17
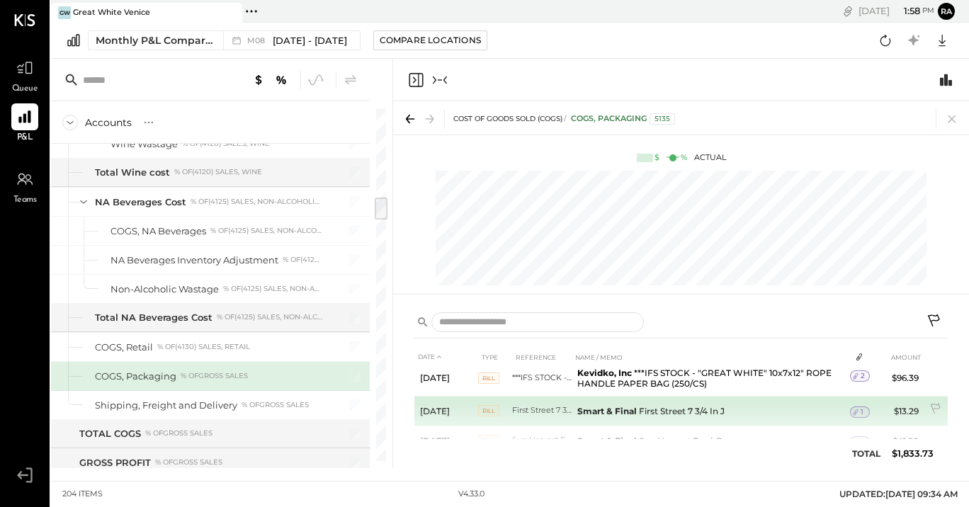
scroll to position [1103, 0]
click at [854, 375] on icon at bounding box center [856, 378] width 10 height 10
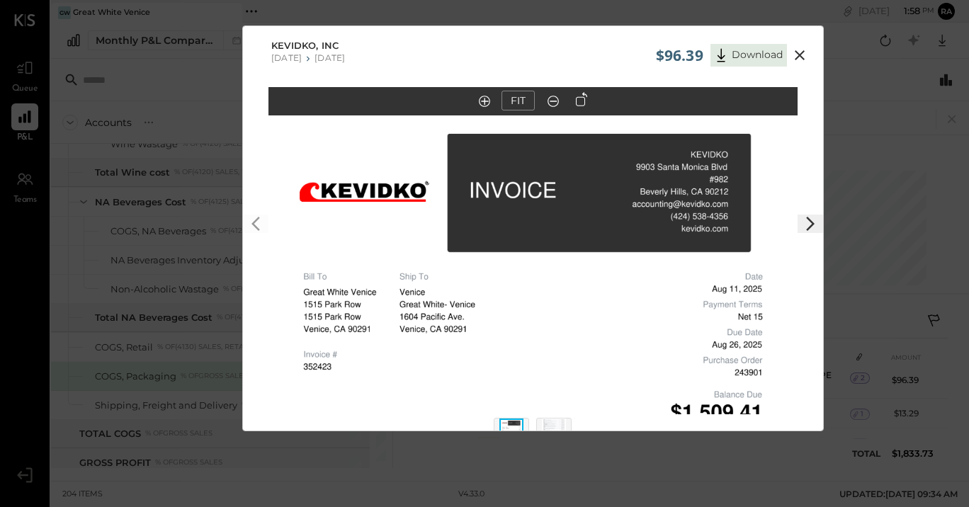
click at [552, 105] on icon at bounding box center [553, 101] width 14 height 18
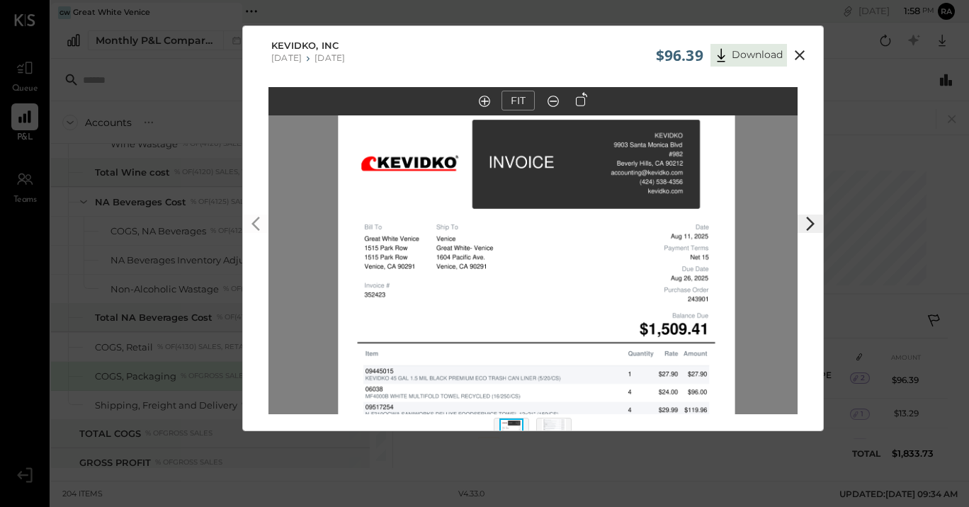
drag, startPoint x: 652, startPoint y: 343, endPoint x: 655, endPoint y: 252, distance: 91.4
click at [655, 252] on img at bounding box center [536, 362] width 397 height 513
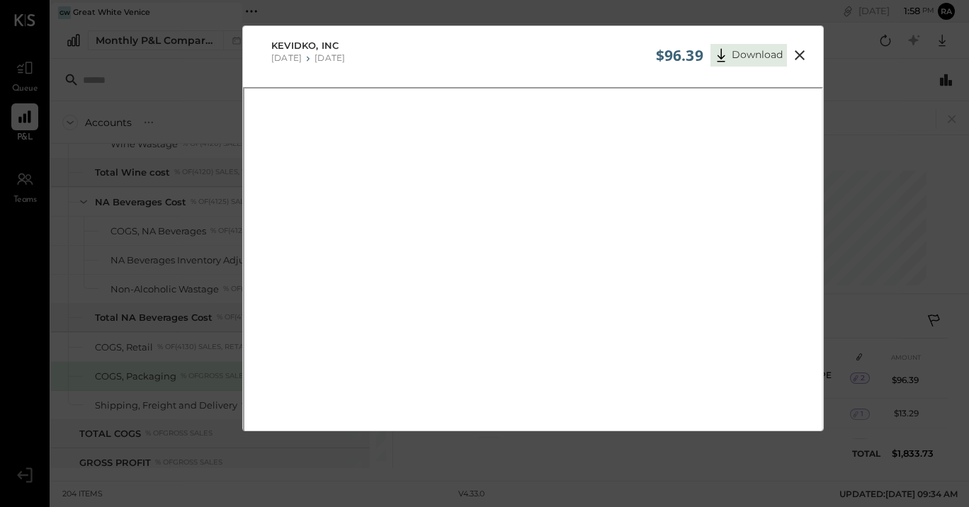
click at [798, 54] on icon at bounding box center [799, 55] width 17 height 17
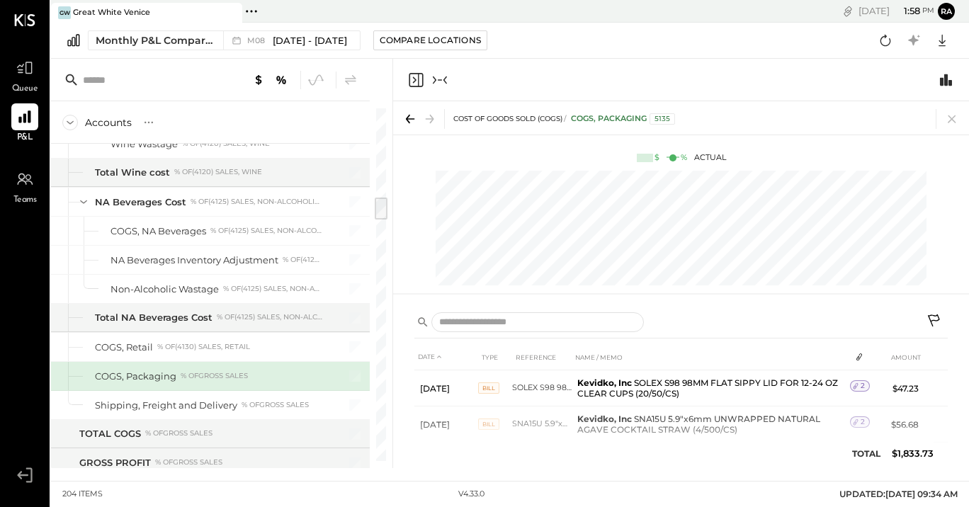
scroll to position [0, 0]
click at [930, 319] on icon at bounding box center [934, 320] width 12 height 12
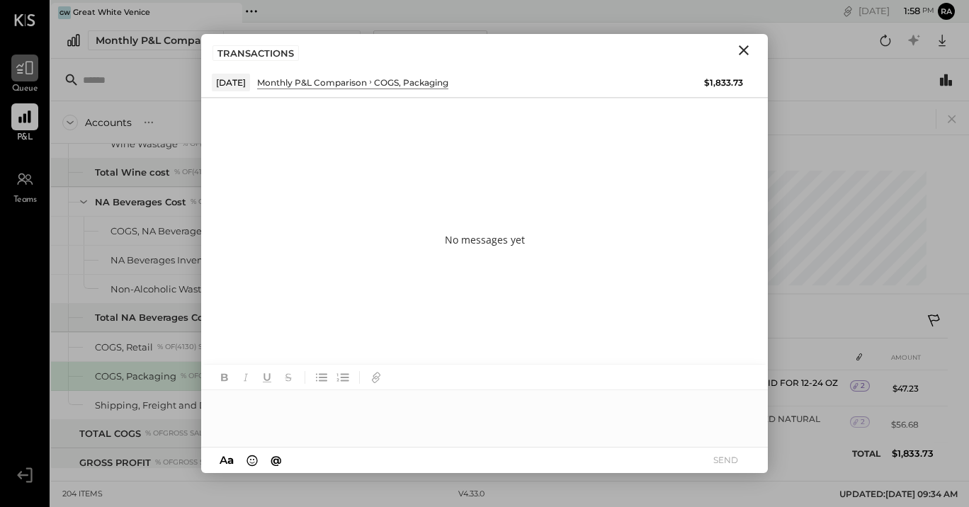
click at [28, 76] on icon at bounding box center [25, 68] width 18 height 18
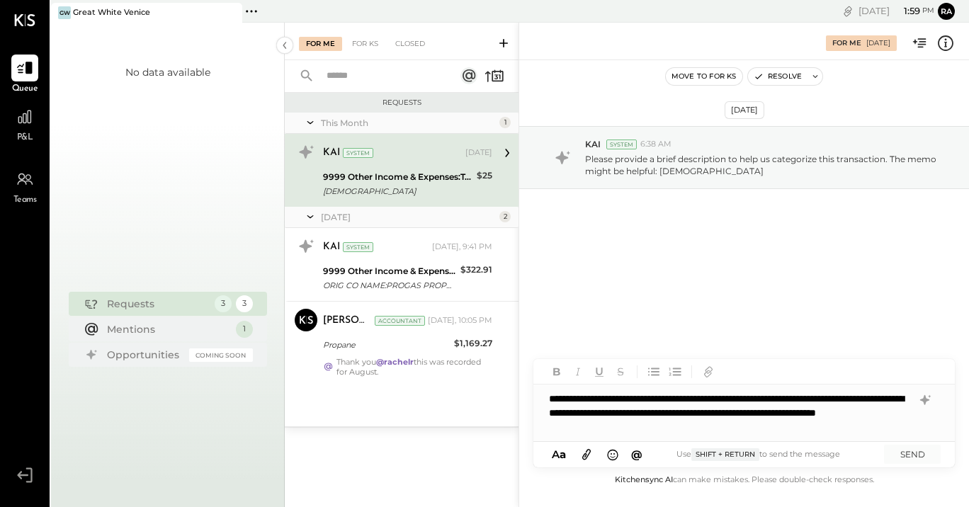
click at [587, 453] on icon at bounding box center [587, 454] width 16 height 16
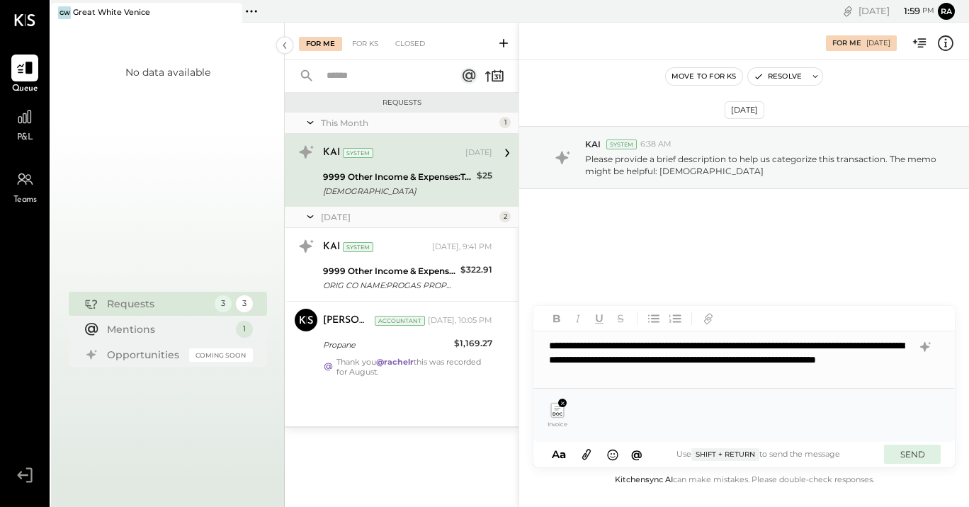
click at [906, 458] on button "SEND" at bounding box center [912, 454] width 57 height 19
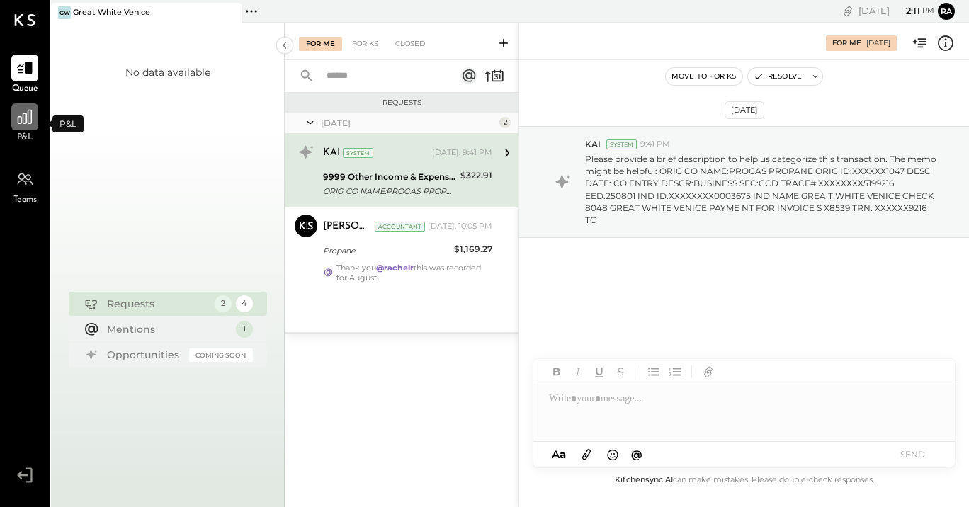
click at [27, 105] on div at bounding box center [24, 116] width 27 height 27
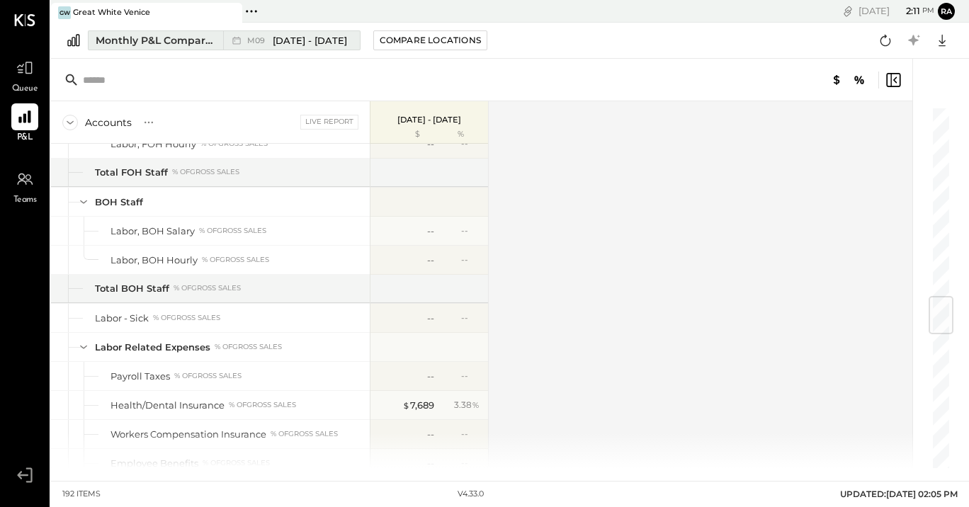
scroll to position [1735, 0]
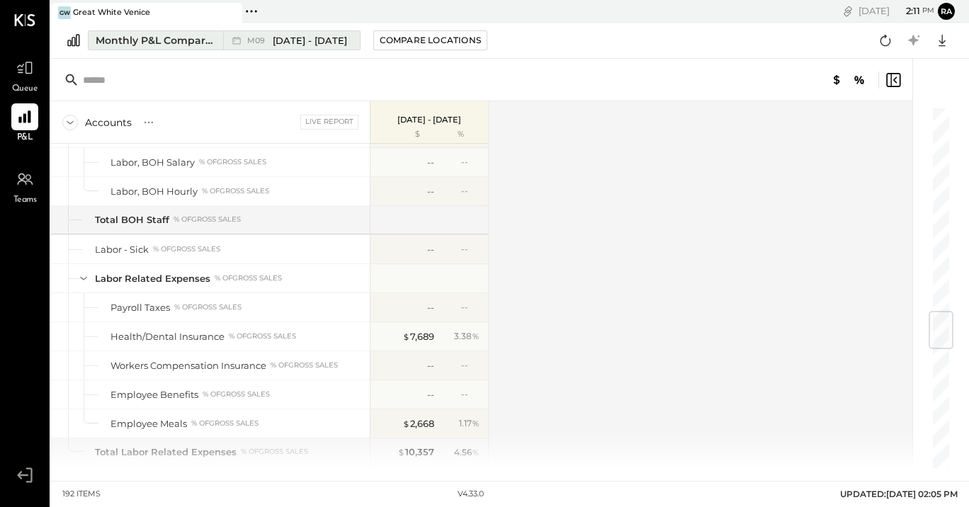
click at [324, 40] on span "[DATE] - [DATE]" at bounding box center [310, 40] width 74 height 13
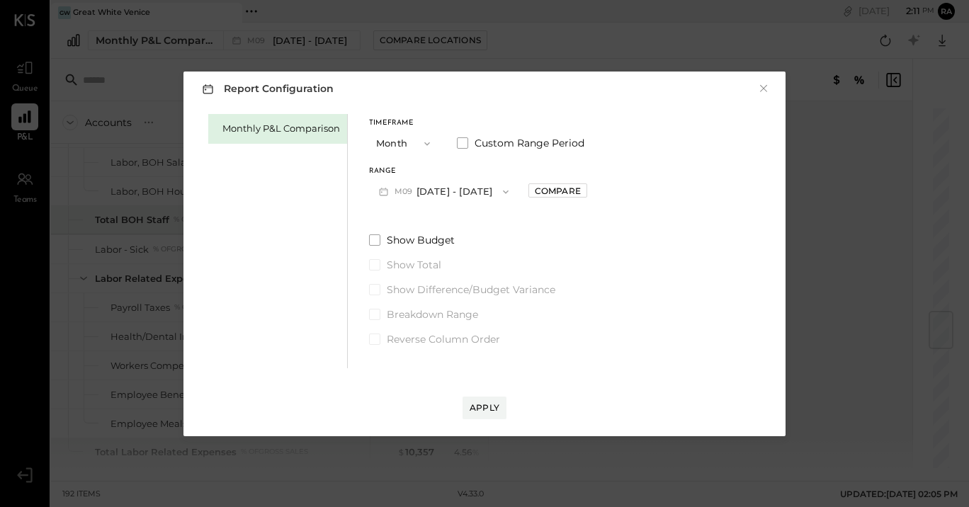
click at [436, 204] on button "M09 [DATE] - [DATE]" at bounding box center [443, 191] width 149 height 26
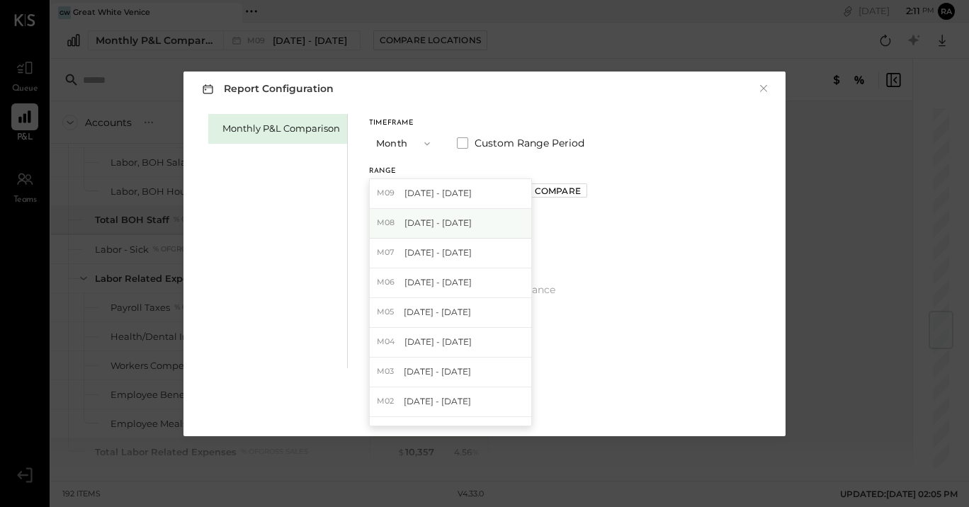
click at [441, 221] on span "[DATE] - [DATE]" at bounding box center [437, 223] width 67 height 12
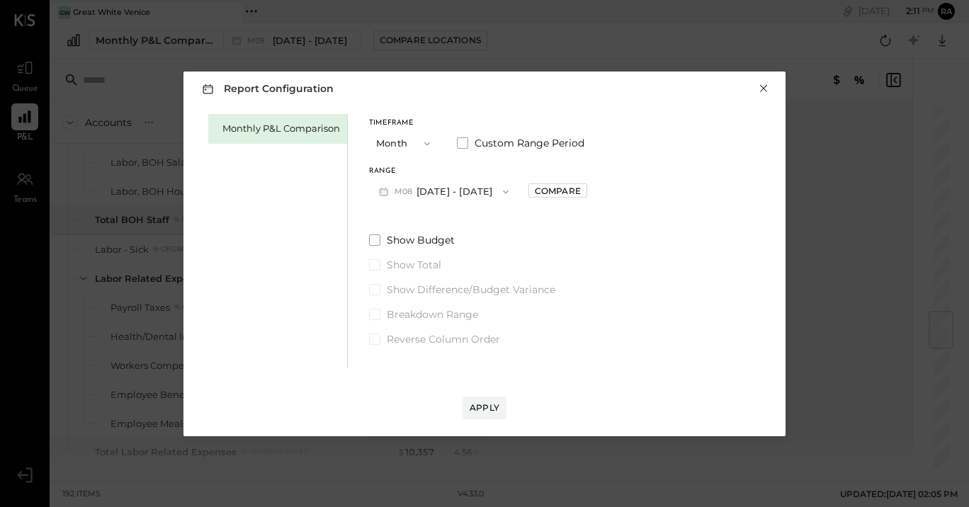
click at [765, 90] on button "×" at bounding box center [763, 88] width 13 height 14
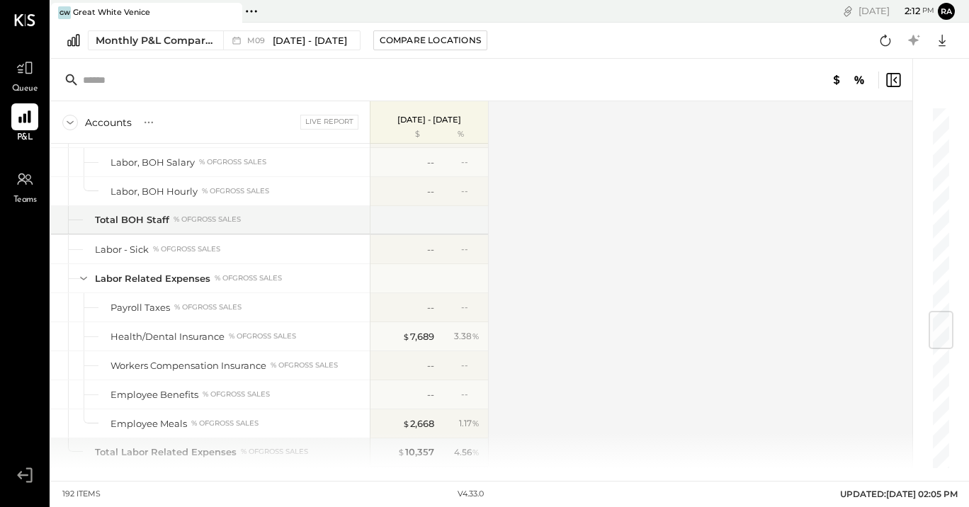
click at [417, 127] on div "[DATE] - [DATE] $ %" at bounding box center [429, 122] width 118 height 42
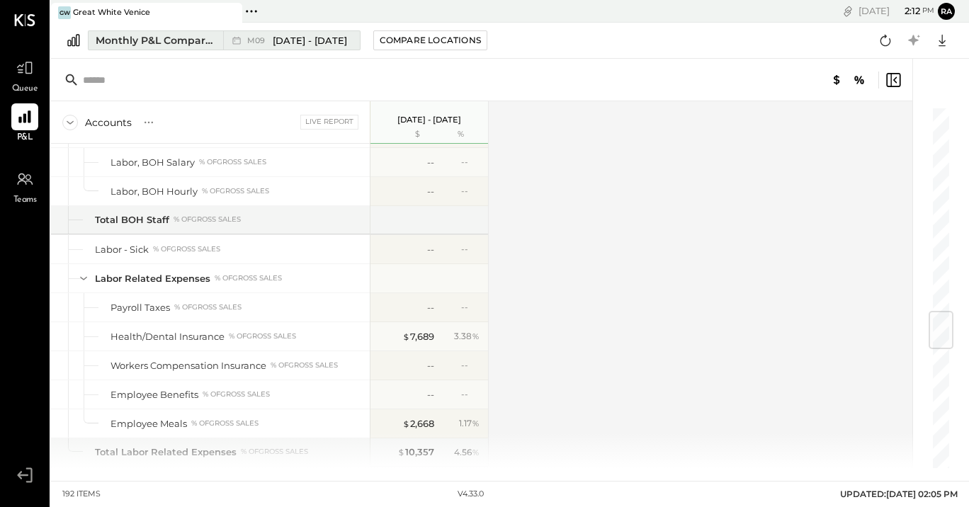
click at [315, 39] on span "[DATE] - [DATE]" at bounding box center [310, 40] width 74 height 13
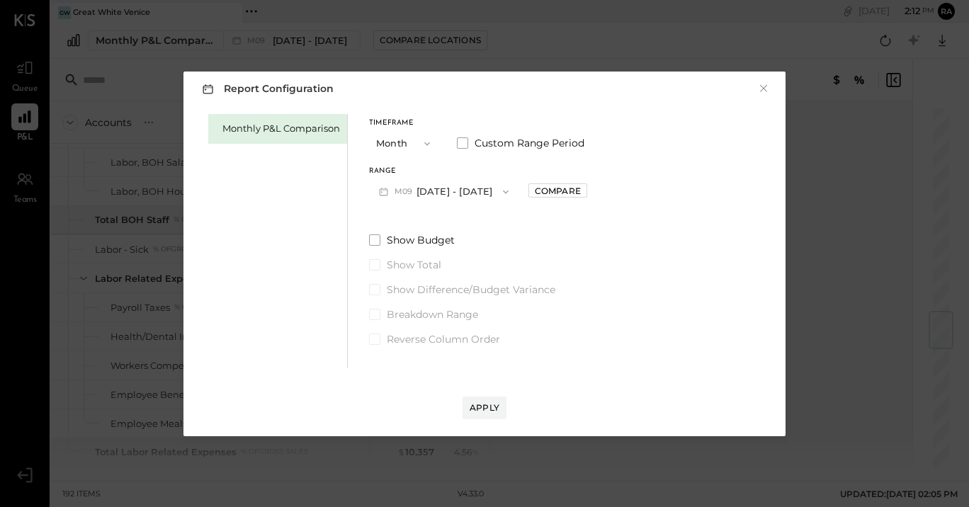
click at [448, 188] on button "M09 [DATE] - [DATE]" at bounding box center [443, 191] width 149 height 26
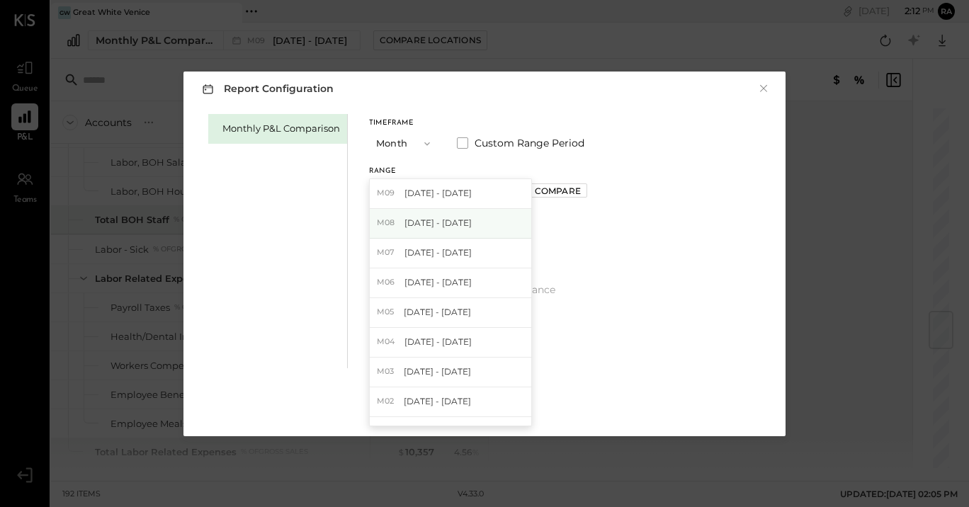
click at [448, 228] on span "[DATE] - [DATE]" at bounding box center [437, 223] width 67 height 12
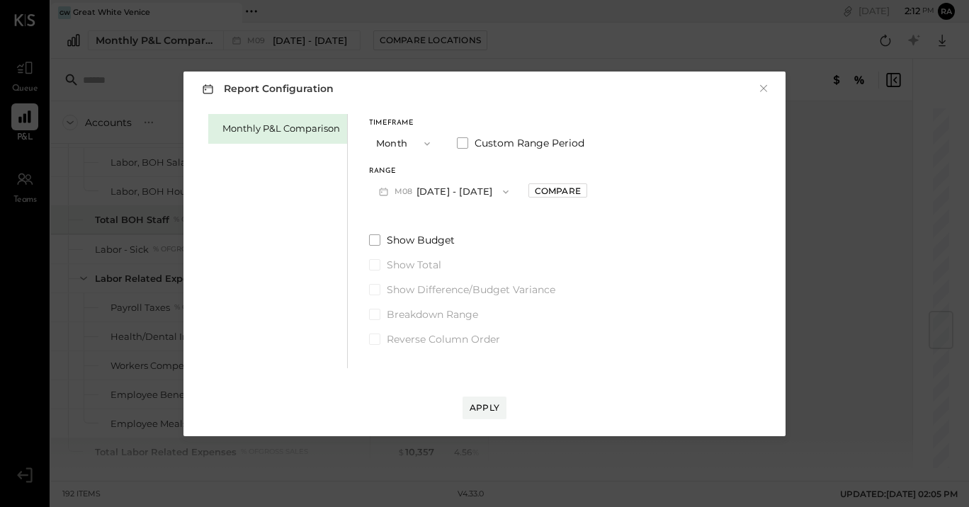
click at [485, 423] on div "Report Configuration × Monthly P&L Comparison Timeframe Month Custom Range Peri…" at bounding box center [484, 254] width 602 height 365
click at [552, 189] on div "Compare" at bounding box center [558, 191] width 46 height 12
click at [482, 397] on button "Apply" at bounding box center [484, 408] width 44 height 23
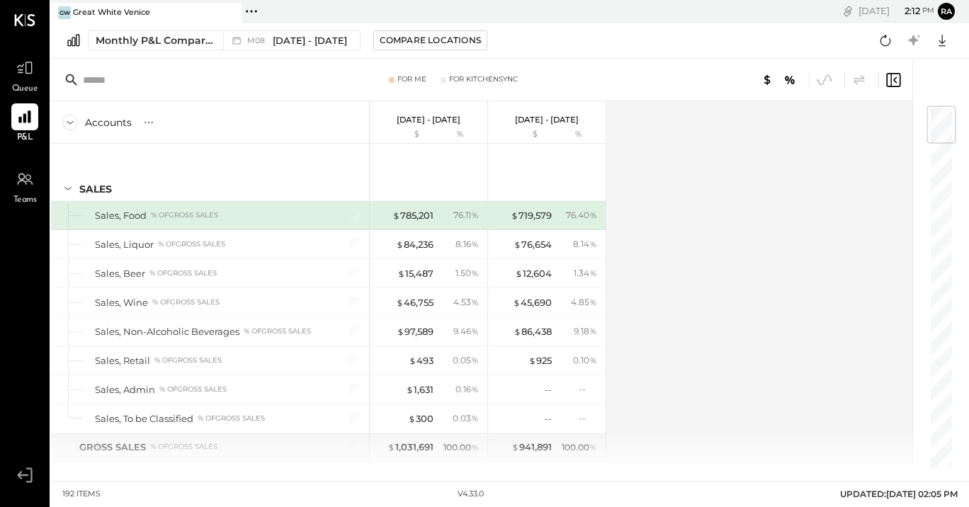
click at [895, 76] on icon at bounding box center [893, 80] width 17 height 17
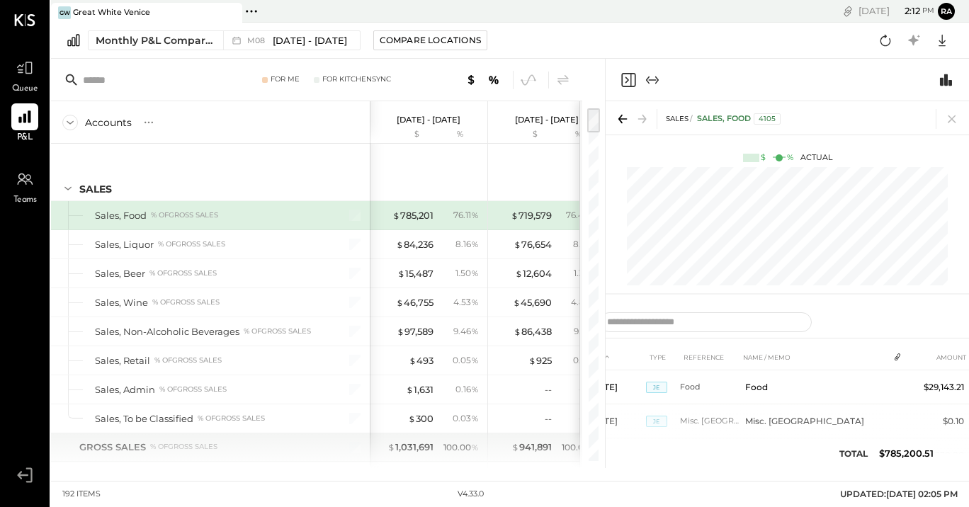
click at [654, 83] on icon "Expand panel (e)" at bounding box center [652, 80] width 17 height 17
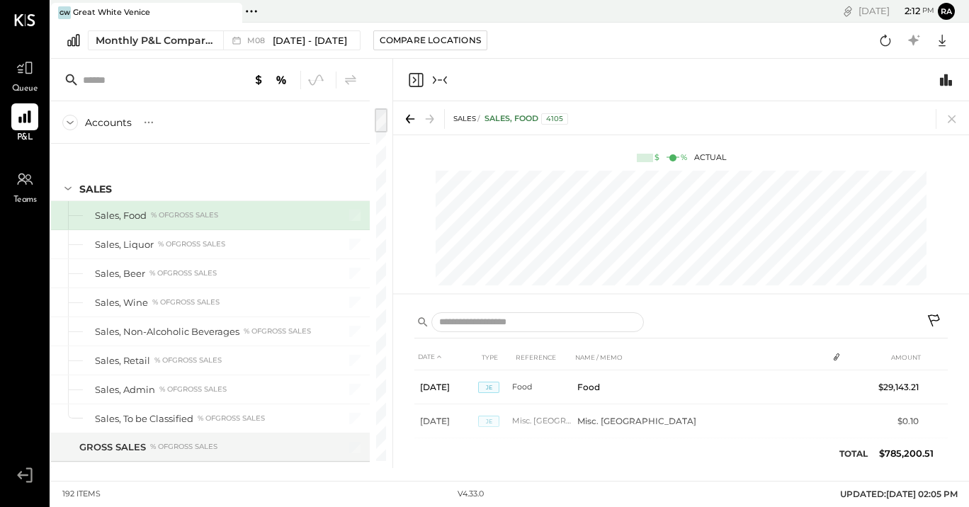
click at [426, 78] on div at bounding box center [427, 80] width 41 height 17
click at [404, 124] on icon at bounding box center [410, 119] width 20 height 20
click at [441, 85] on icon "Collapse panel (e)" at bounding box center [439, 80] width 17 height 17
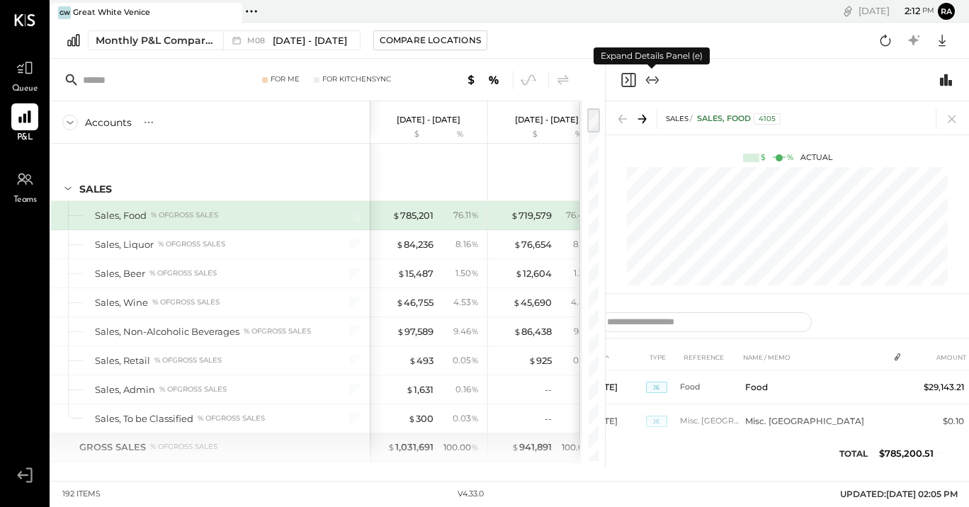
click at [632, 79] on icon "Close panel" at bounding box center [628, 80] width 17 height 17
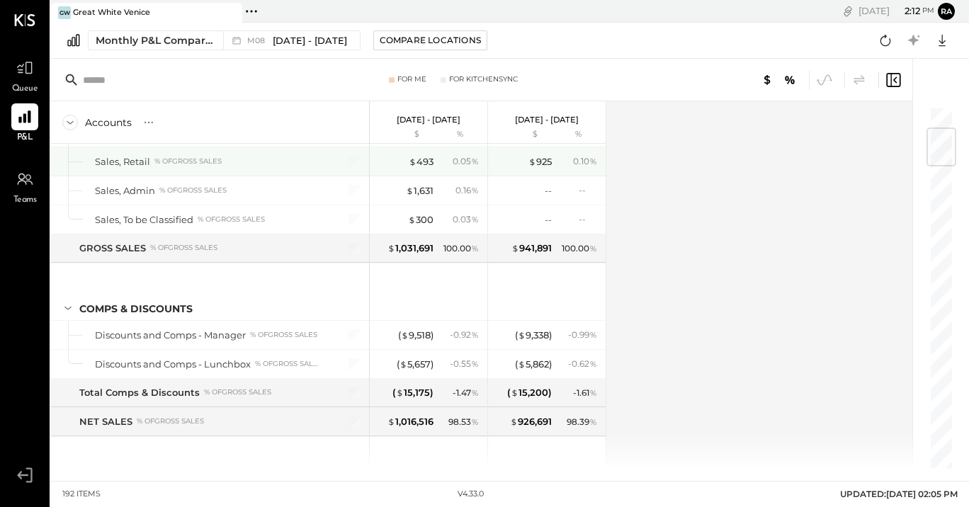
scroll to position [201, 0]
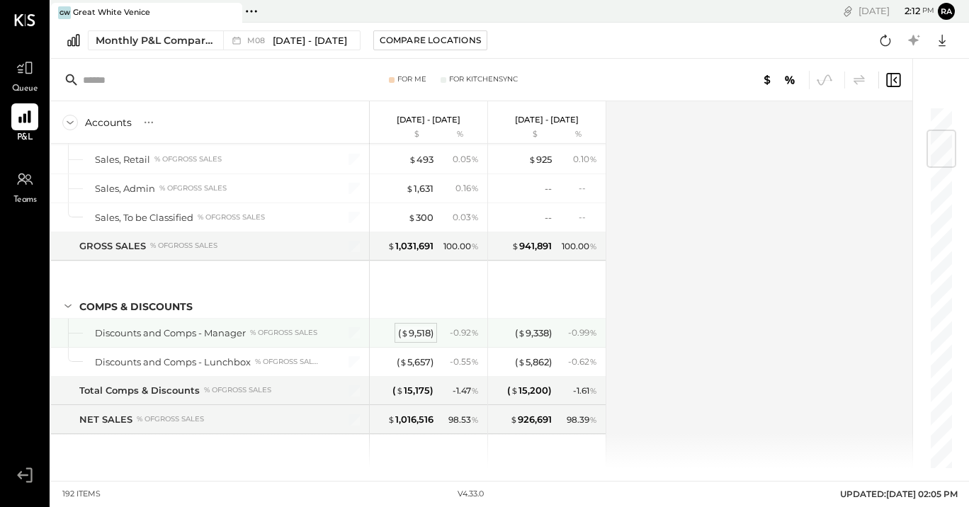
click at [404, 335] on span "$" at bounding box center [405, 332] width 8 height 11
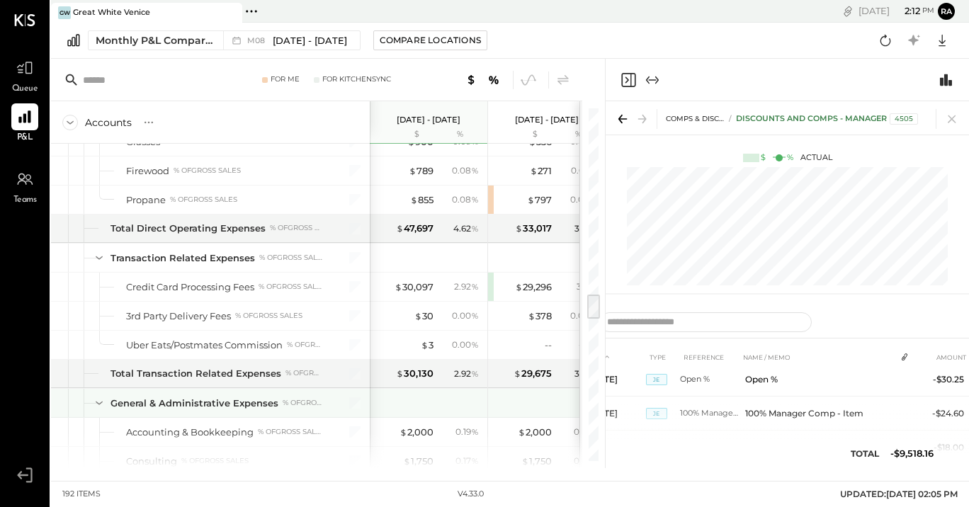
scroll to position [2495, 0]
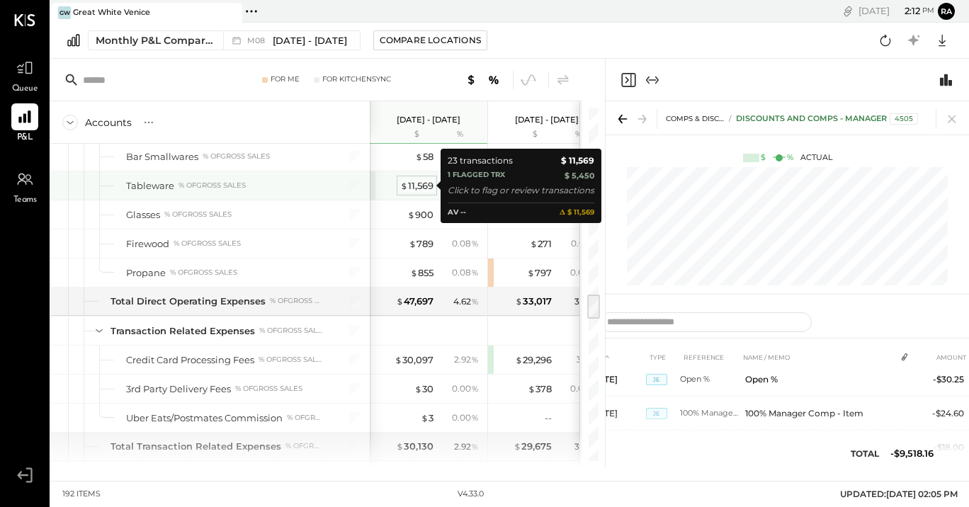
click at [421, 191] on div "$ 11,569" at bounding box center [416, 185] width 33 height 13
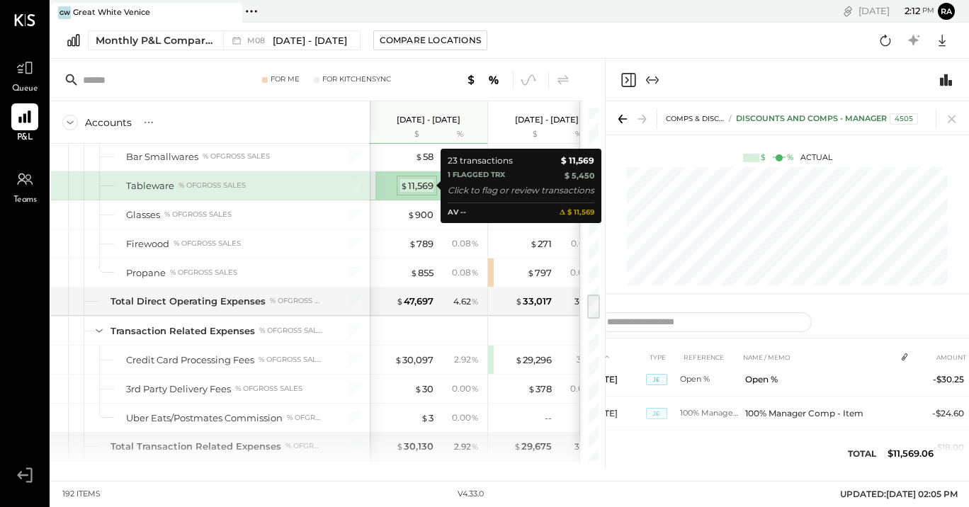
scroll to position [795, 0]
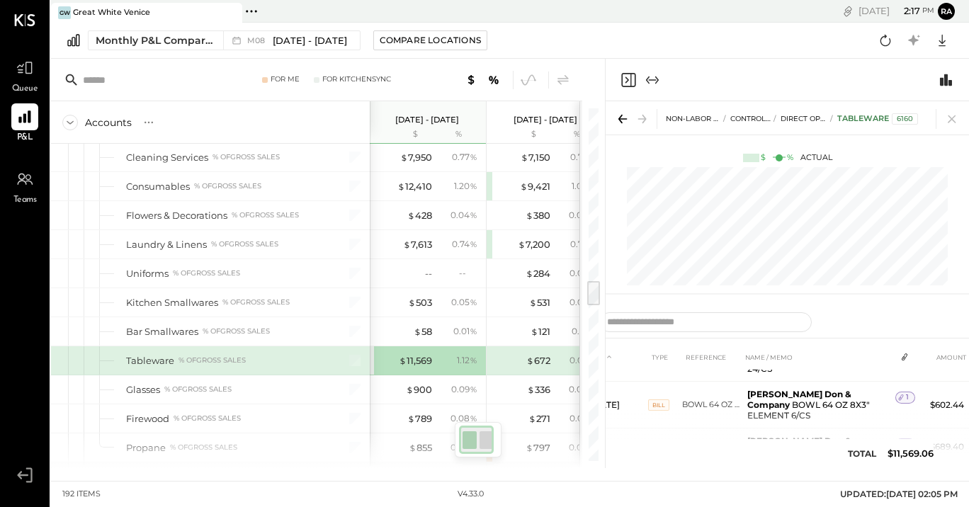
scroll to position [778, 0]
click at [653, 84] on icon "Expand panel (e)" at bounding box center [652, 80] width 17 height 17
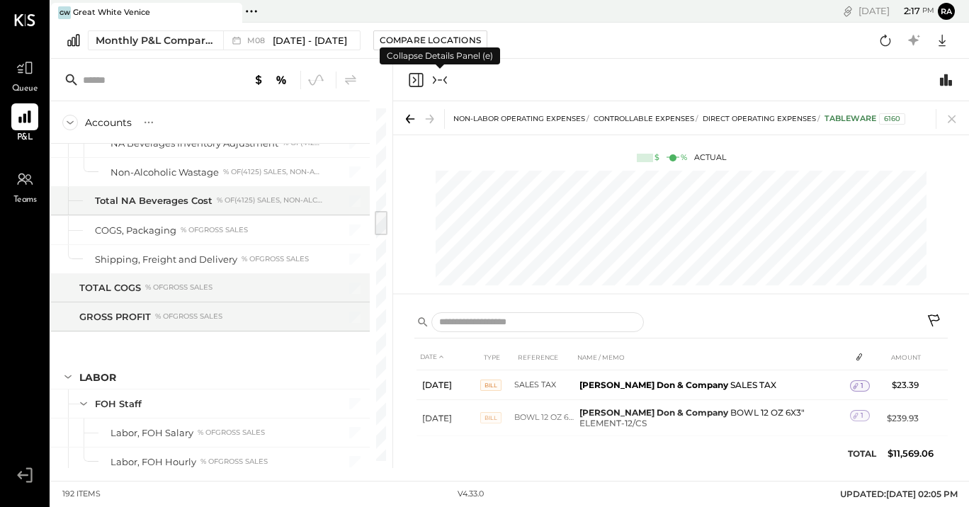
scroll to position [1333, 0]
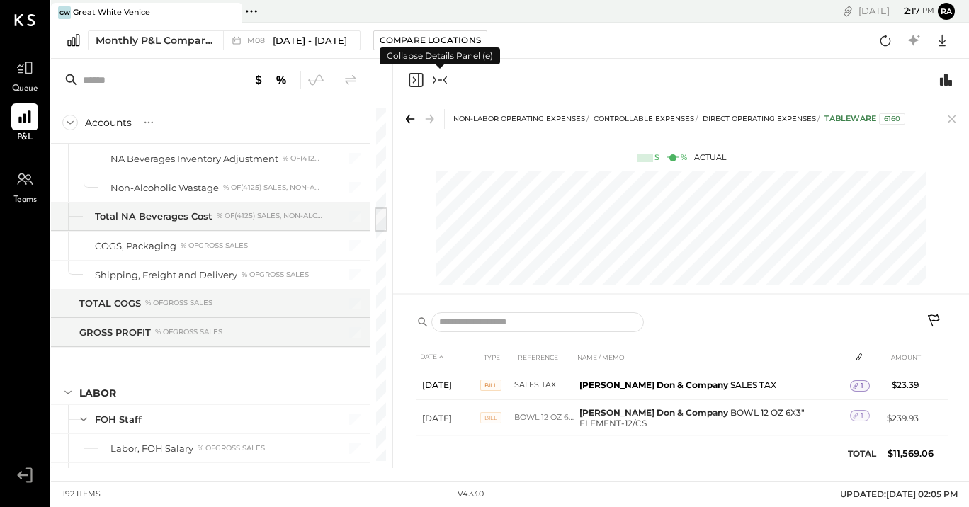
click at [448, 82] on icon "Collapse panel (e)" at bounding box center [439, 80] width 17 height 17
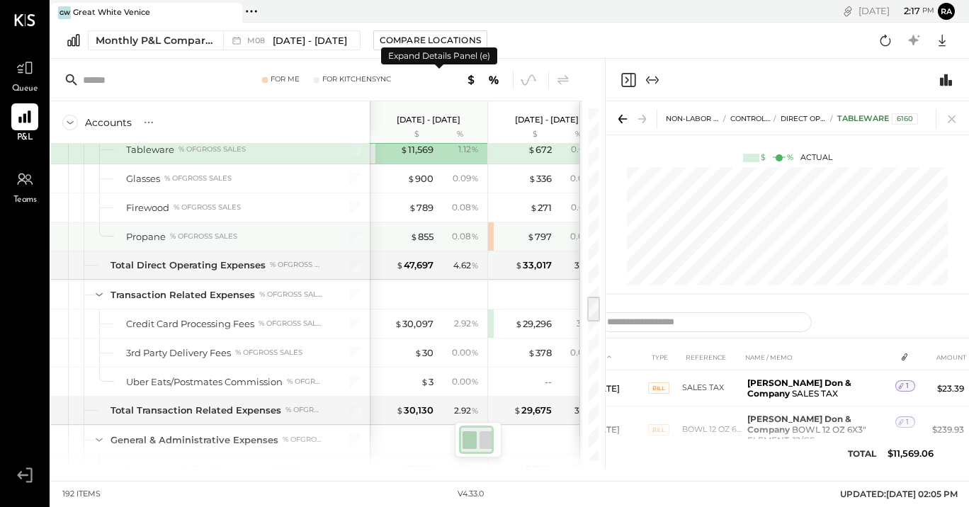
scroll to position [2868, 0]
